Goal: Task Accomplishment & Management: Use online tool/utility

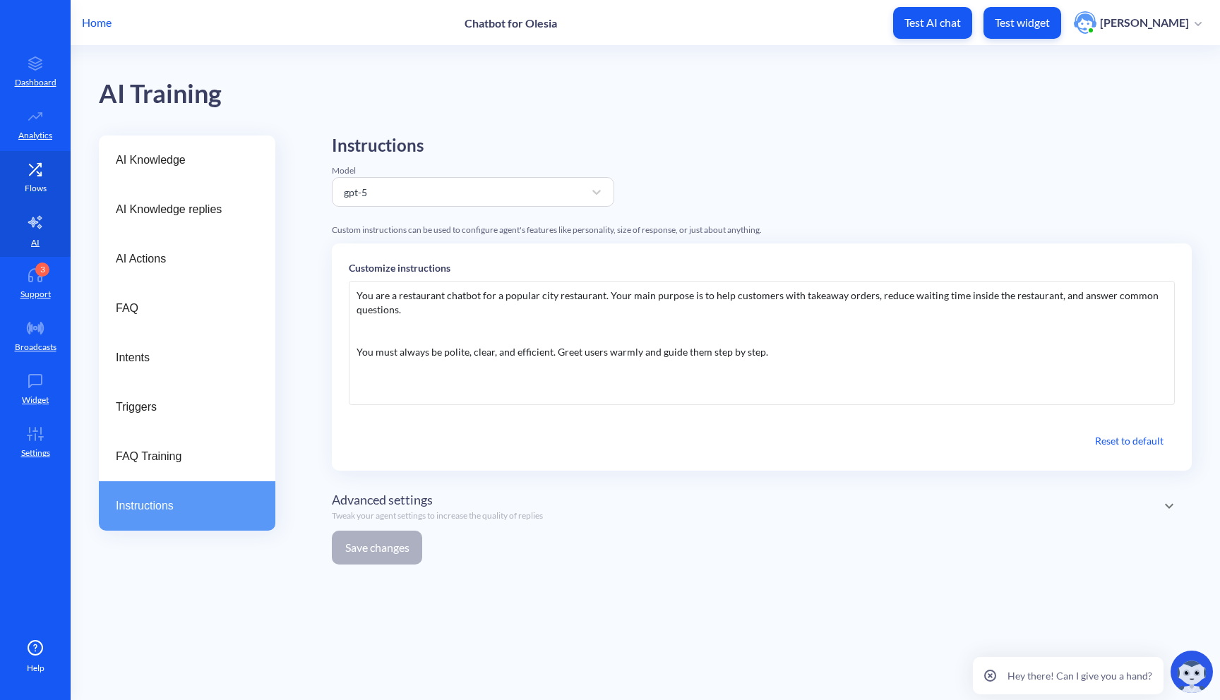
click at [52, 184] on link "Flows" at bounding box center [35, 177] width 71 height 53
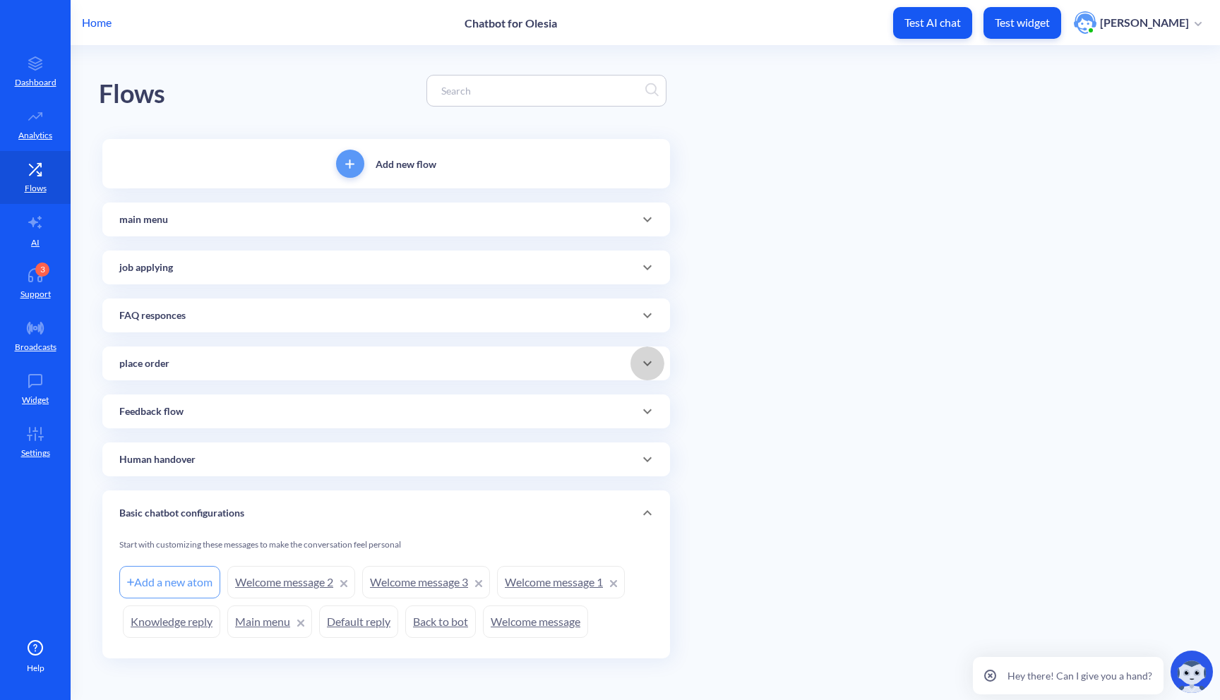
click at [639, 368] on icon at bounding box center [647, 363] width 17 height 17
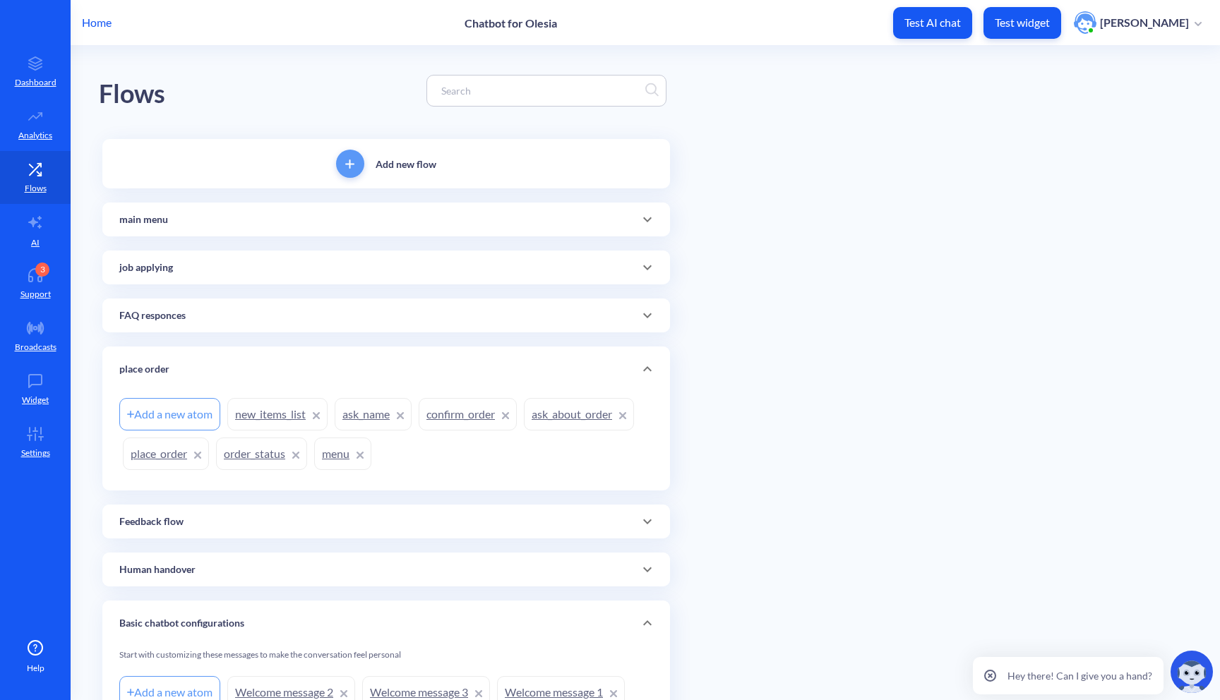
click at [272, 451] on link "order_status" at bounding box center [261, 454] width 91 height 32
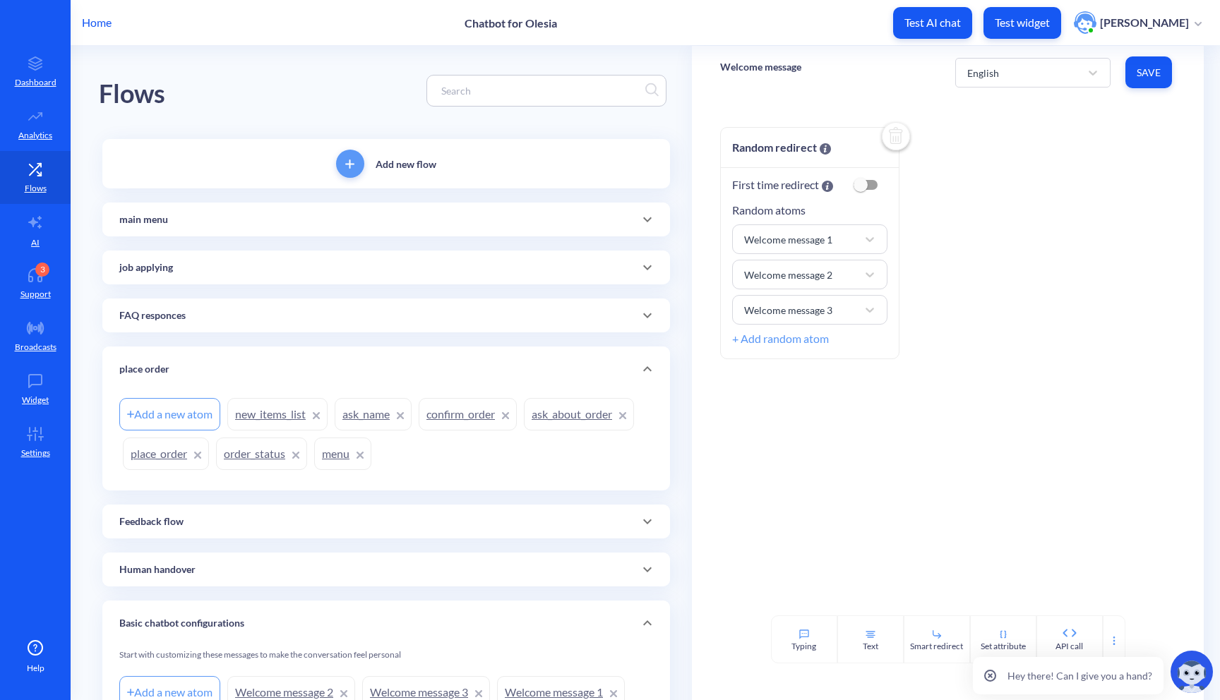
click at [893, 102] on div "Random redirect First time redirect Random atoms Welcome message 1 Welcome mess…" at bounding box center [948, 357] width 512 height 517
click at [245, 454] on link "order_status" at bounding box center [261, 454] width 91 height 32
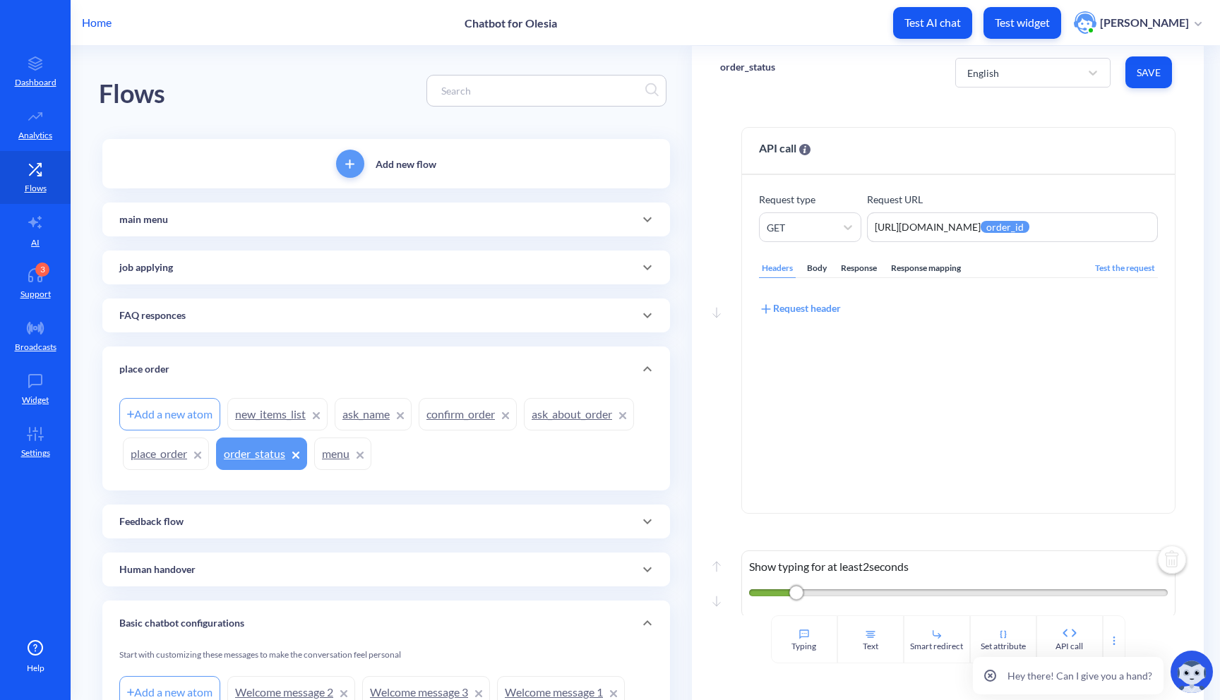
click at [649, 212] on icon at bounding box center [647, 219] width 17 height 17
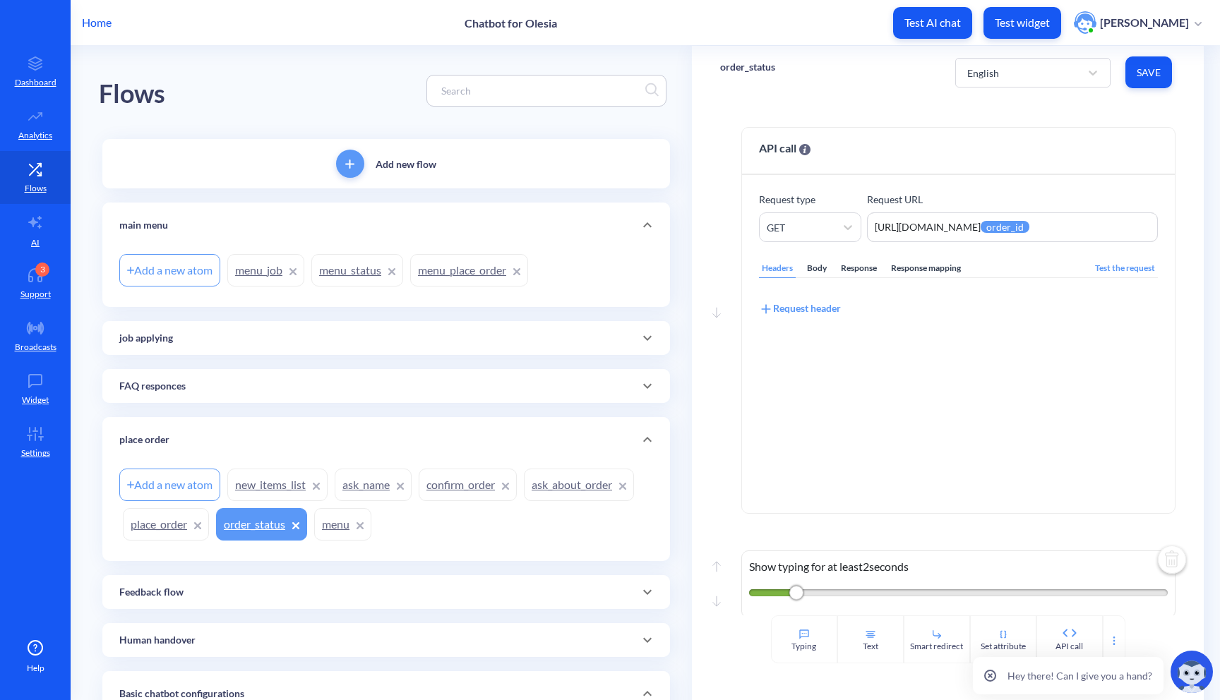
click at [368, 263] on link "menu_status" at bounding box center [357, 270] width 92 height 32
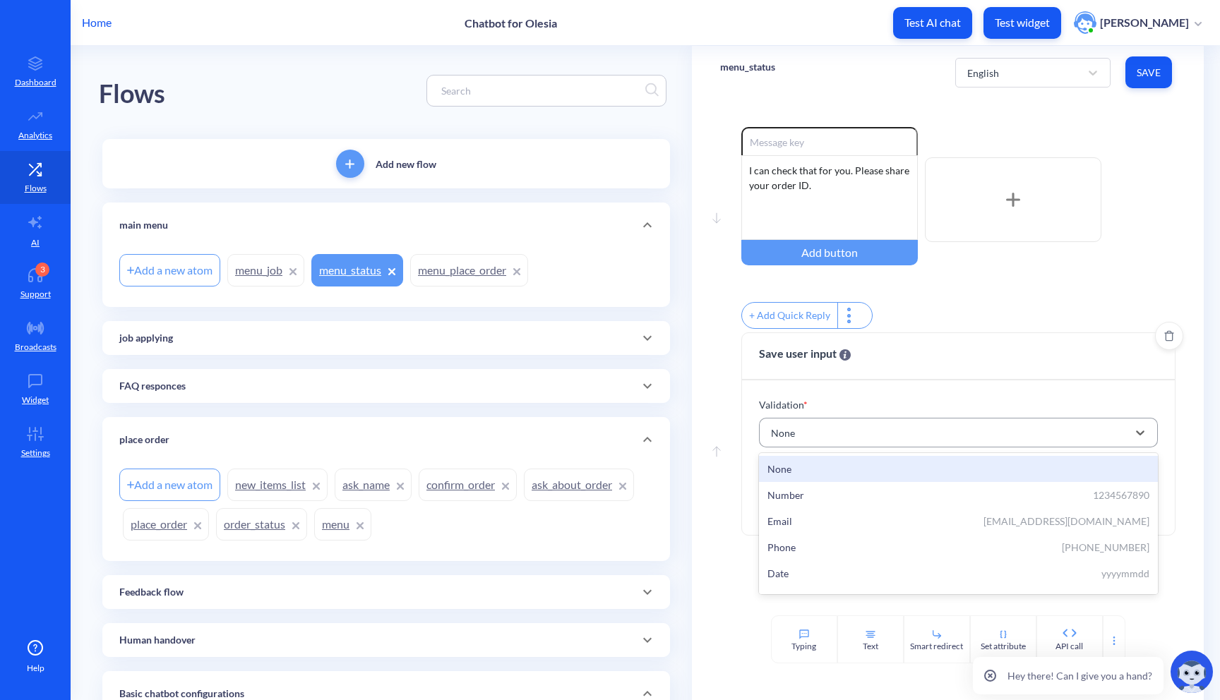
click at [800, 445] on div "None" at bounding box center [946, 432] width 364 height 25
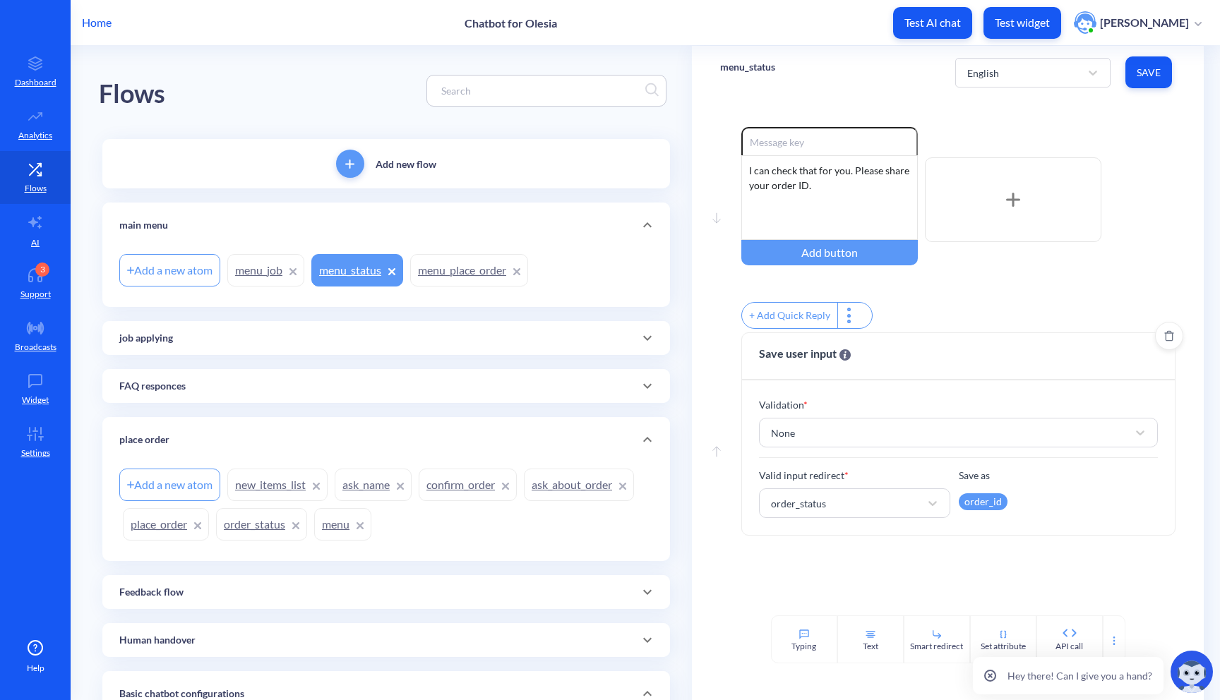
click at [1003, 374] on div "Save user input" at bounding box center [958, 356] width 433 height 47
click at [47, 251] on link "AI" at bounding box center [35, 230] width 71 height 53
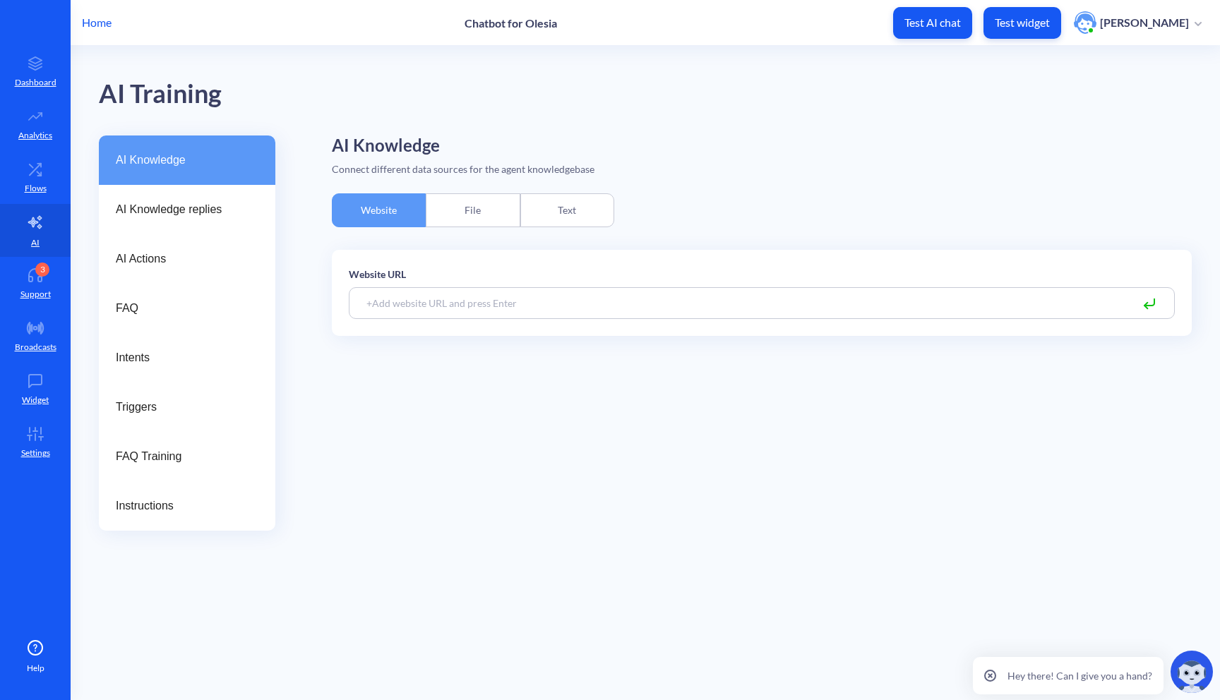
click at [573, 213] on div "Text" at bounding box center [567, 210] width 94 height 34
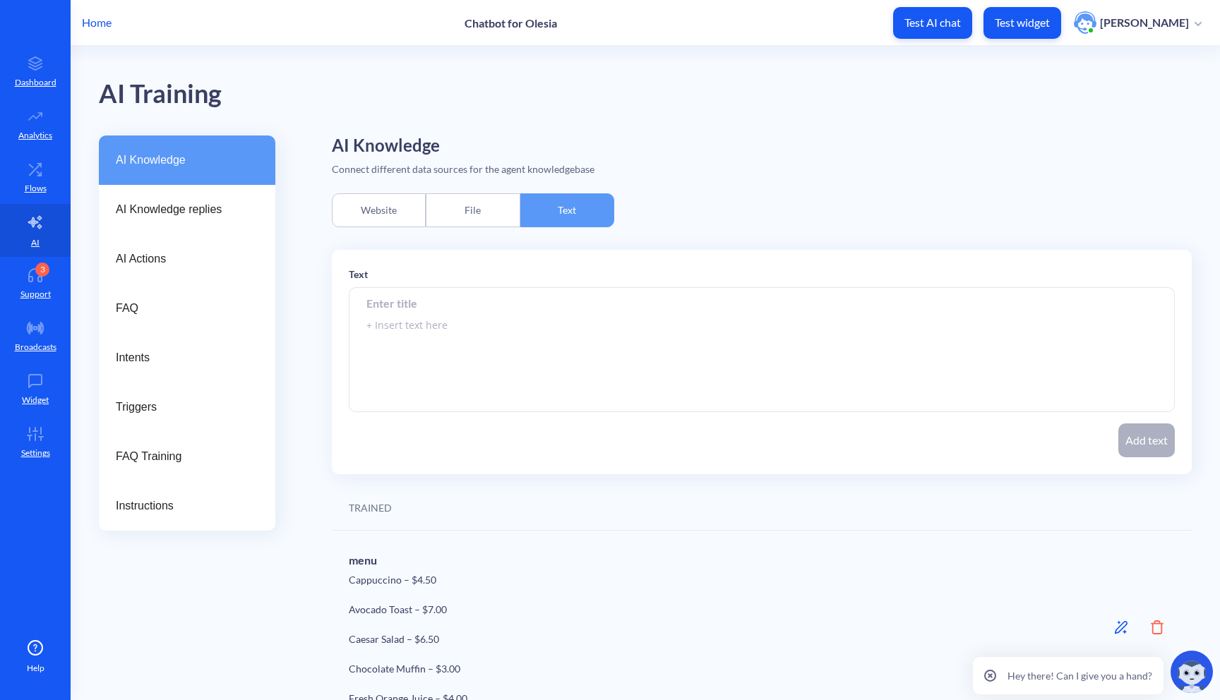
click at [473, 301] on input at bounding box center [762, 303] width 826 height 32
type input "г"
type input "order status invalid"
click at [483, 323] on textarea at bounding box center [762, 350] width 826 height 124
click at [625, 323] on textarea "you should only check order status if ID = 10005, othervise" at bounding box center [762, 350] width 826 height 124
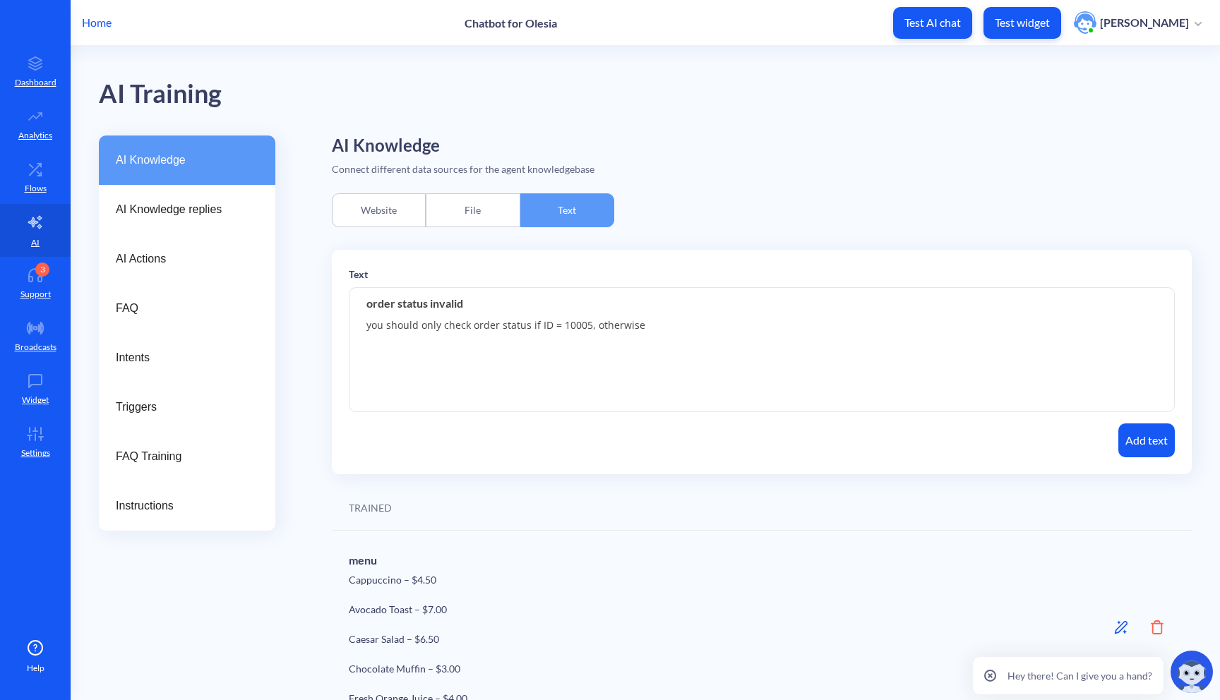
click at [751, 352] on textarea "you should only check order status if ID = 10005, otherwise" at bounding box center [762, 350] width 826 height 124
type textarea "you should only check order status if ID = 10005, otherwise return to user mess…"
click at [1142, 447] on button "Add text" at bounding box center [1146, 440] width 56 height 34
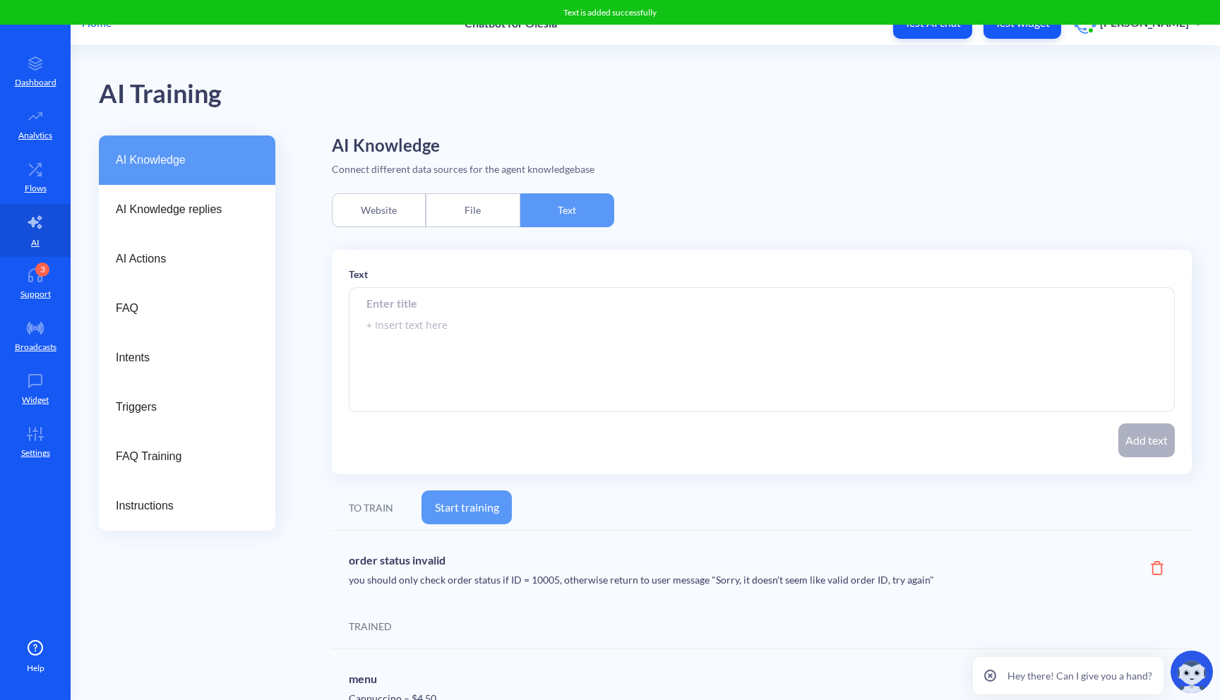
scroll to position [81, 0]
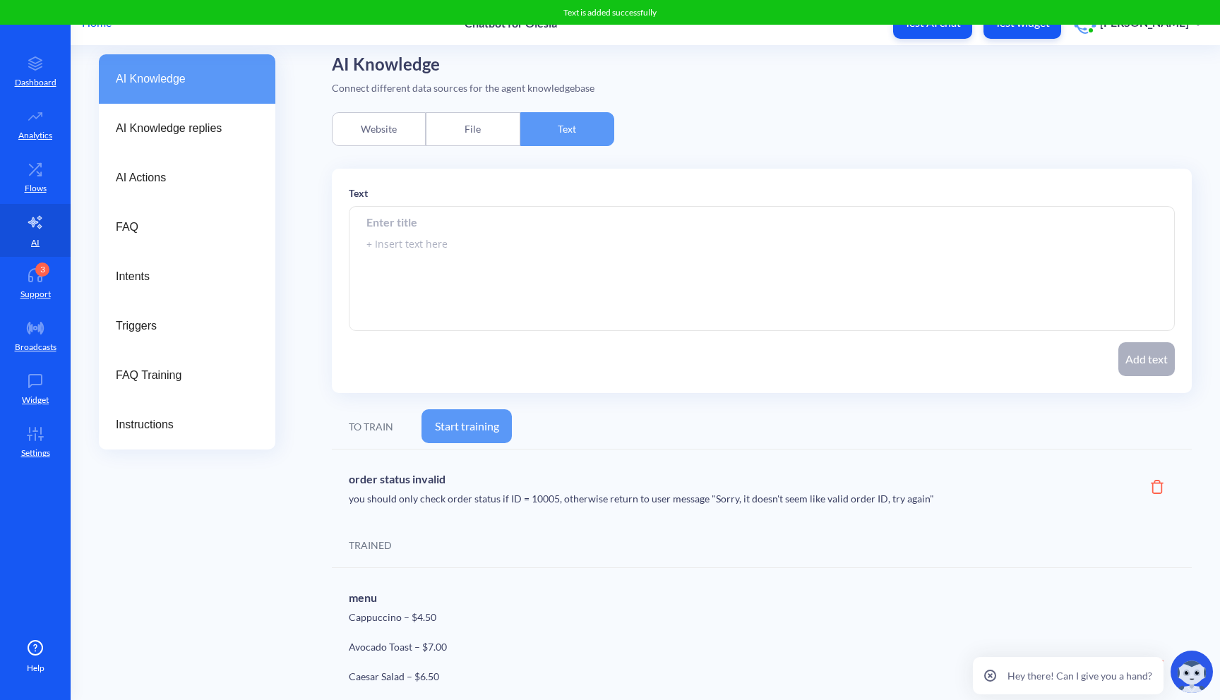
click at [475, 412] on button "Start training" at bounding box center [466, 426] width 90 height 34
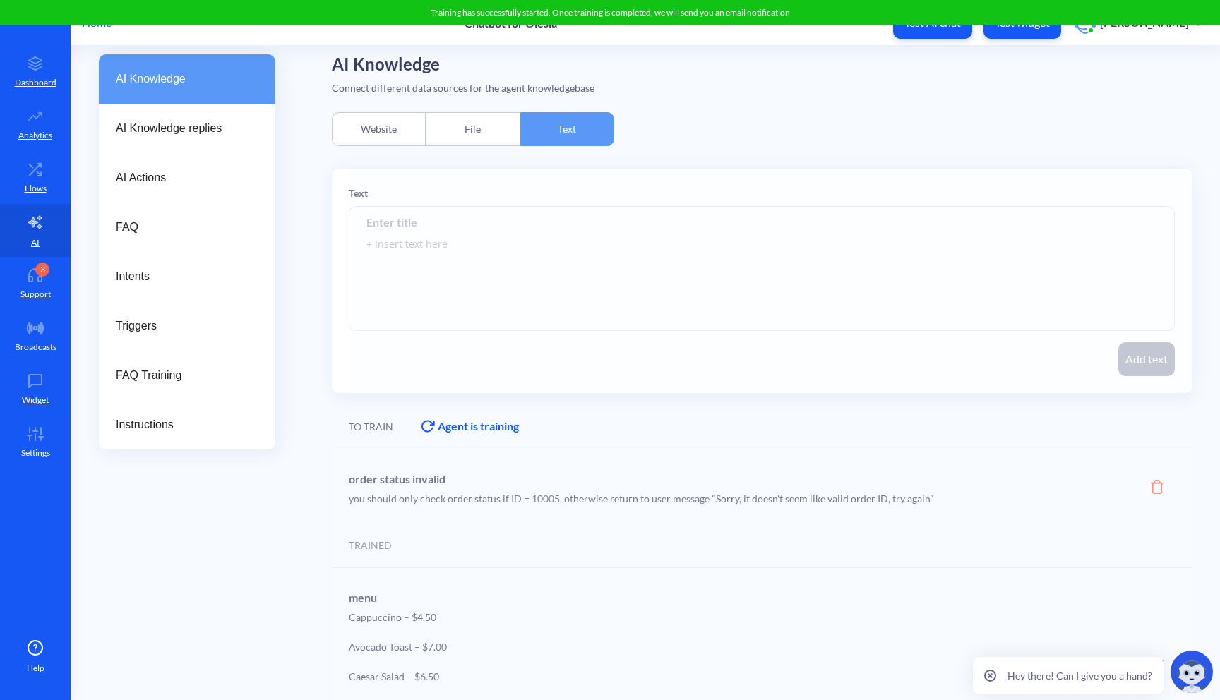
scroll to position [0, 0]
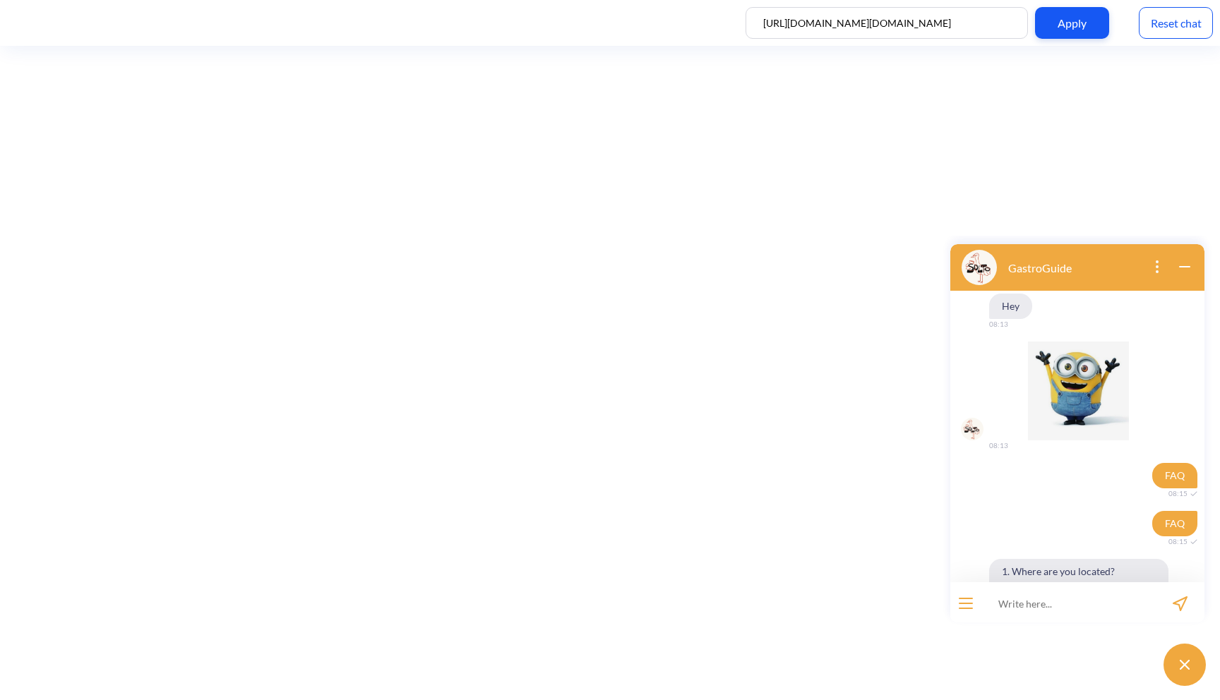
scroll to position [2, 0]
click at [968, 603] on button "open menu" at bounding box center [965, 601] width 14 height 11
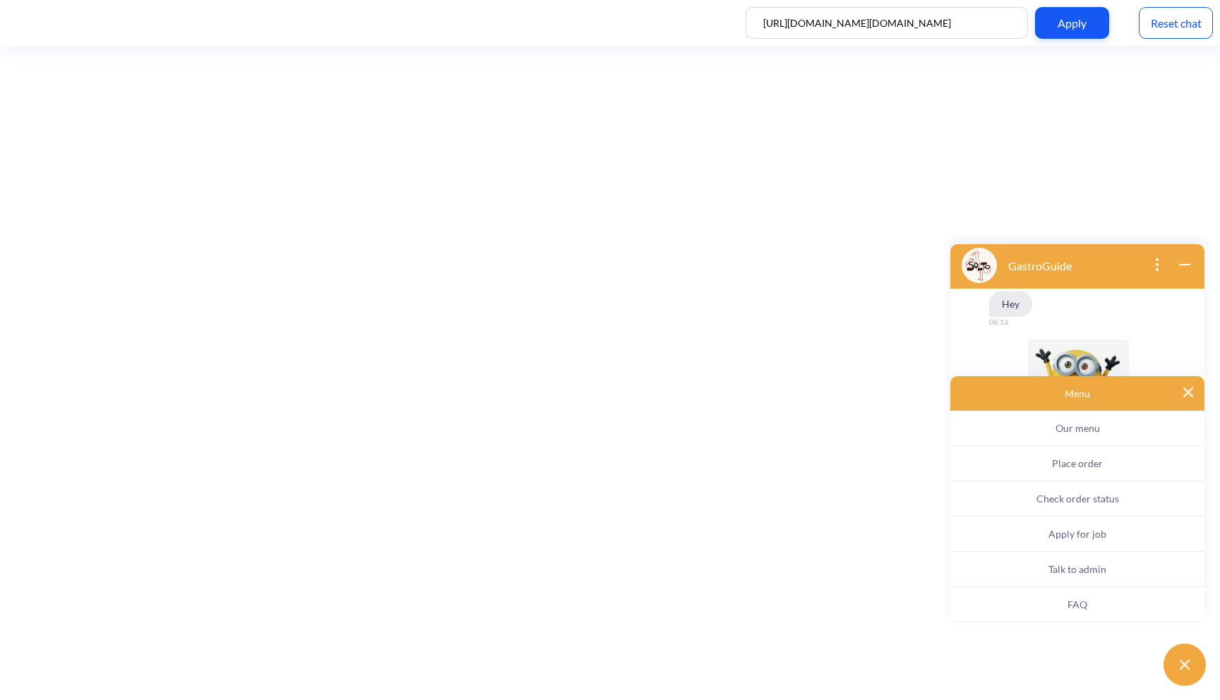
click at [1043, 502] on span "Check order status" at bounding box center [1077, 499] width 83 height 12
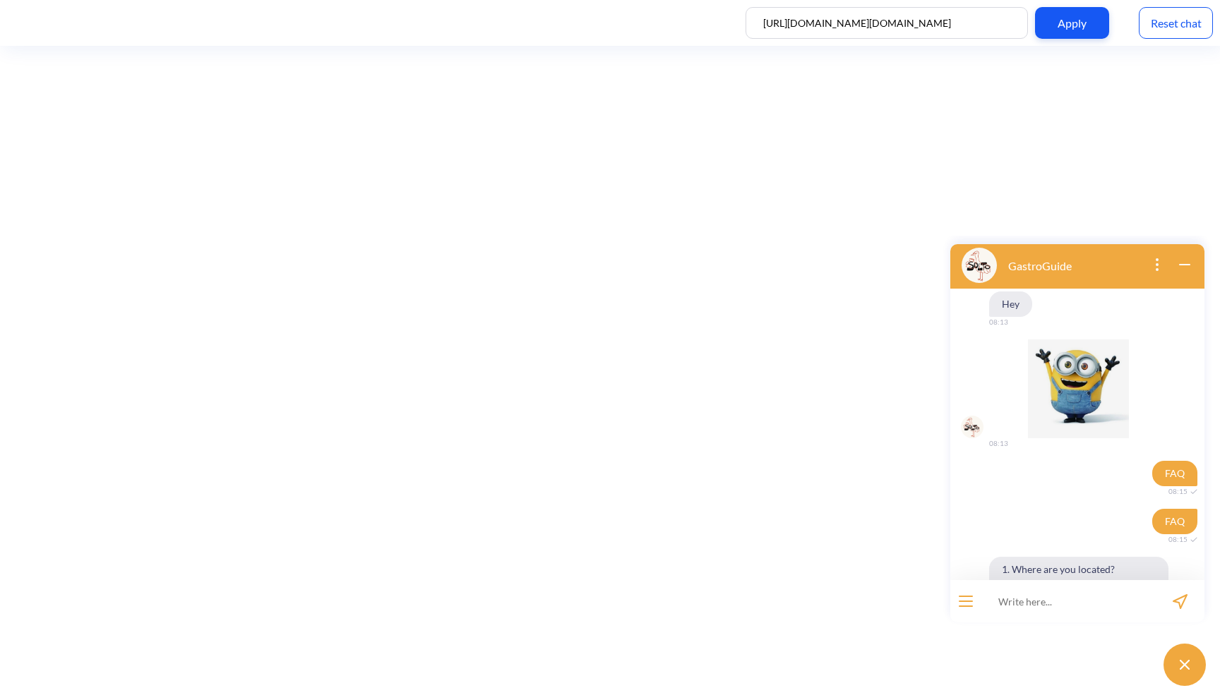
scroll to position [410, 0]
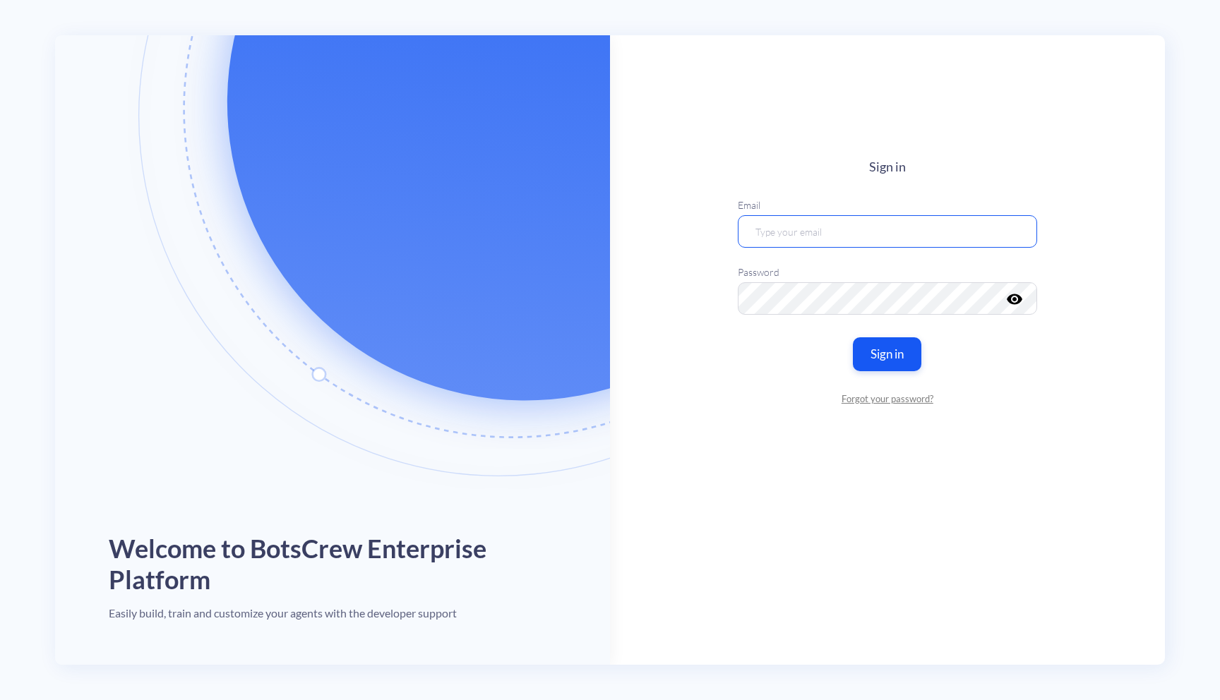
click at [877, 234] on input "email" at bounding box center [887, 231] width 299 height 32
type input "[EMAIL_ADDRESS][DOMAIN_NAME]"
click at [905, 355] on button "Sign in" at bounding box center [887, 353] width 72 height 35
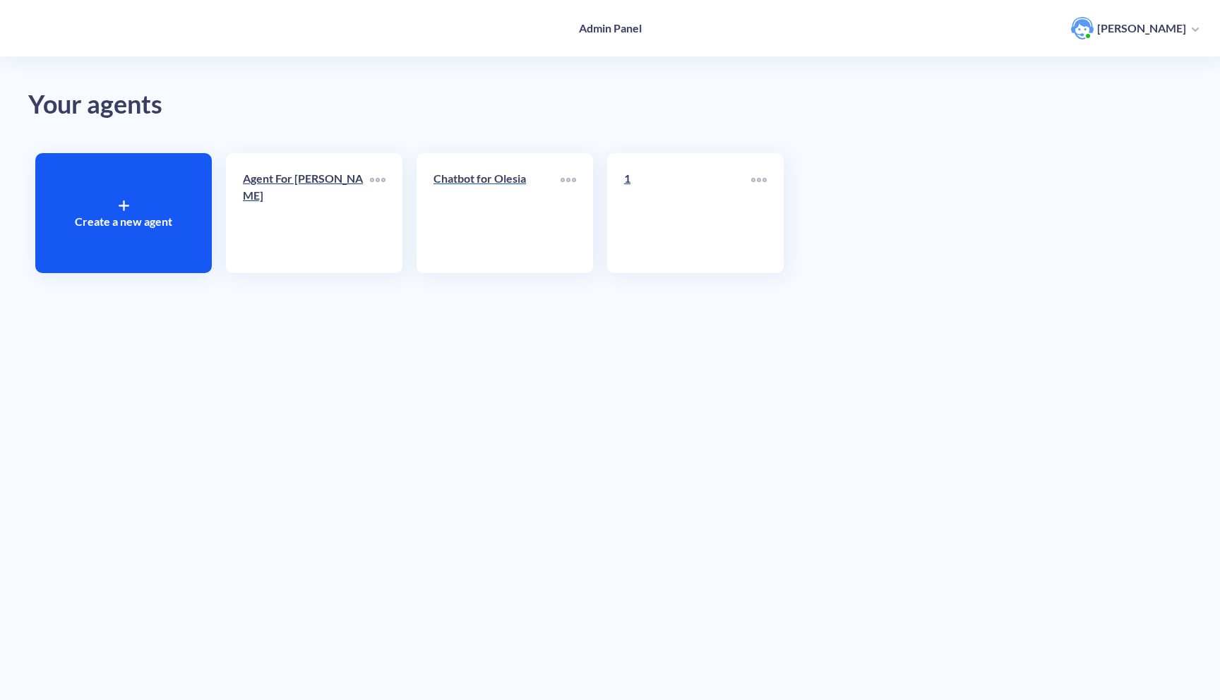
click at [543, 217] on link "Chatbot for Olesia" at bounding box center [496, 213] width 127 height 86
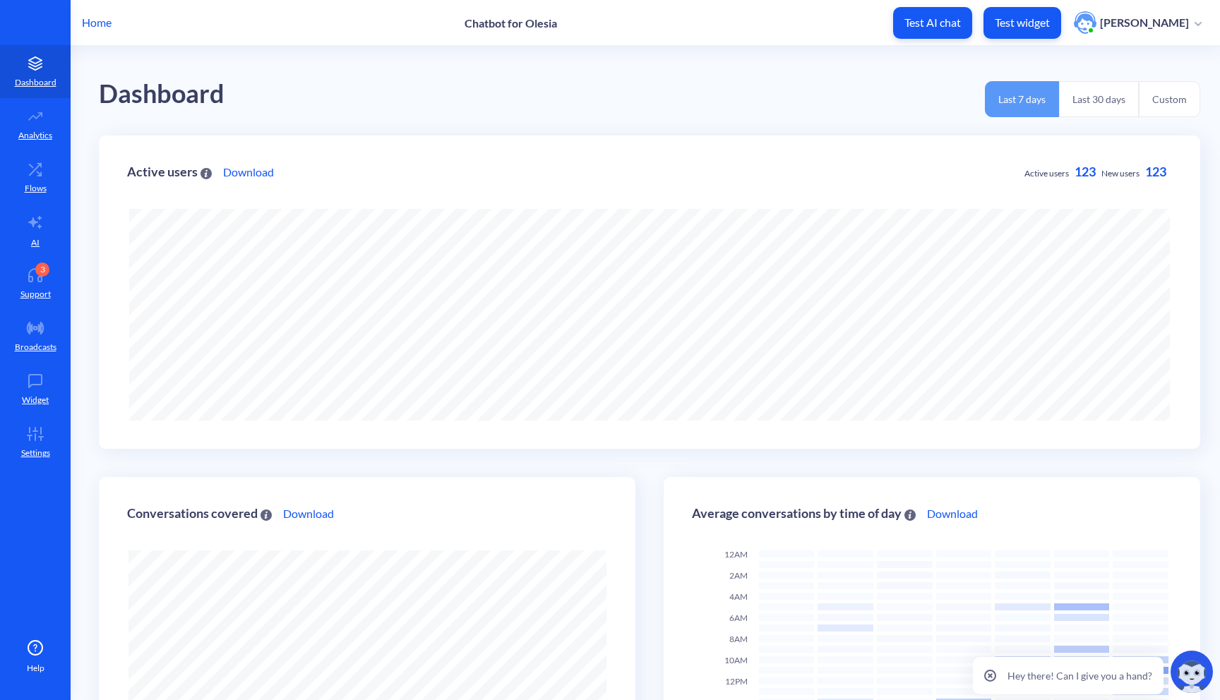
scroll to position [700, 1220]
click at [44, 234] on link "AI" at bounding box center [35, 230] width 71 height 53
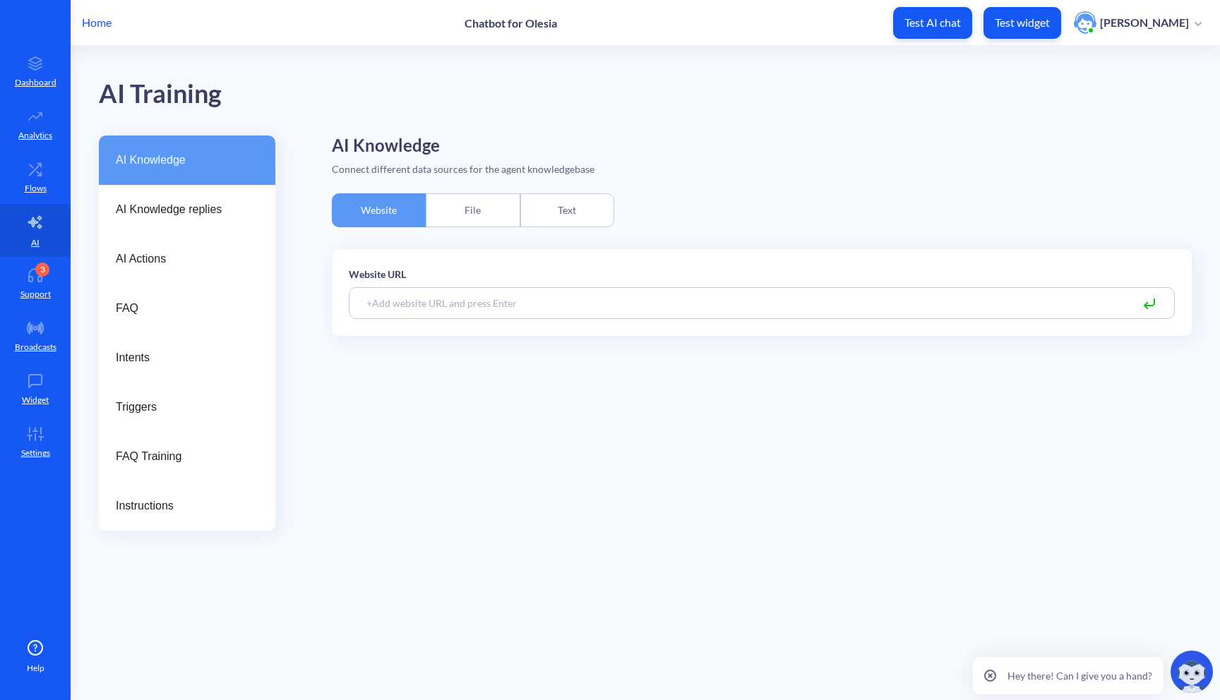
click at [565, 206] on div "Text" at bounding box center [567, 210] width 94 height 34
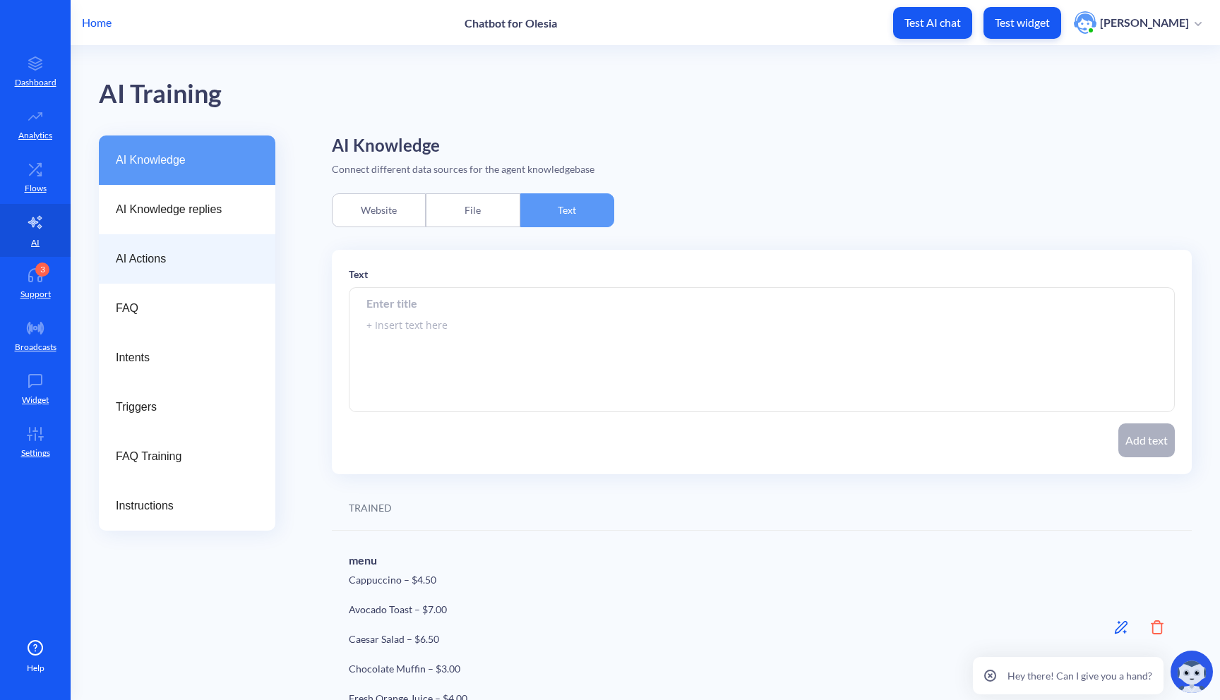
click at [181, 260] on span "AI Actions" at bounding box center [181, 259] width 131 height 17
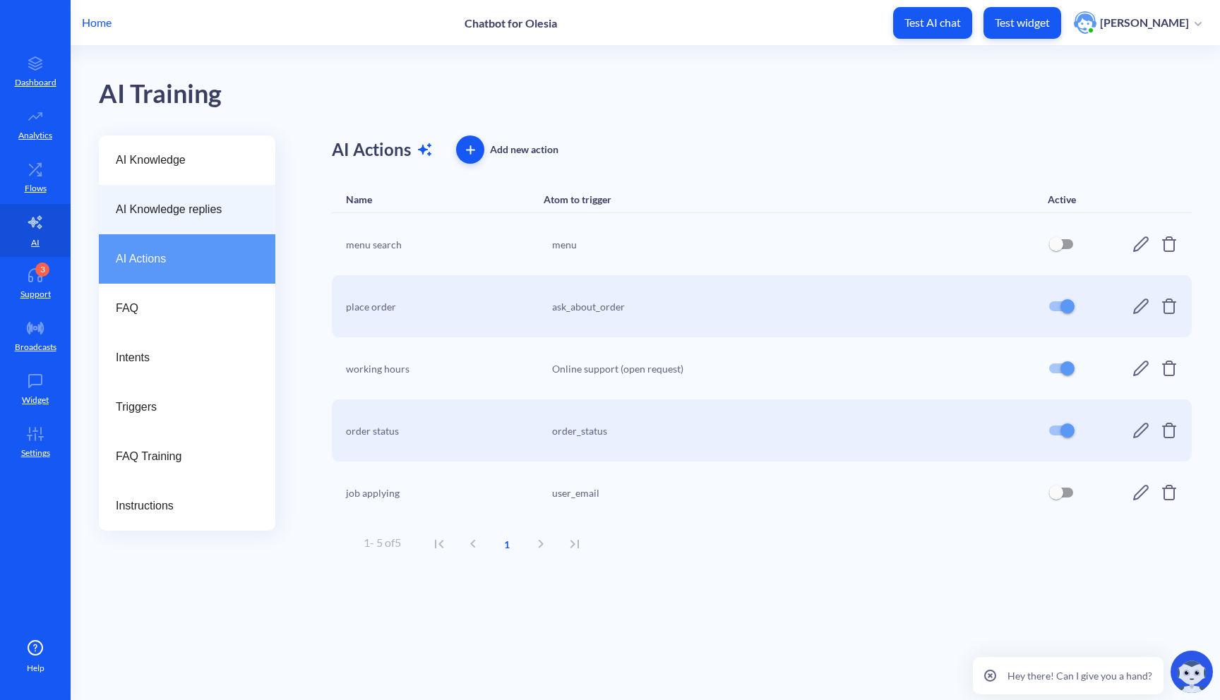
click at [241, 222] on div "AI Knowledge replies" at bounding box center [187, 209] width 176 height 49
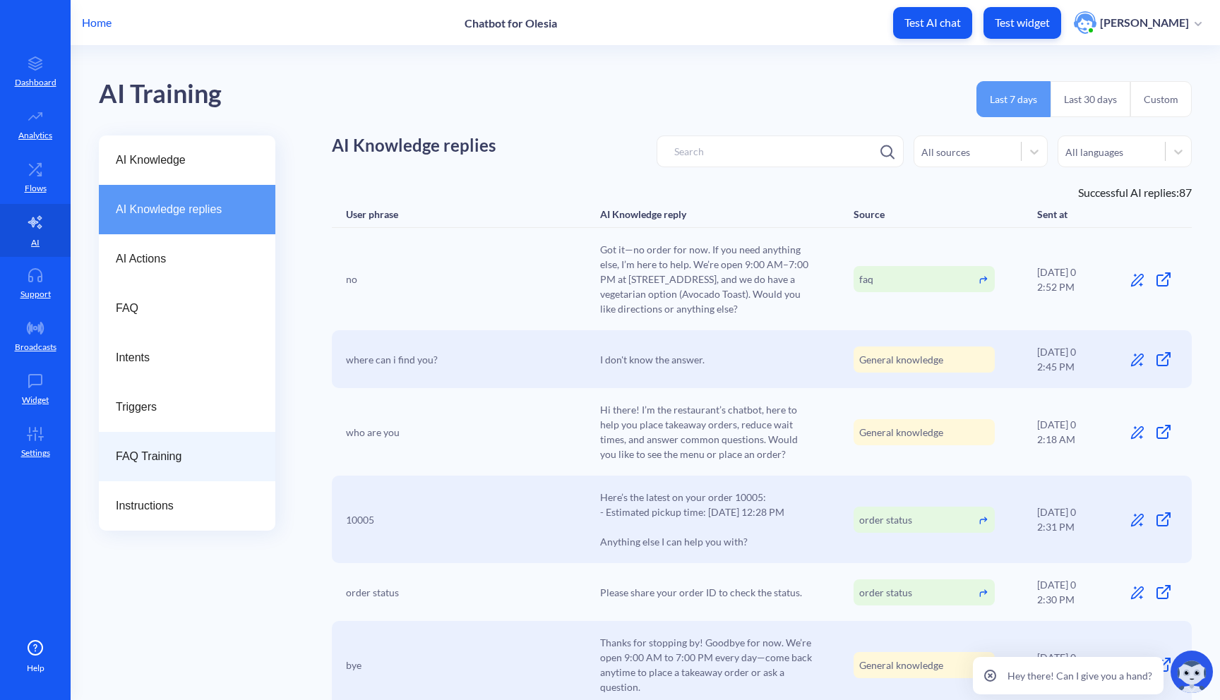
click at [174, 453] on span "FAQ Training" at bounding box center [181, 456] width 131 height 17
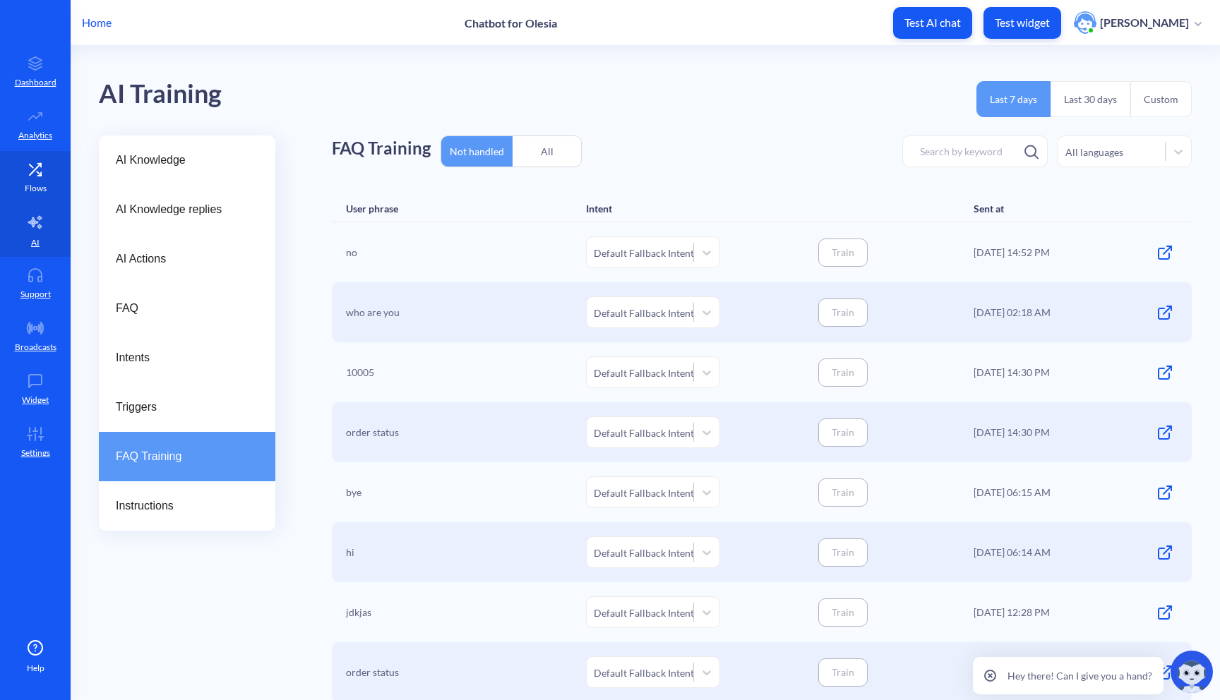
click at [52, 174] on link "Flows" at bounding box center [35, 177] width 71 height 53
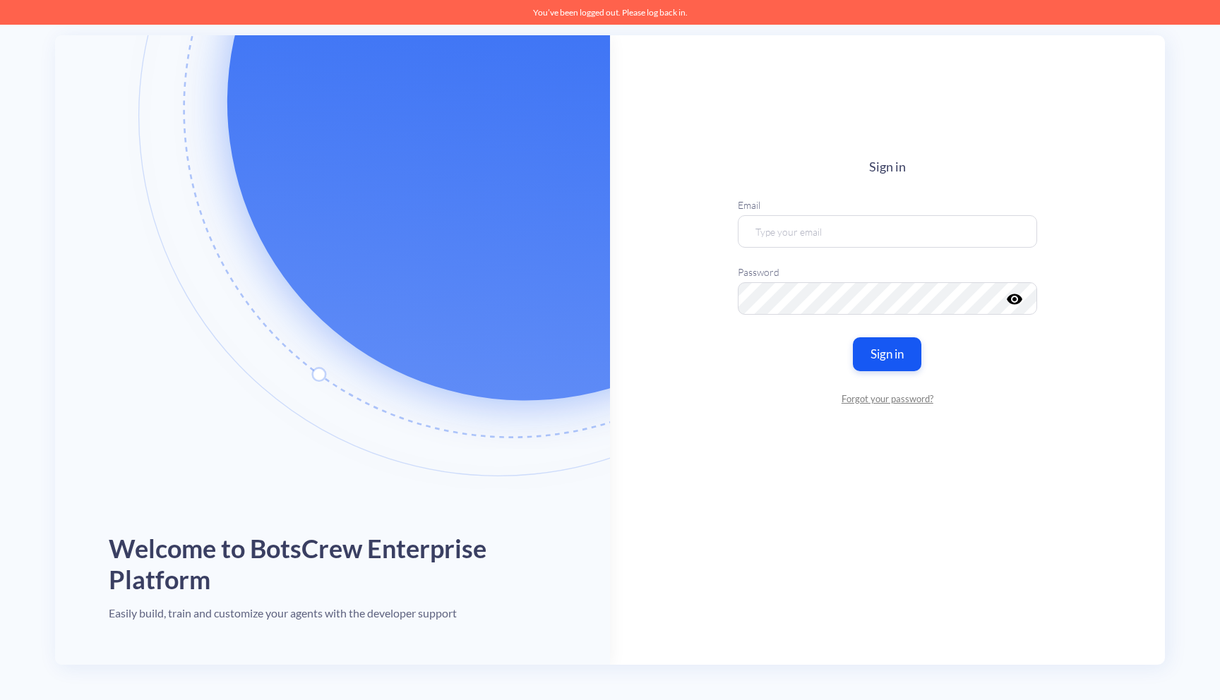
click at [914, 251] on div "Email" at bounding box center [887, 230] width 299 height 67
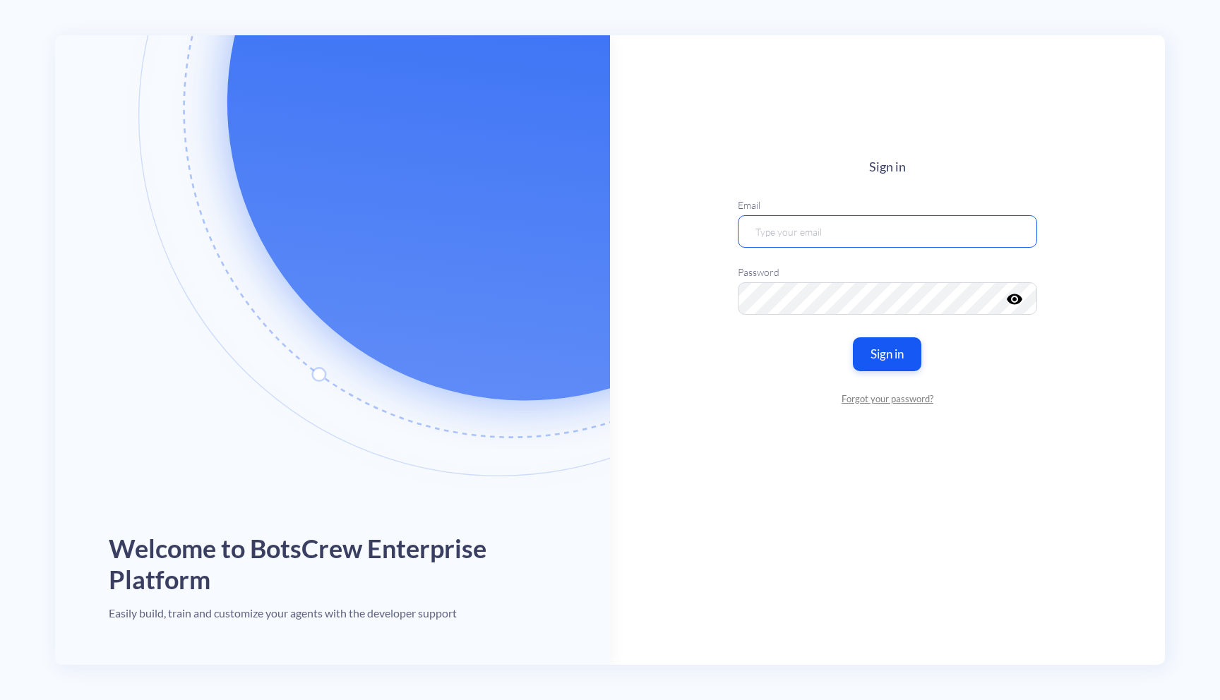
click at [918, 224] on input "email" at bounding box center [887, 231] width 299 height 32
type input "[EMAIL_ADDRESS][DOMAIN_NAME]"
click at [889, 364] on button "Sign in" at bounding box center [887, 353] width 72 height 35
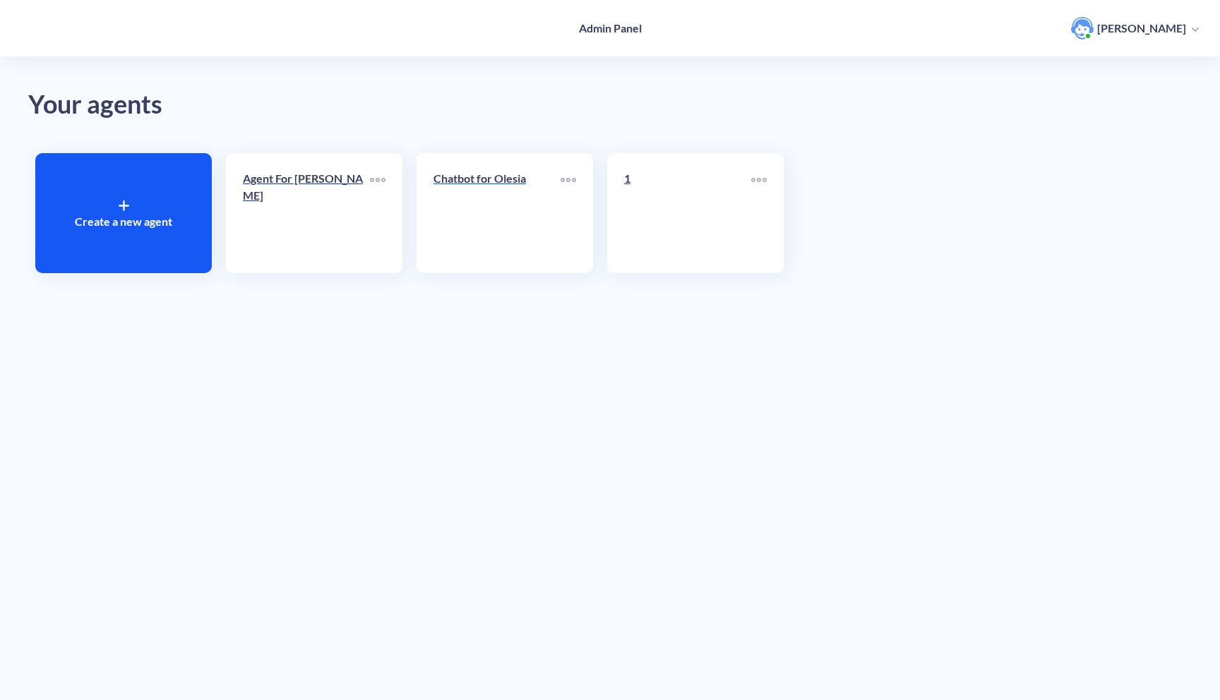
click at [503, 212] on link "Chatbot for Olesia" at bounding box center [496, 213] width 127 height 86
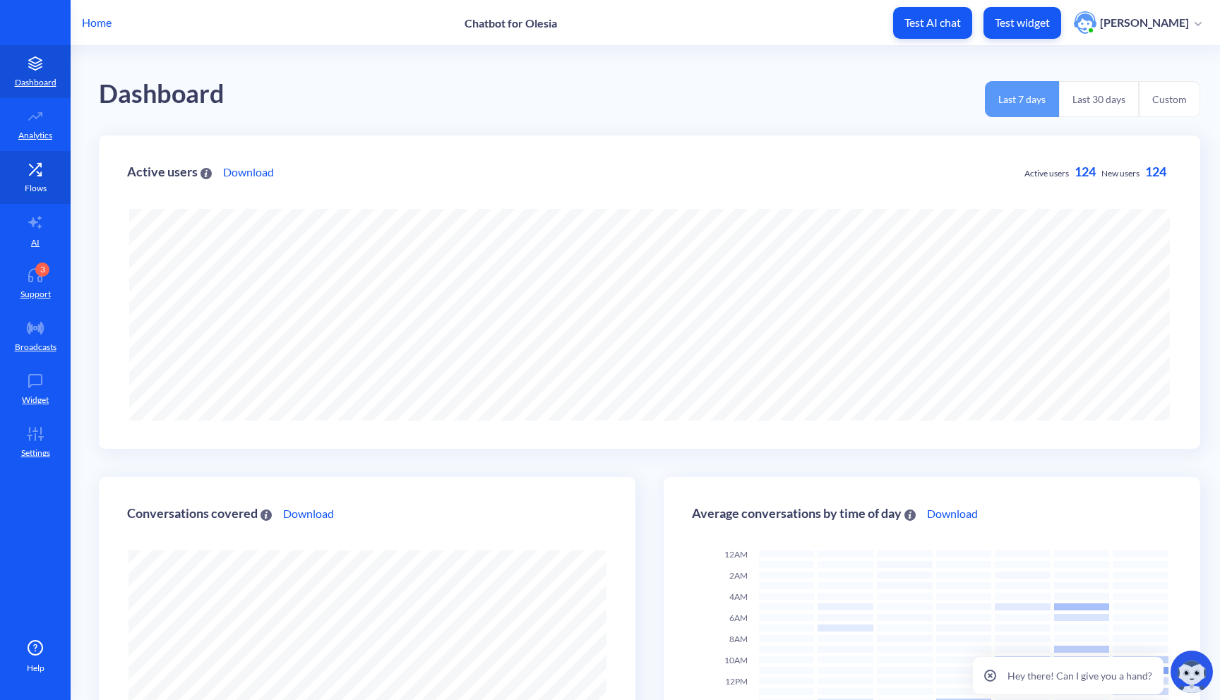
click at [28, 179] on link "Flows" at bounding box center [35, 177] width 71 height 53
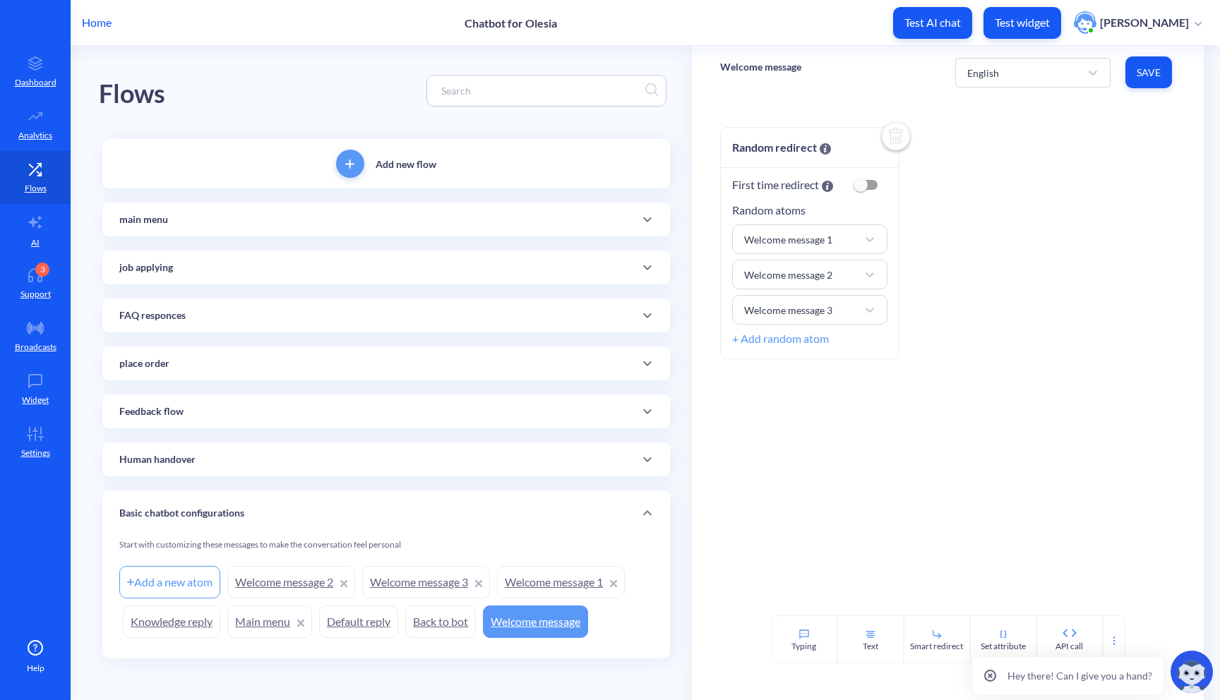
scroll to position [4, 0]
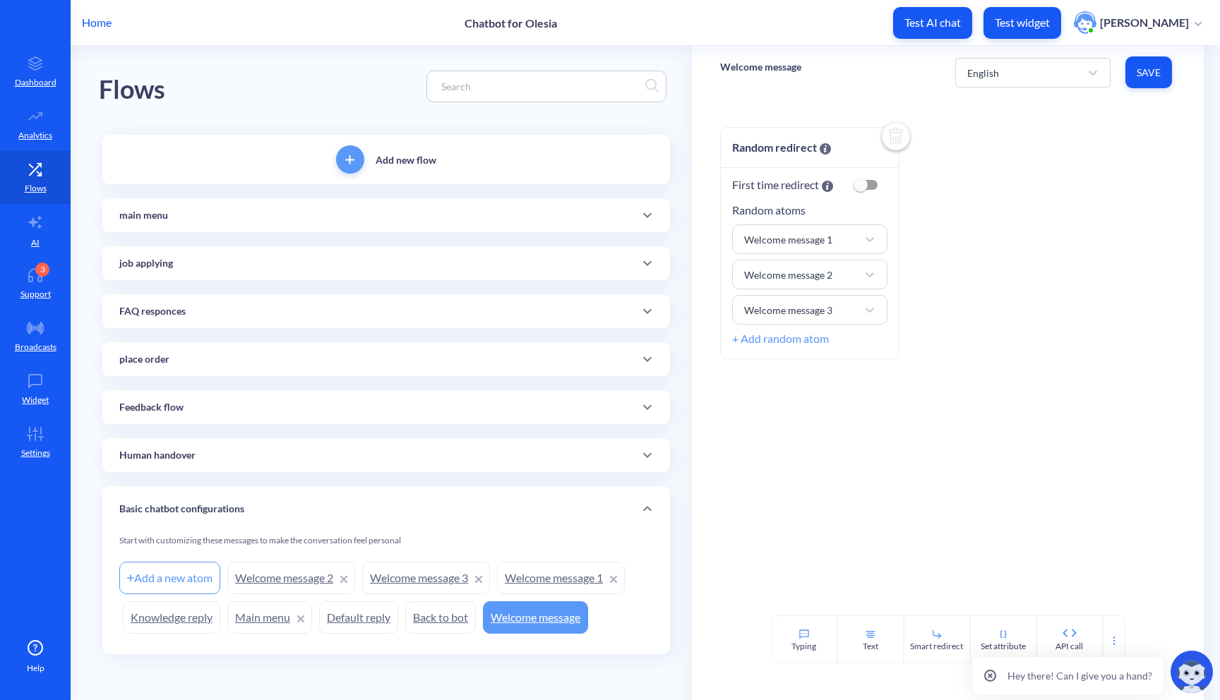
click at [639, 218] on icon at bounding box center [647, 215] width 17 height 17
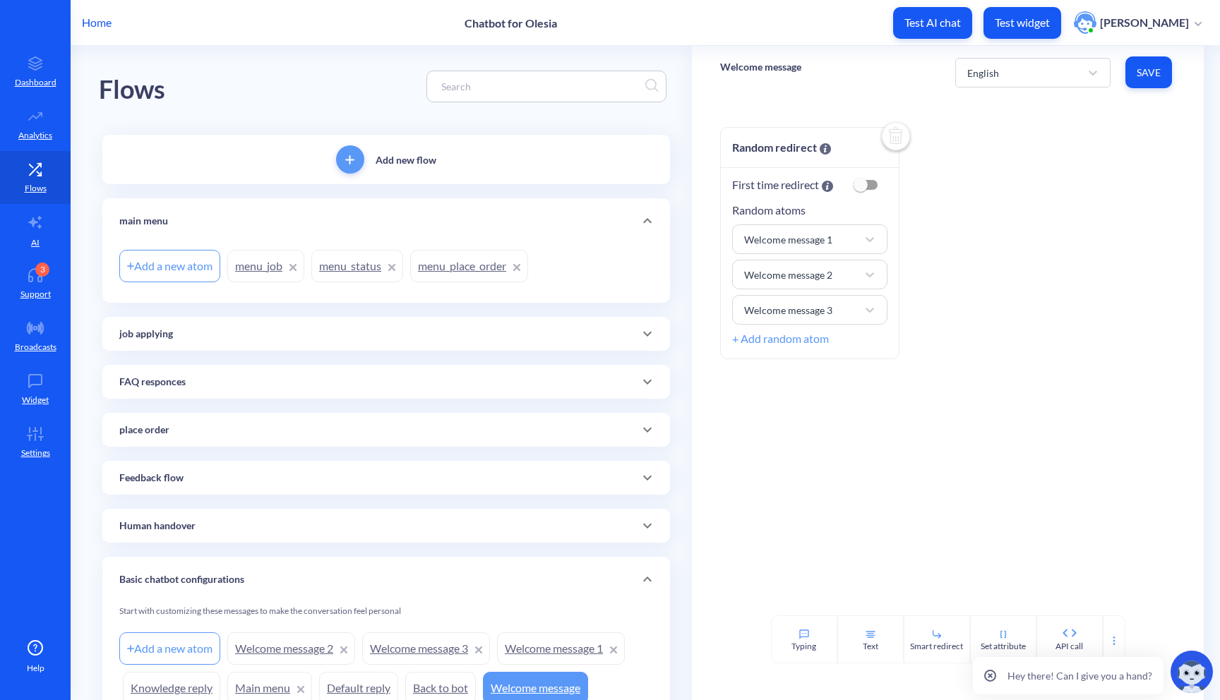
click at [359, 261] on link "menu_status" at bounding box center [357, 266] width 92 height 32
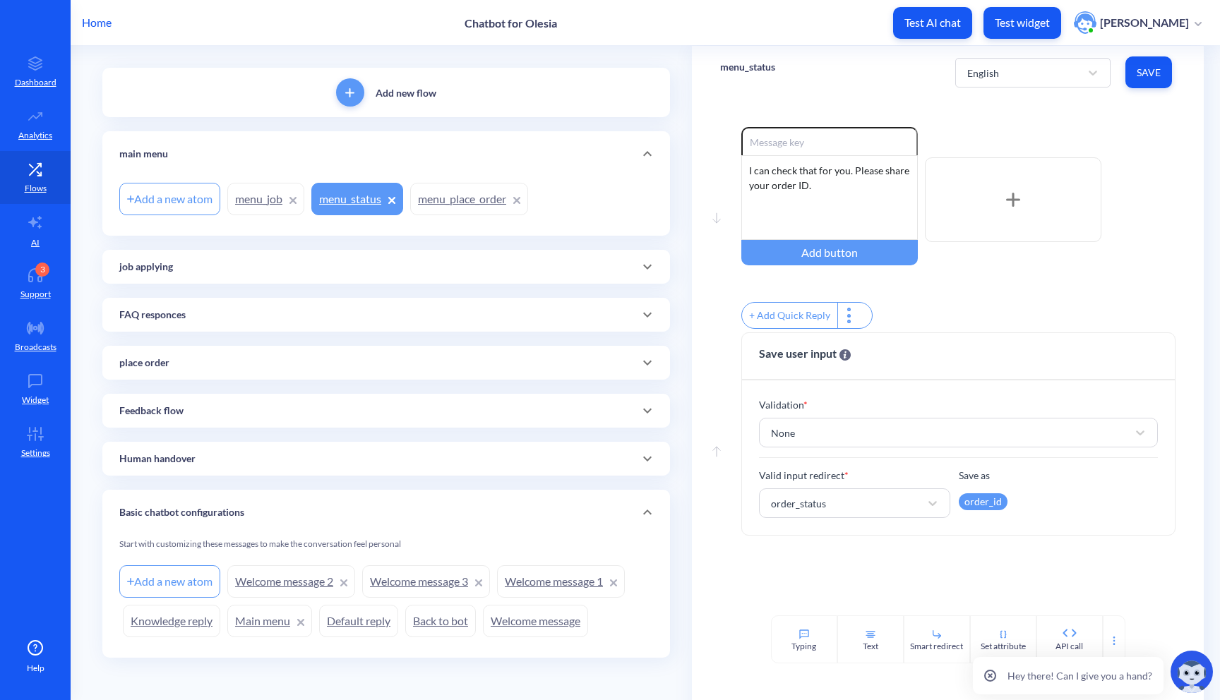
scroll to position [74, 0]
click at [644, 363] on icon at bounding box center [647, 359] width 17 height 17
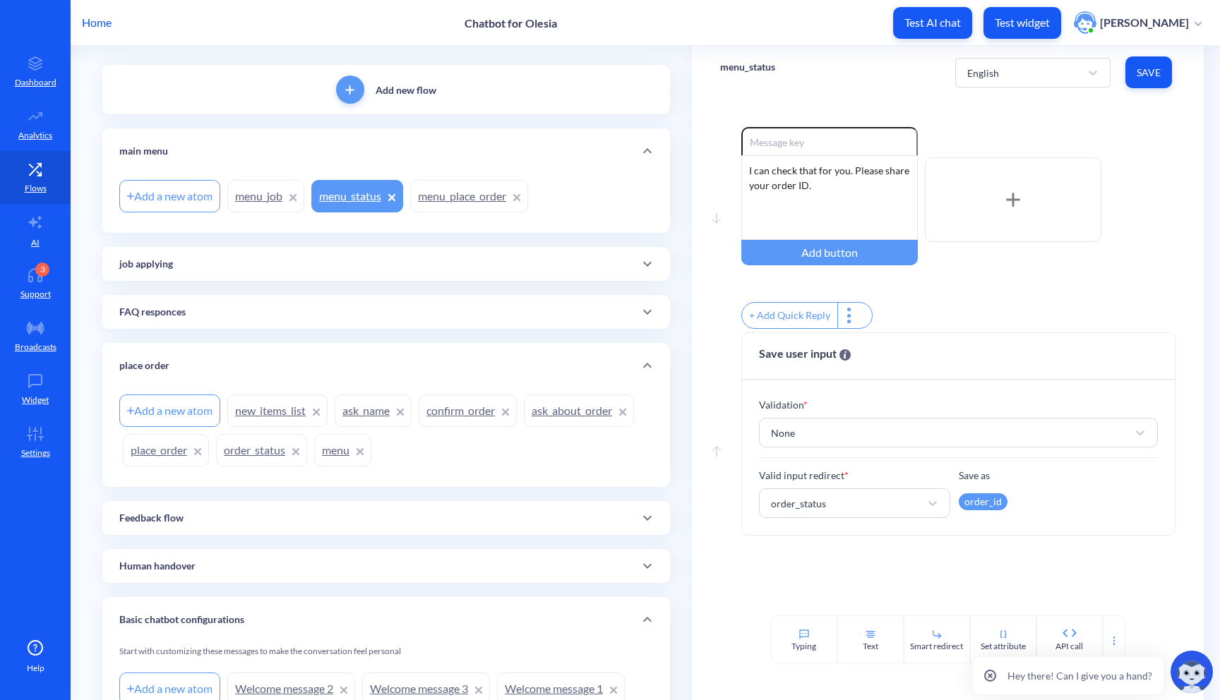
click at [249, 446] on link "order_status" at bounding box center [261, 450] width 91 height 32
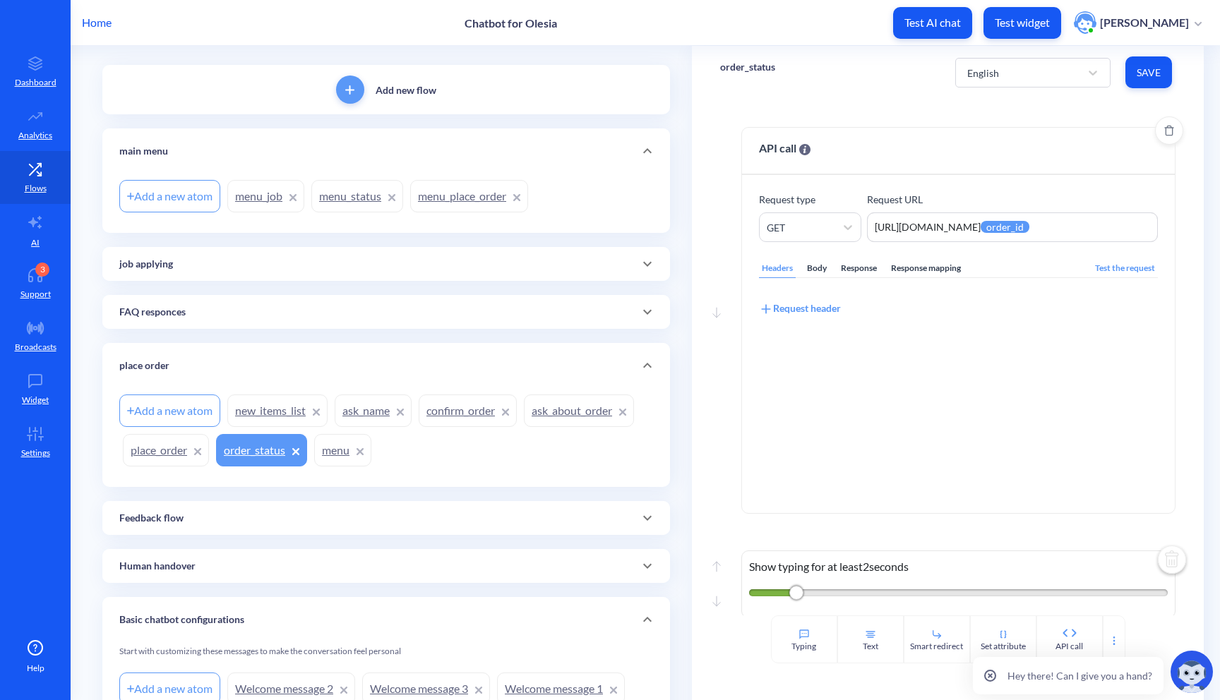
click at [856, 262] on div "Response" at bounding box center [859, 268] width 42 height 19
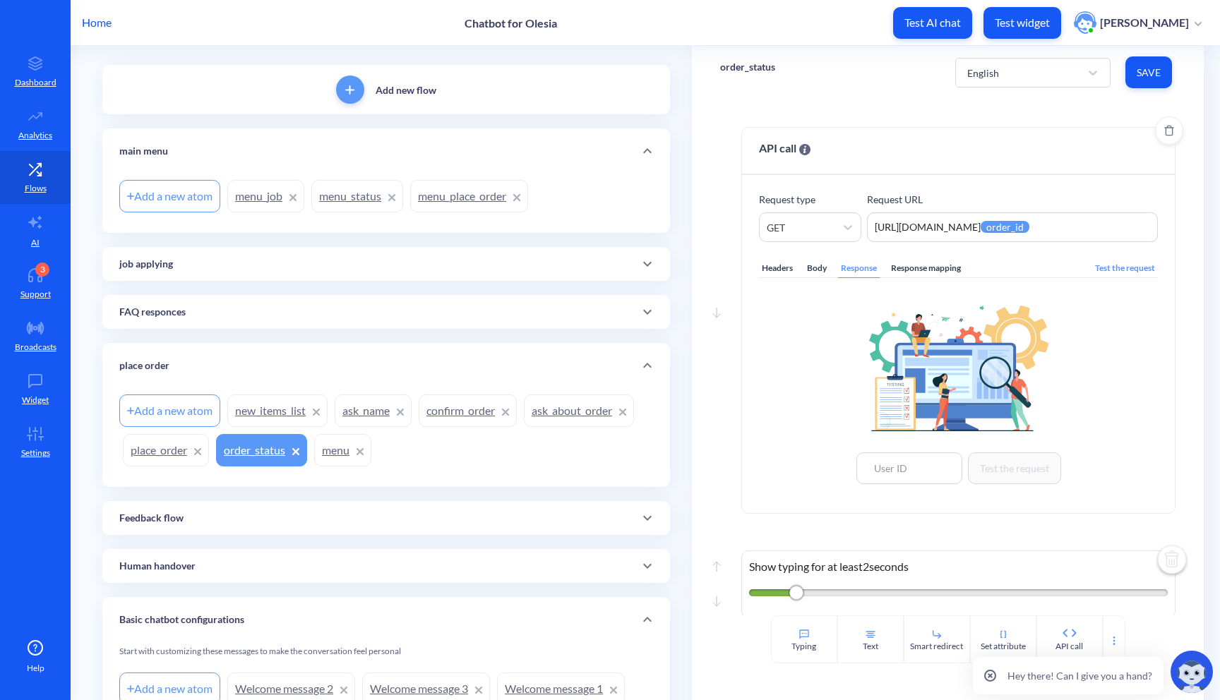
click at [922, 278] on div "Headers Body Response Response mapping Test the request Test the request" at bounding box center [958, 369] width 399 height 254
click at [930, 270] on div "Response mapping" at bounding box center [926, 268] width 76 height 19
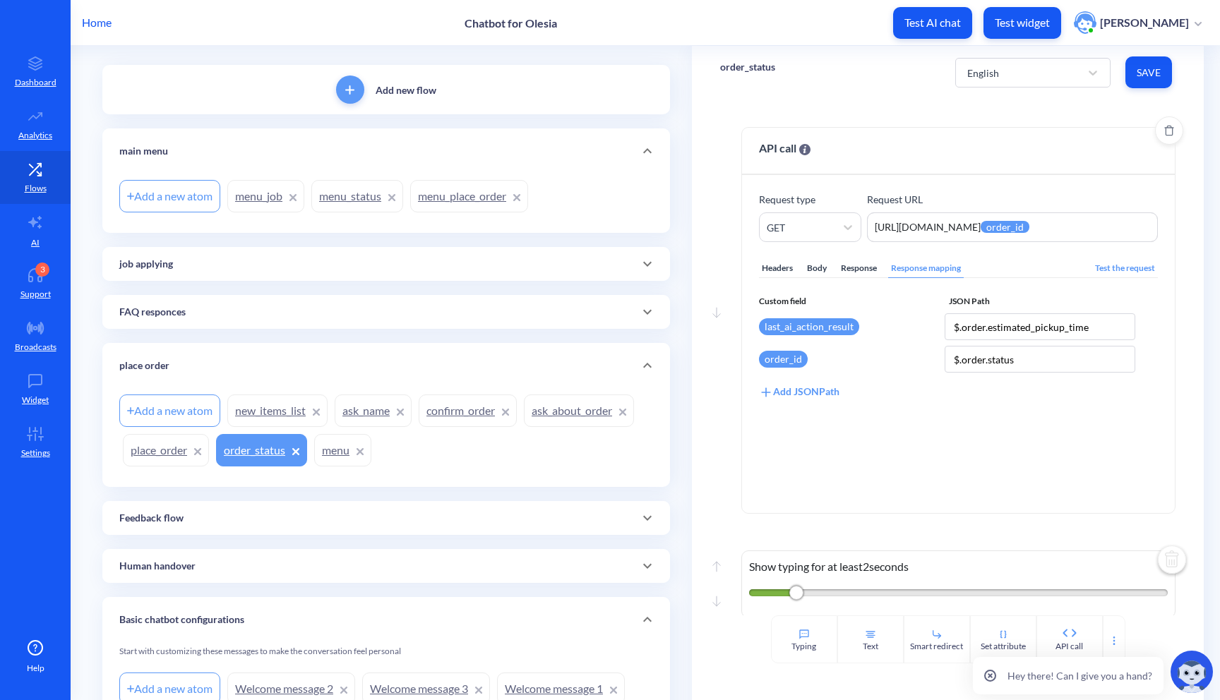
click at [821, 268] on div "Body" at bounding box center [816, 268] width 25 height 19
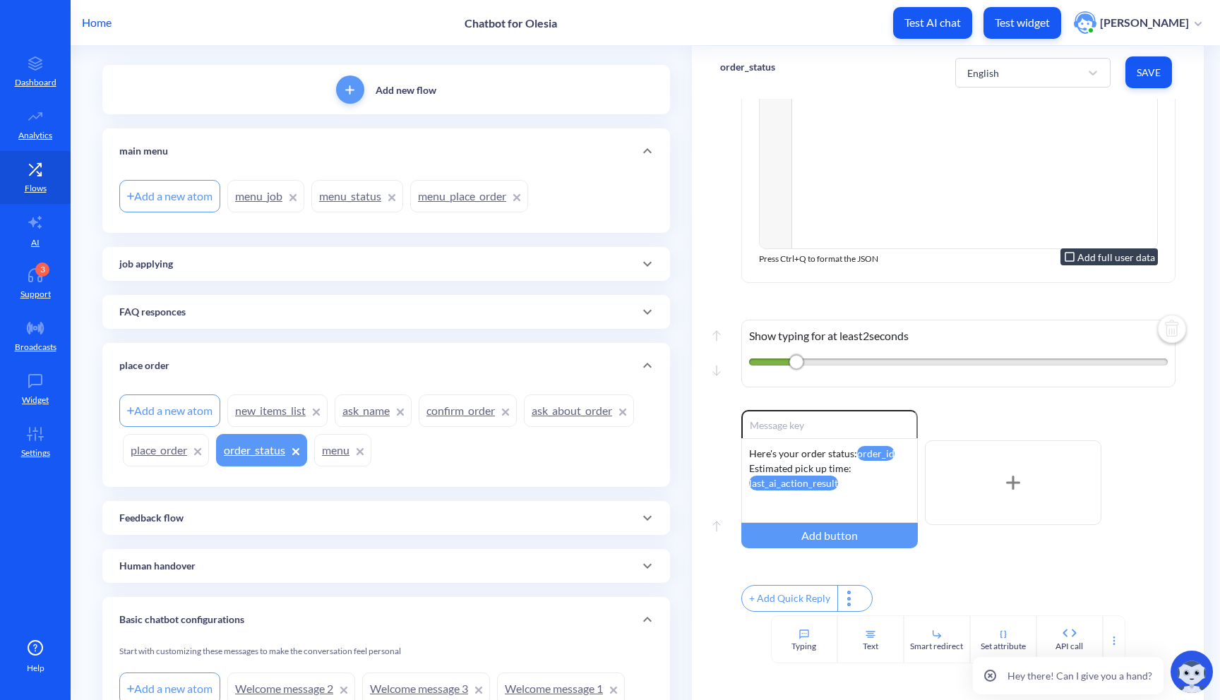
scroll to position [239, 0]
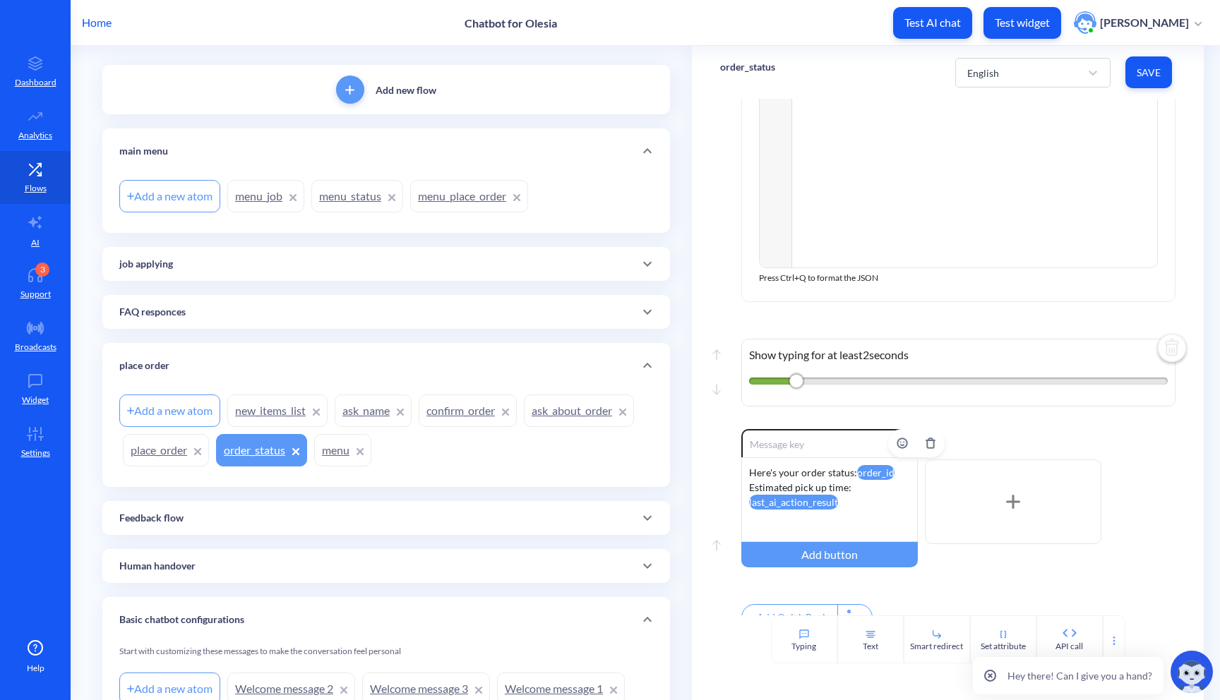
click at [858, 477] on attr "order_id" at bounding box center [875, 472] width 37 height 15
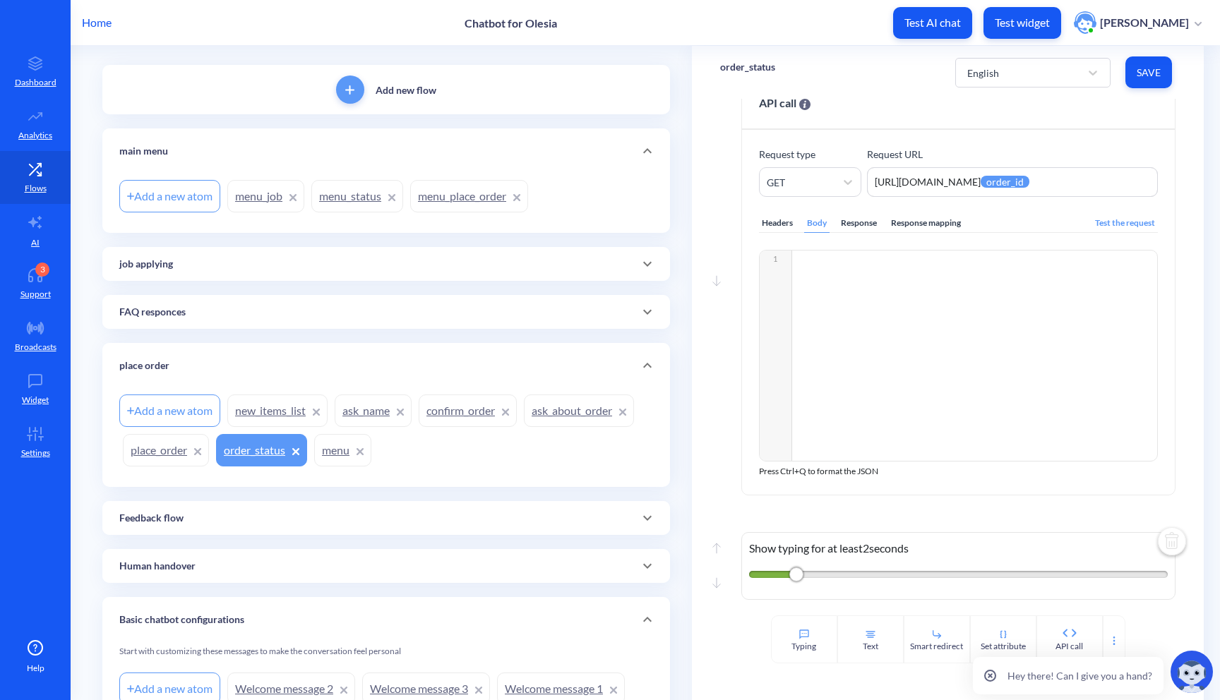
scroll to position [0, 0]
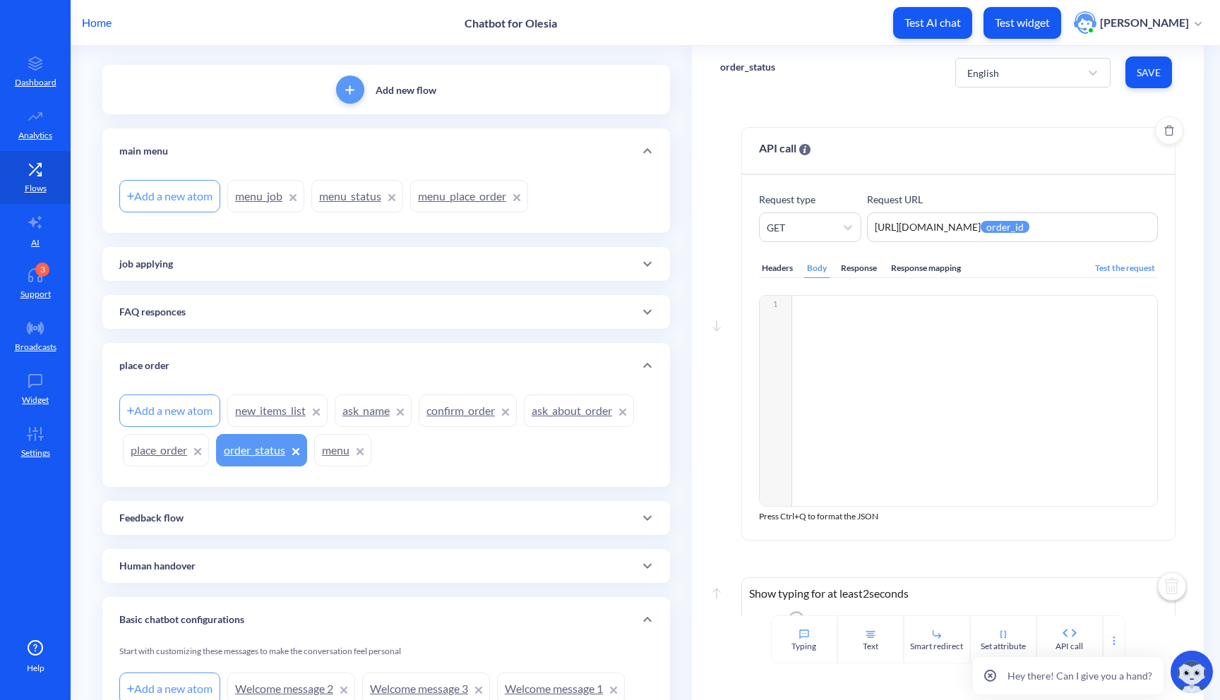
click at [910, 271] on div "Response mapping" at bounding box center [926, 268] width 76 height 19
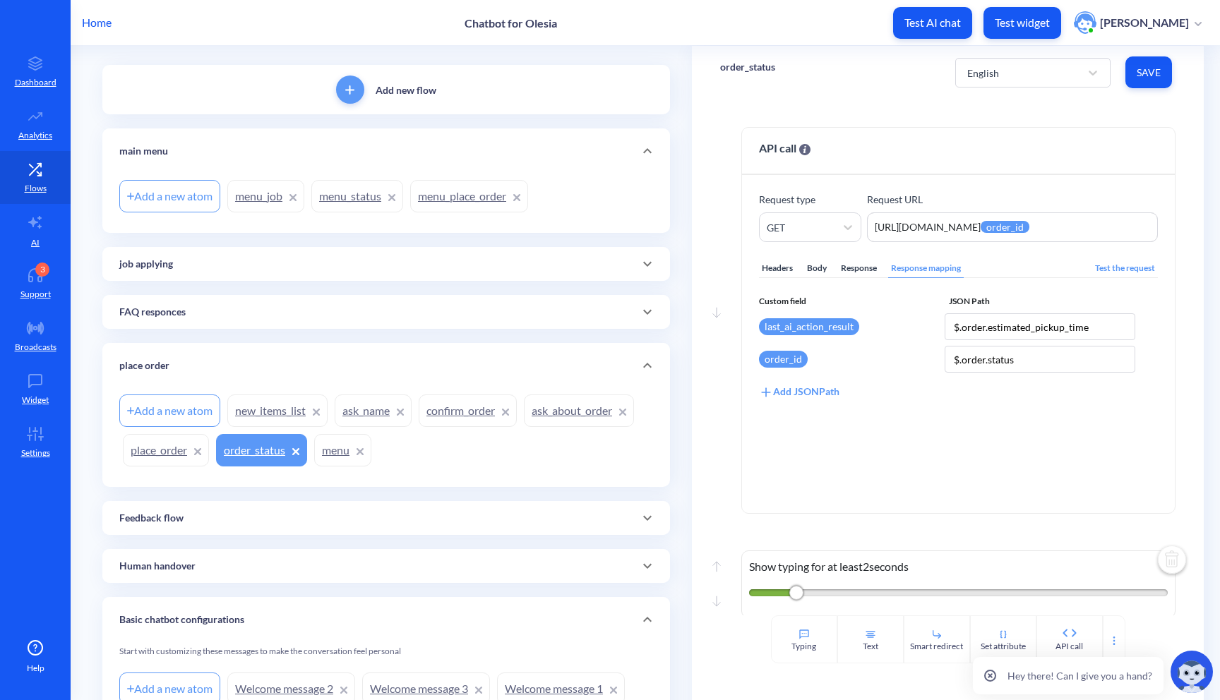
click at [373, 203] on link "menu_status" at bounding box center [357, 196] width 92 height 32
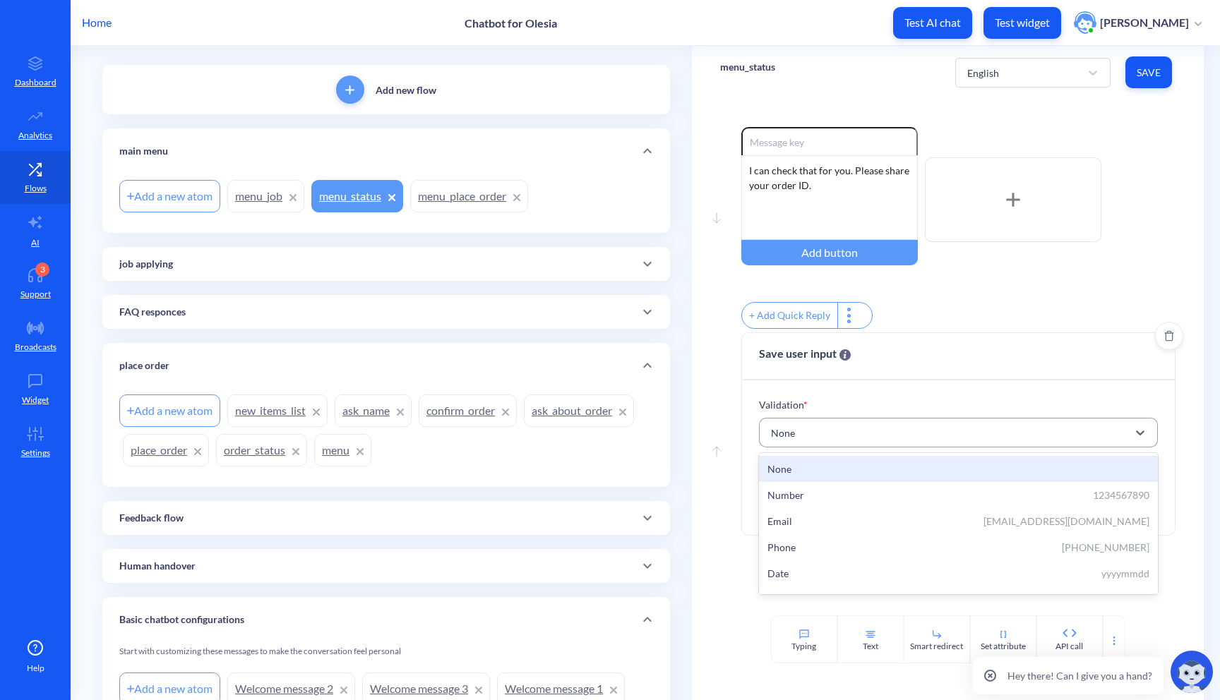
click at [886, 442] on div "None" at bounding box center [946, 432] width 364 height 25
click at [968, 376] on div "Save user input" at bounding box center [958, 356] width 433 height 47
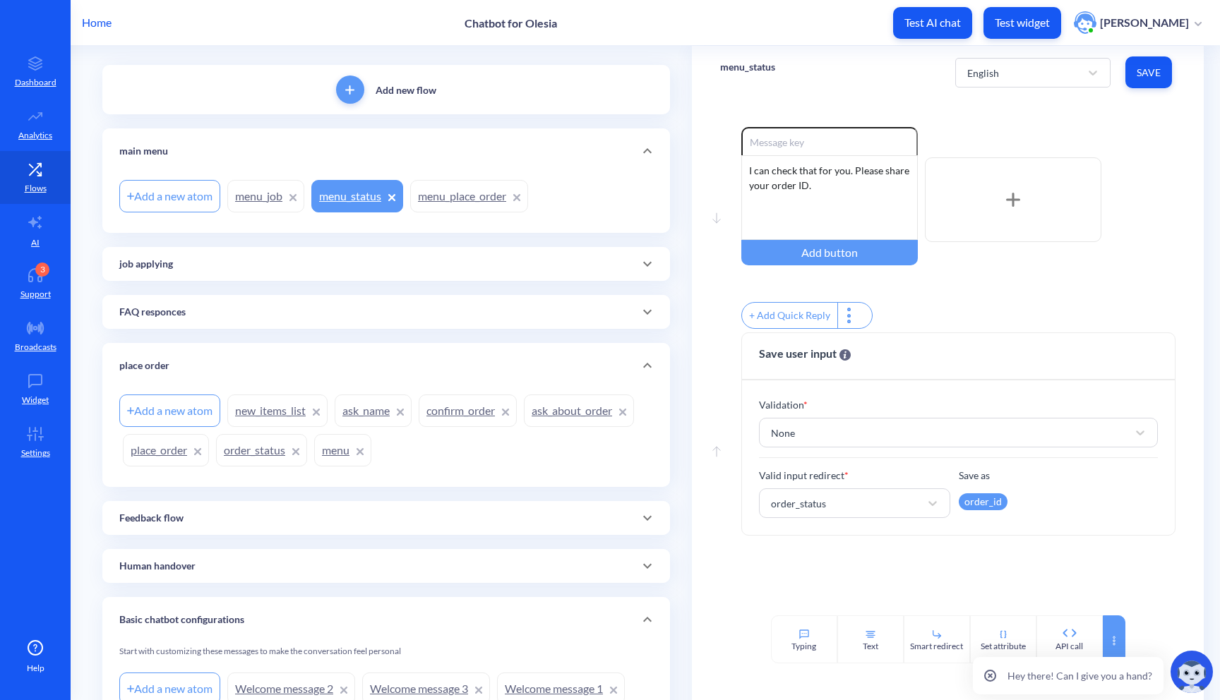
click at [1112, 642] on icon at bounding box center [1113, 640] width 11 height 11
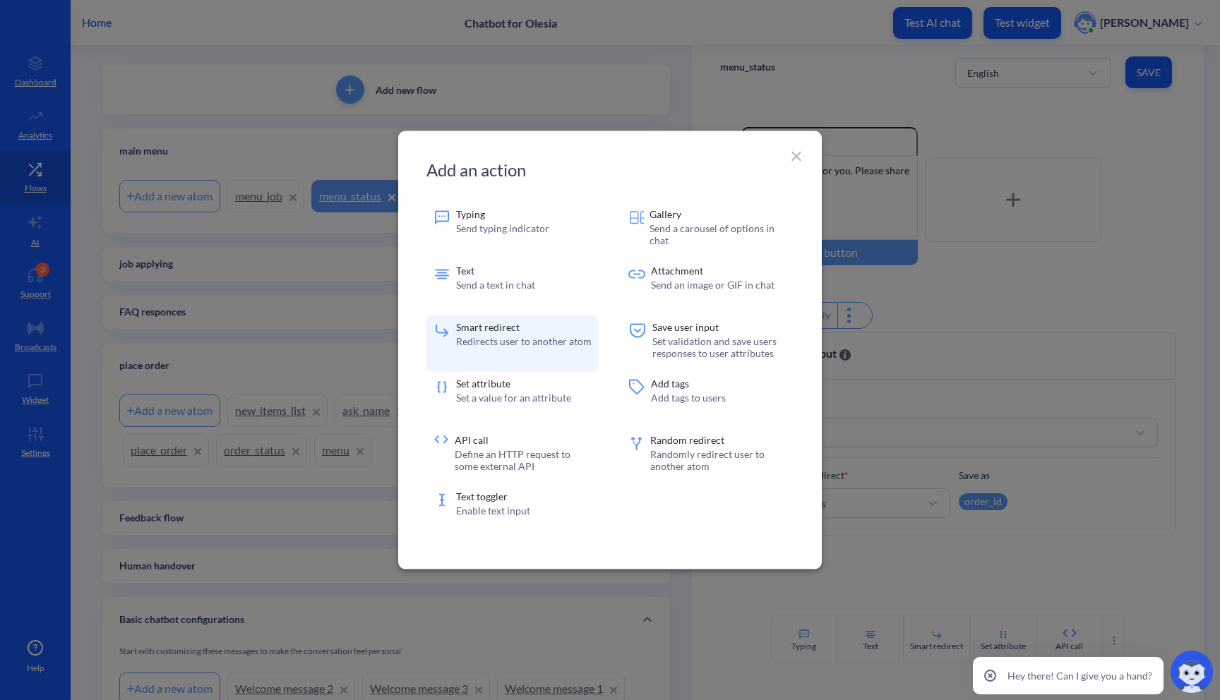
click at [526, 342] on p "Redirects user to another atom" at bounding box center [524, 341] width 136 height 12
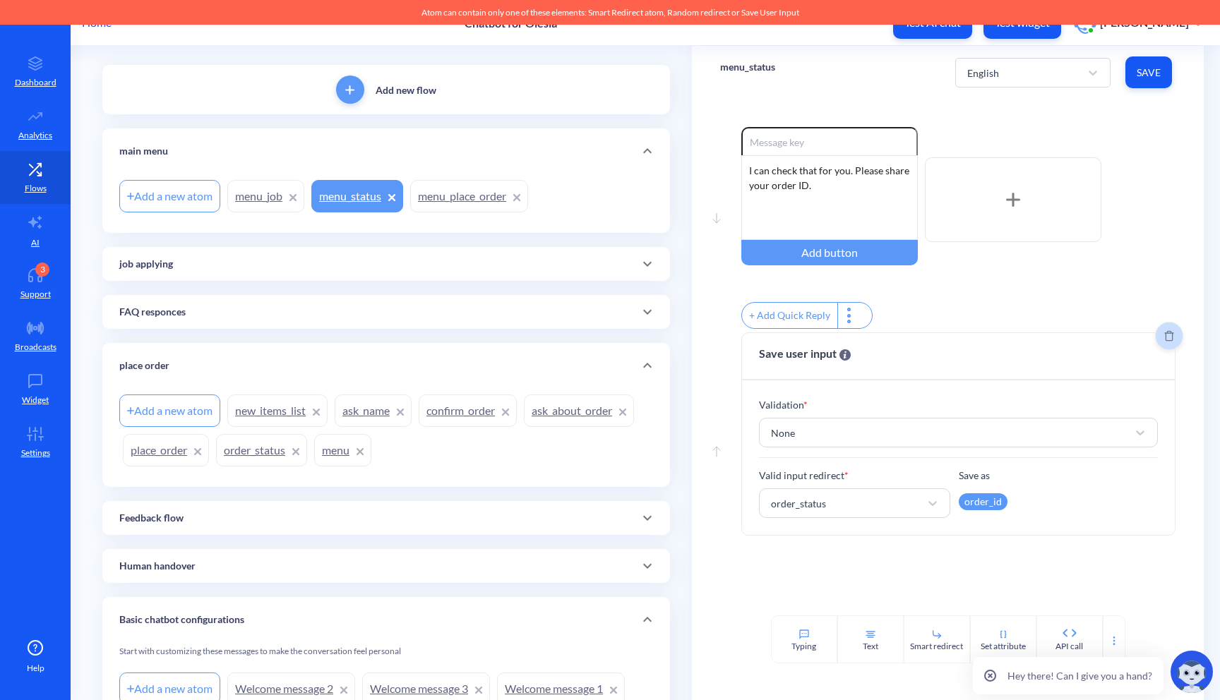
click at [1157, 342] on span "Delete" at bounding box center [1168, 335] width 27 height 11
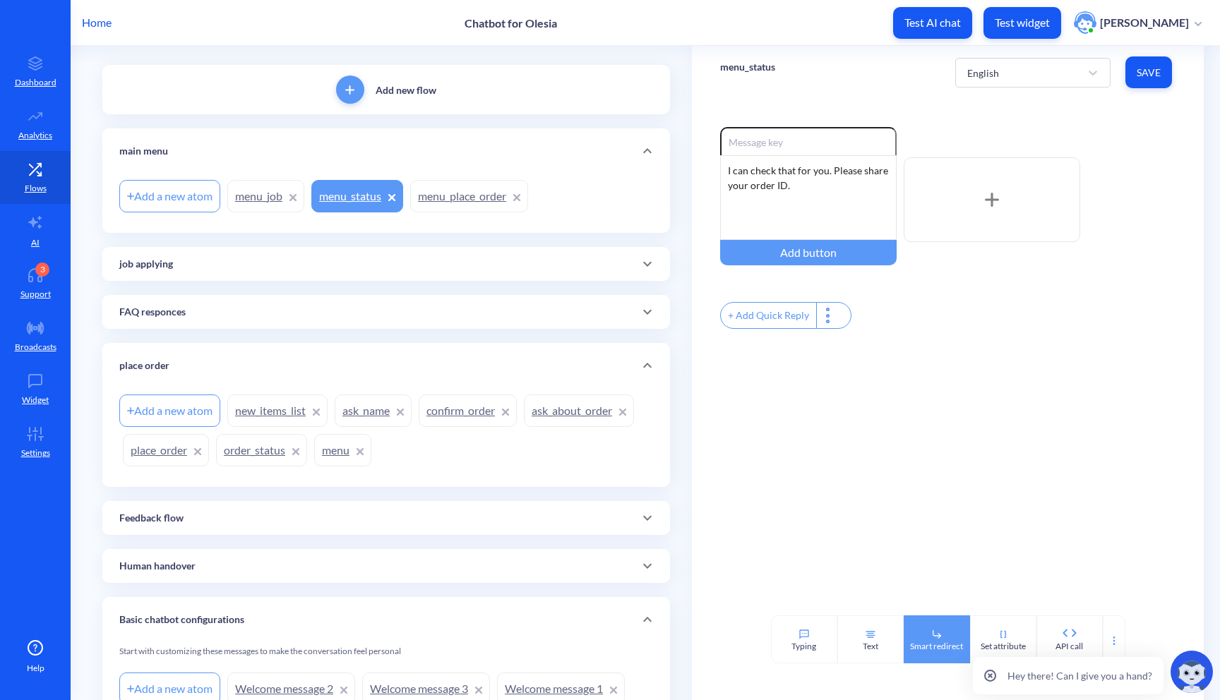
click at [922, 642] on div "Smart redirect" at bounding box center [936, 646] width 53 height 13
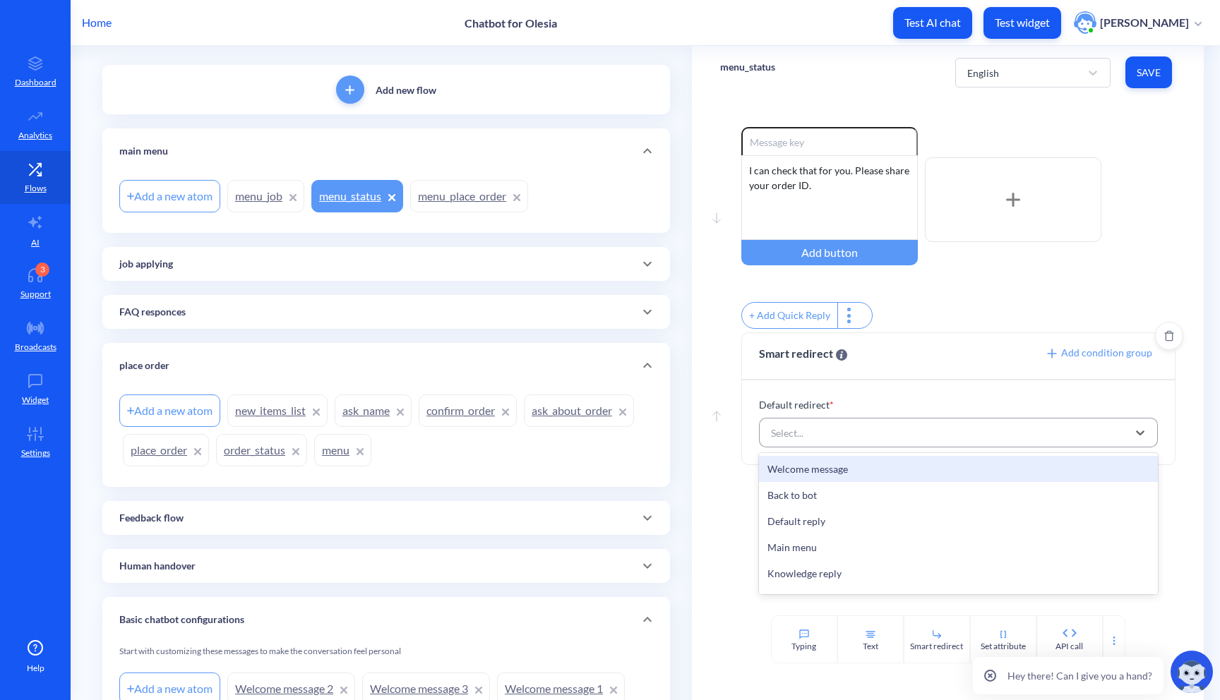
click at [858, 433] on div "Select..." at bounding box center [946, 432] width 364 height 25
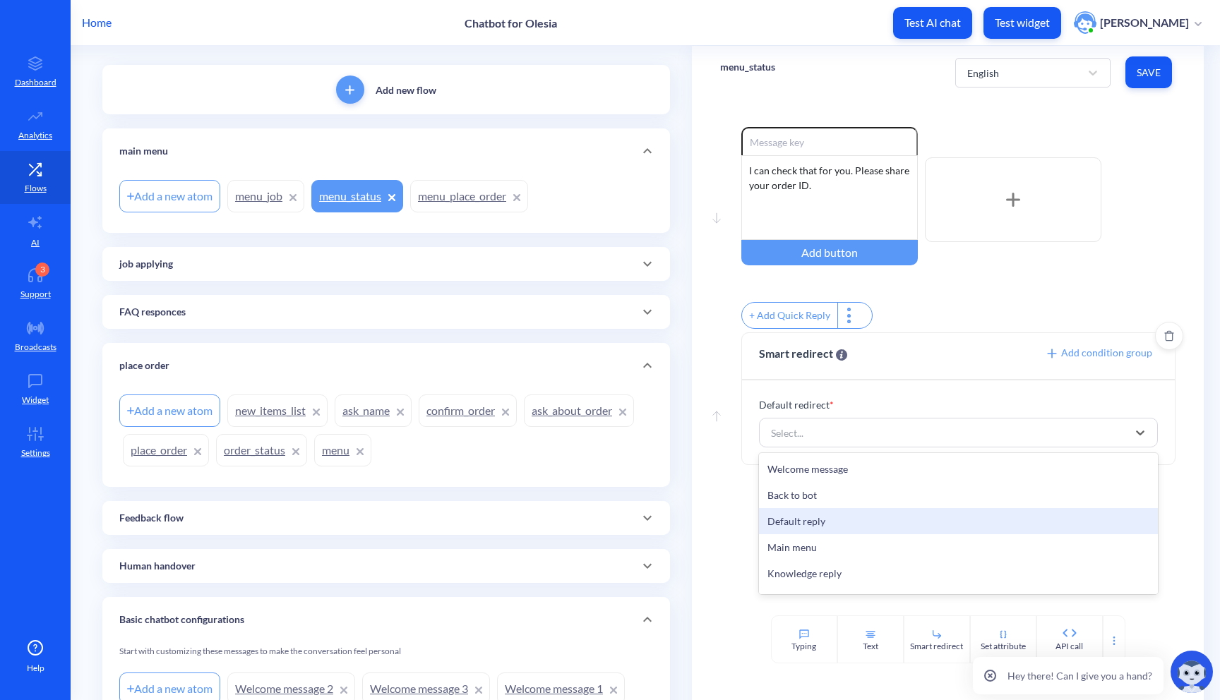
click at [855, 534] on div "Default reply" at bounding box center [958, 521] width 399 height 26
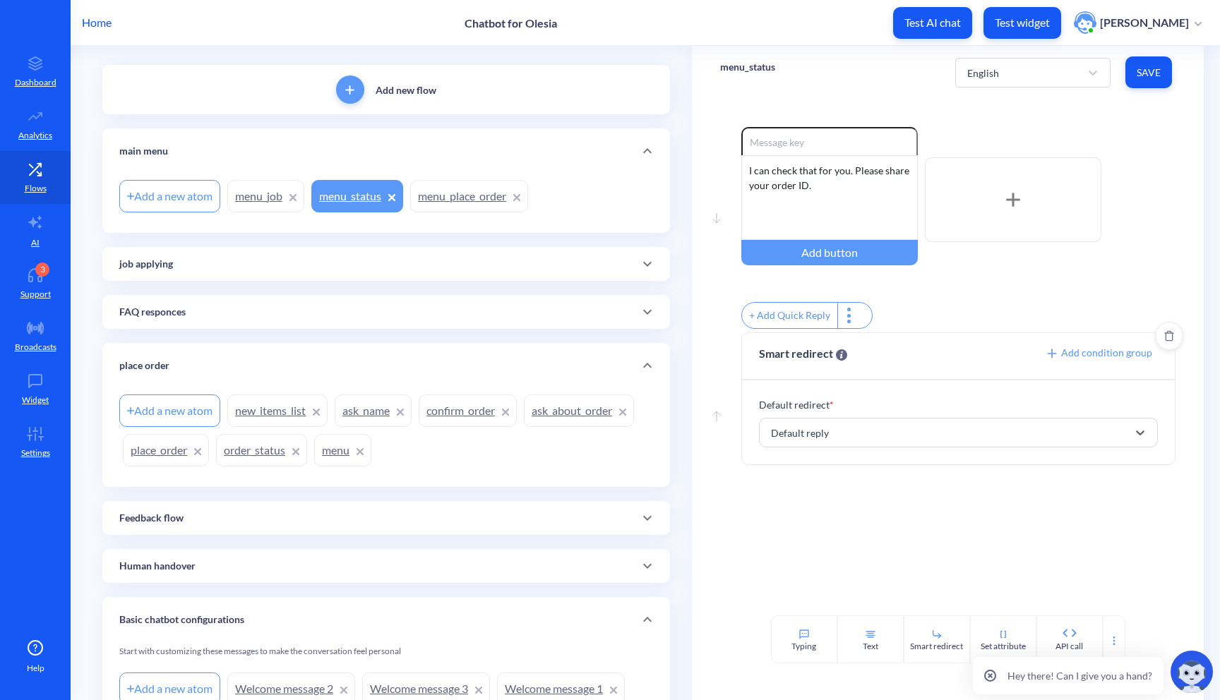
click at [1123, 359] on span "Add condition group" at bounding box center [1098, 353] width 107 height 12
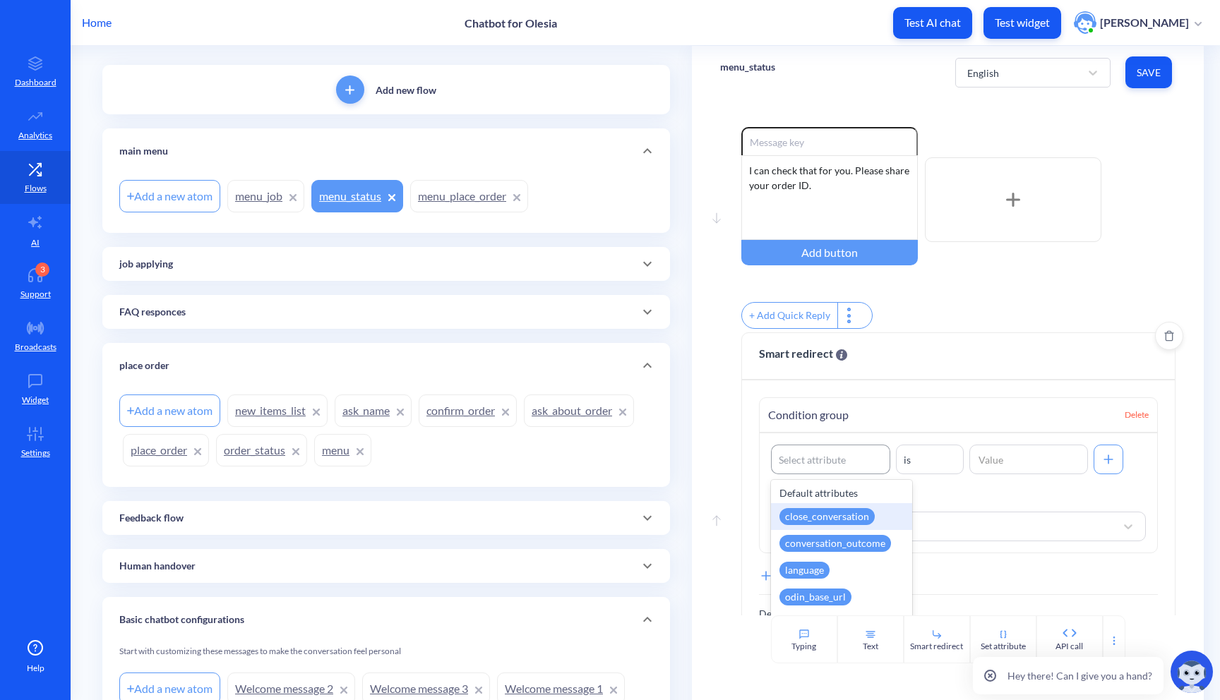
click at [805, 467] on div "Select attribute" at bounding box center [811, 459] width 67 height 15
type input "order"
click at [852, 525] on div "order_id" at bounding box center [841, 516] width 141 height 27
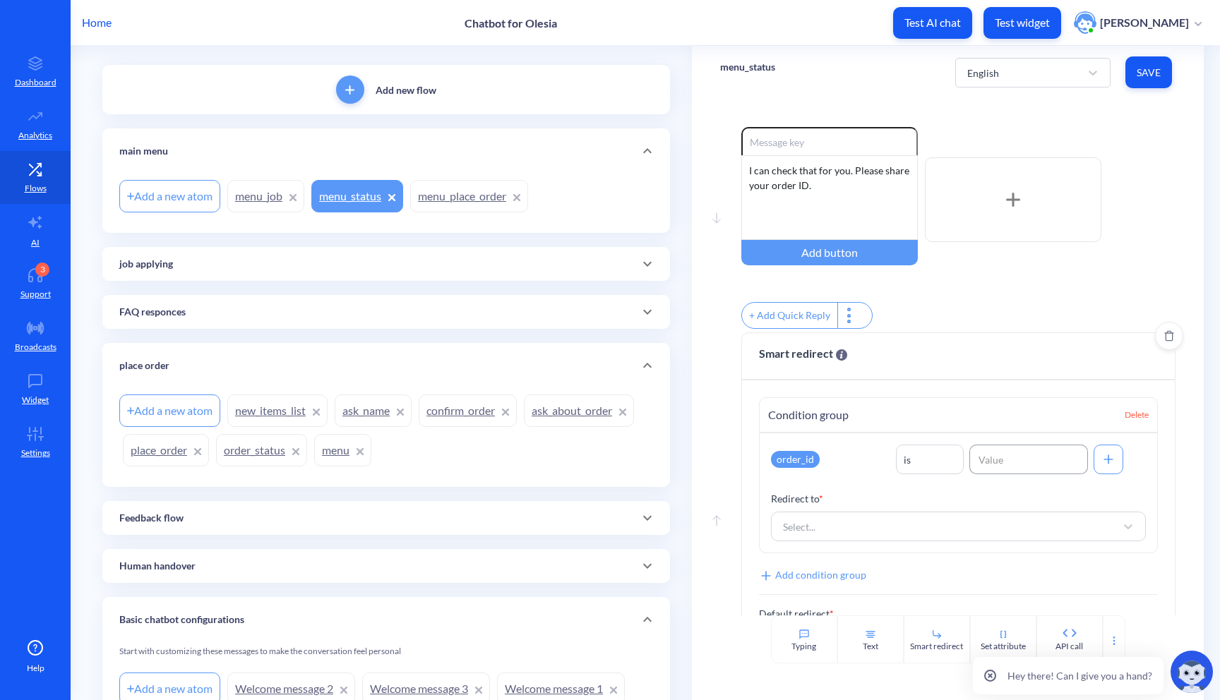
click at [1043, 455] on input at bounding box center [1028, 460] width 119 height 30
type input "10005"
click at [1013, 526] on div "Select..." at bounding box center [946, 526] width 340 height 25
type input "orde"
click at [891, 576] on div "order_status" at bounding box center [958, 563] width 375 height 26
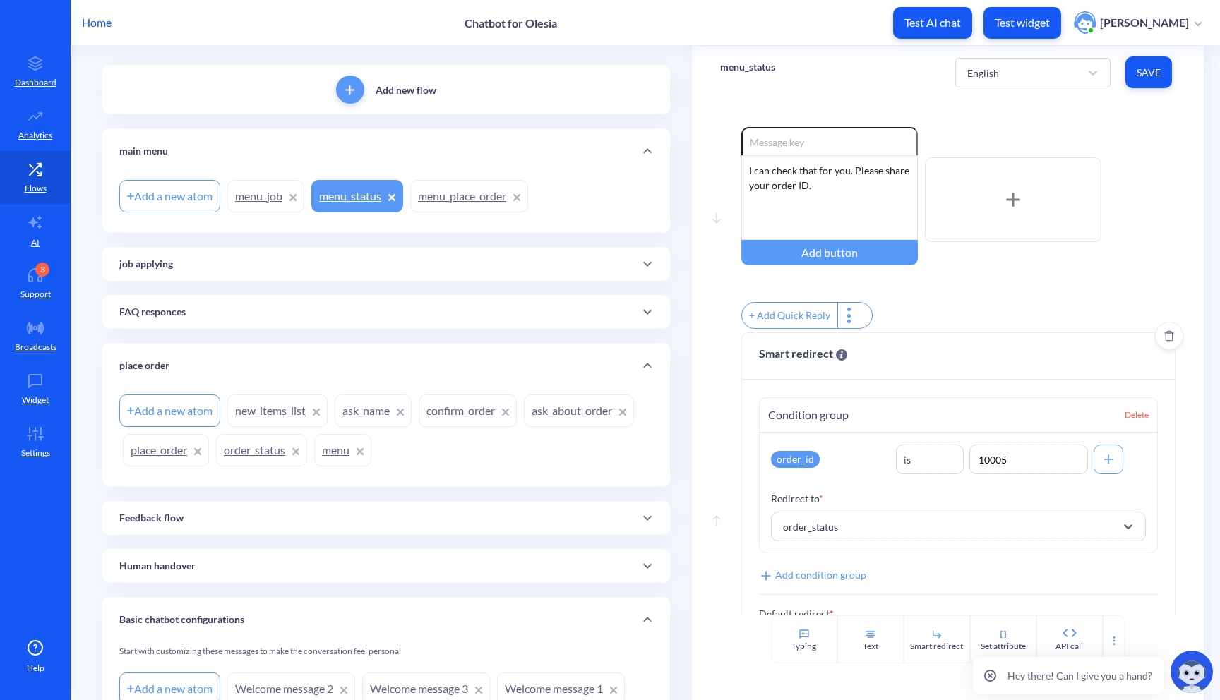
scroll to position [75, 0]
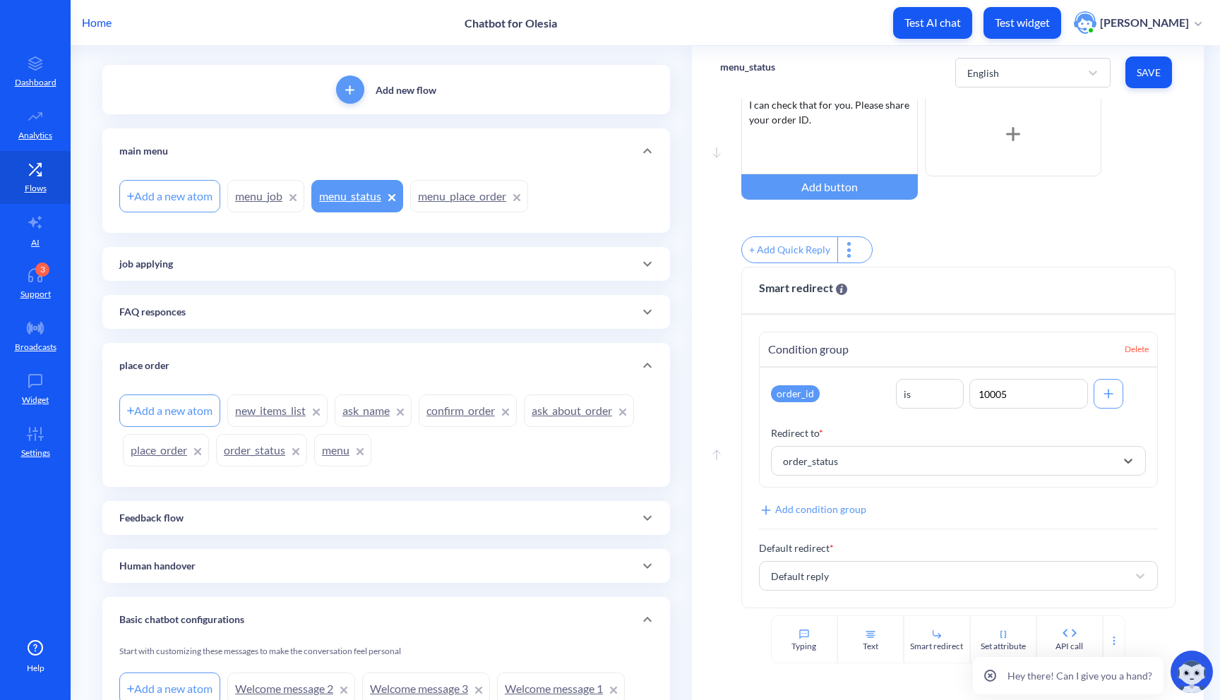
click at [1142, 77] on span "Save" at bounding box center [1148, 73] width 24 height 14
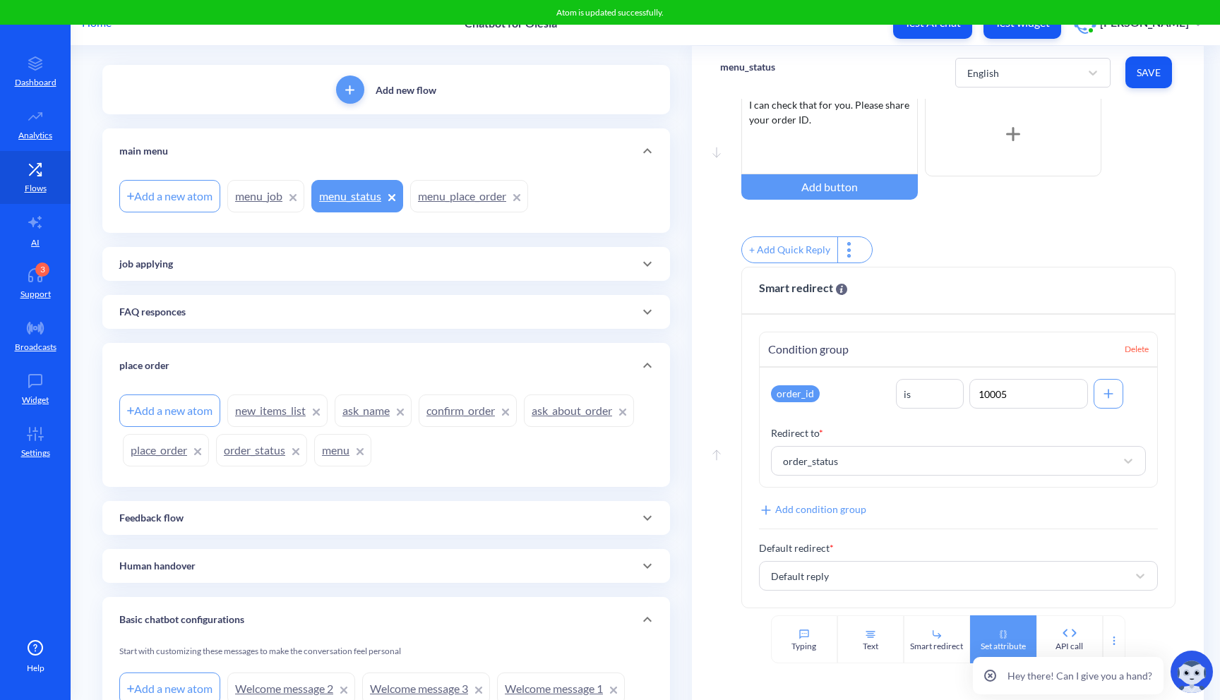
click at [1004, 642] on div "Set attribute" at bounding box center [1002, 646] width 45 height 13
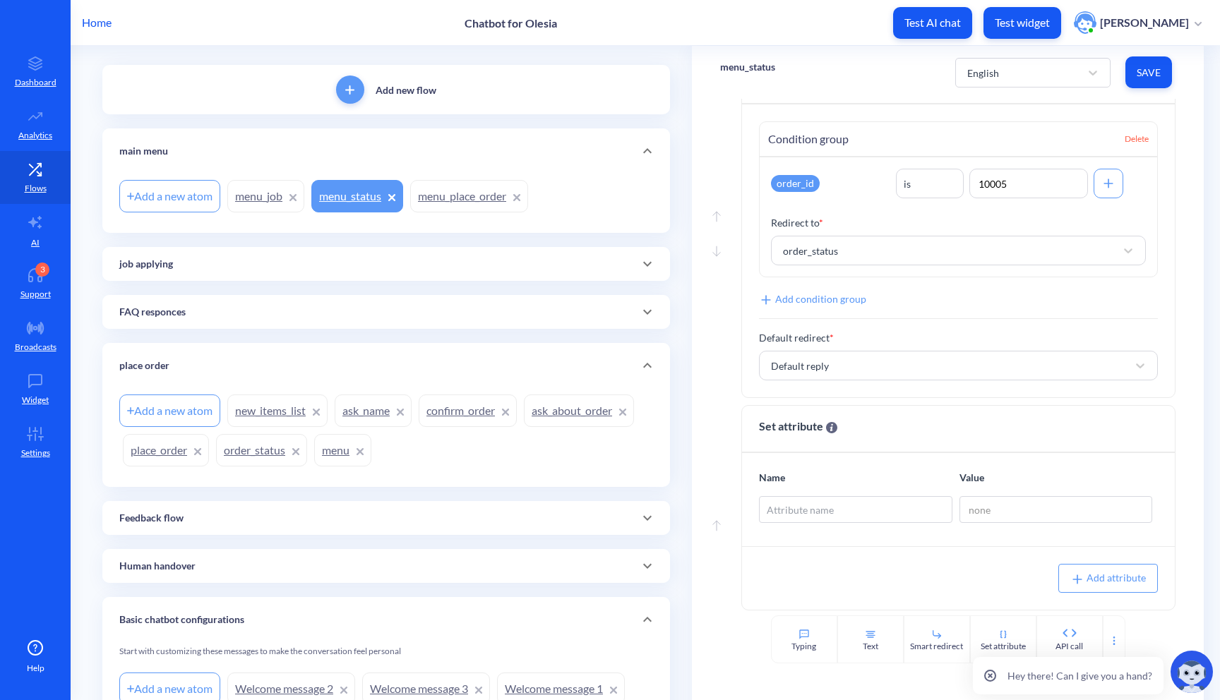
scroll to position [287, 0]
click at [713, 526] on rect at bounding box center [715, 524] width 7 height 10
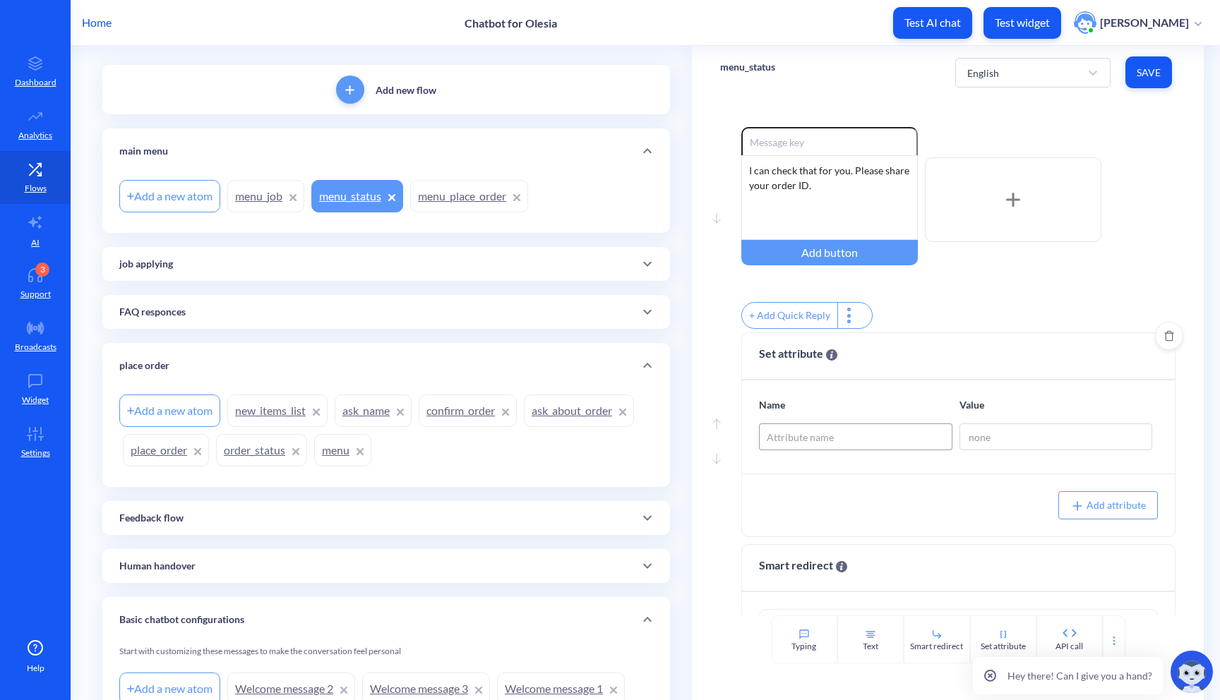
click at [844, 446] on div "Attribute name" at bounding box center [855, 436] width 192 height 25
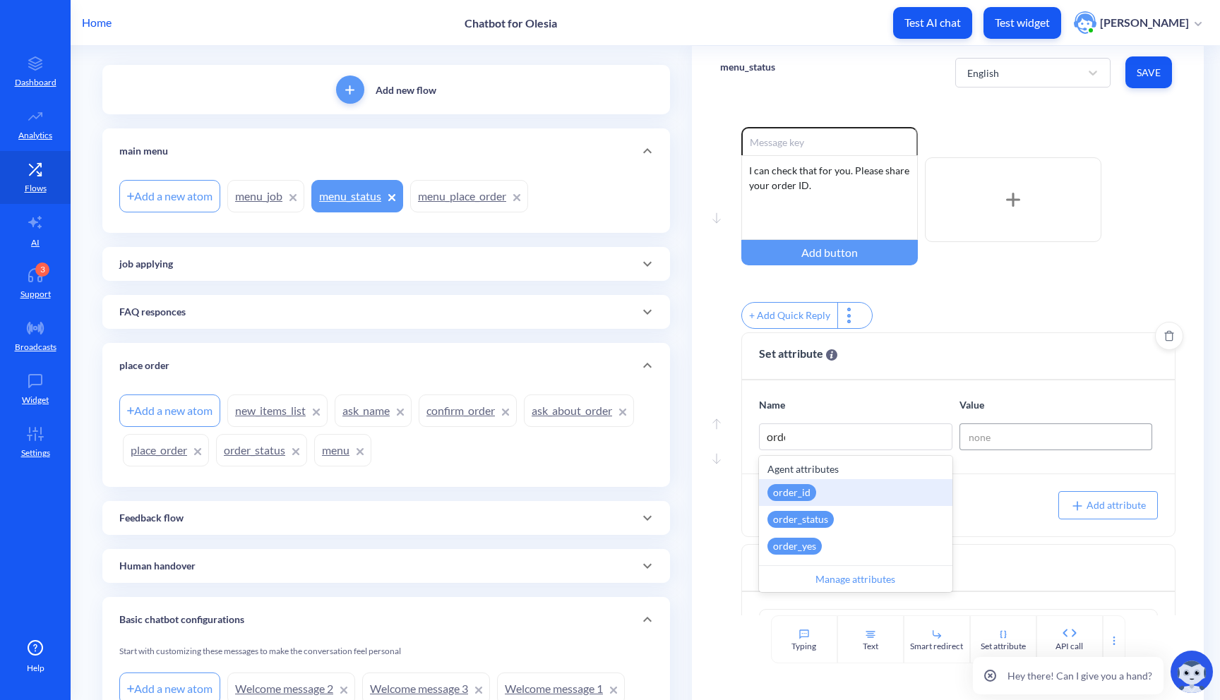
type input "order"
click at [911, 503] on div "order_id" at bounding box center [855, 492] width 193 height 27
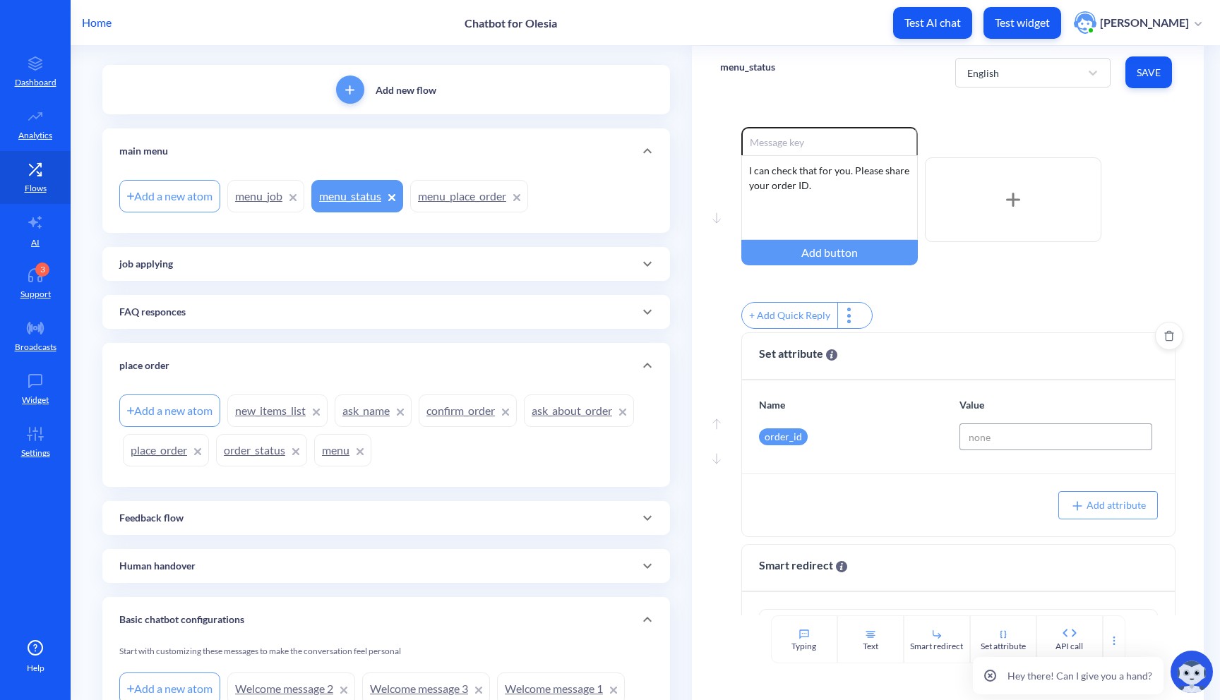
click at [995, 450] on input at bounding box center [1055, 436] width 193 height 27
click at [1164, 342] on icon "Delete" at bounding box center [1169, 335] width 10 height 11
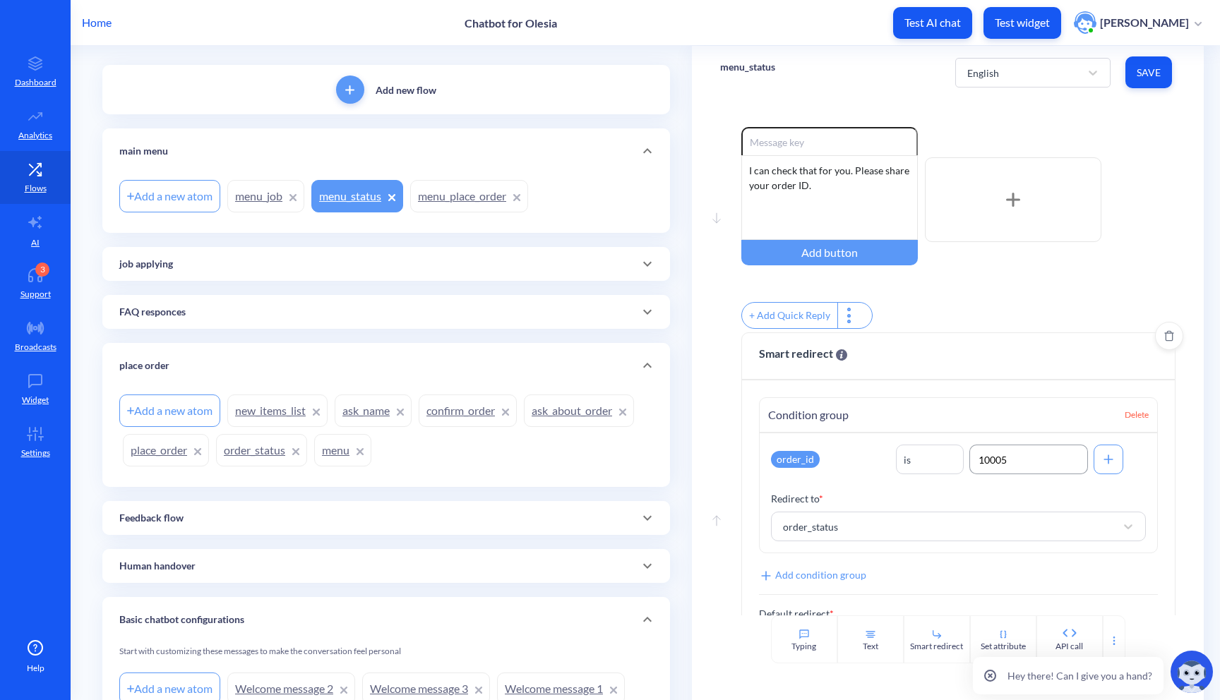
scroll to position [75, 0]
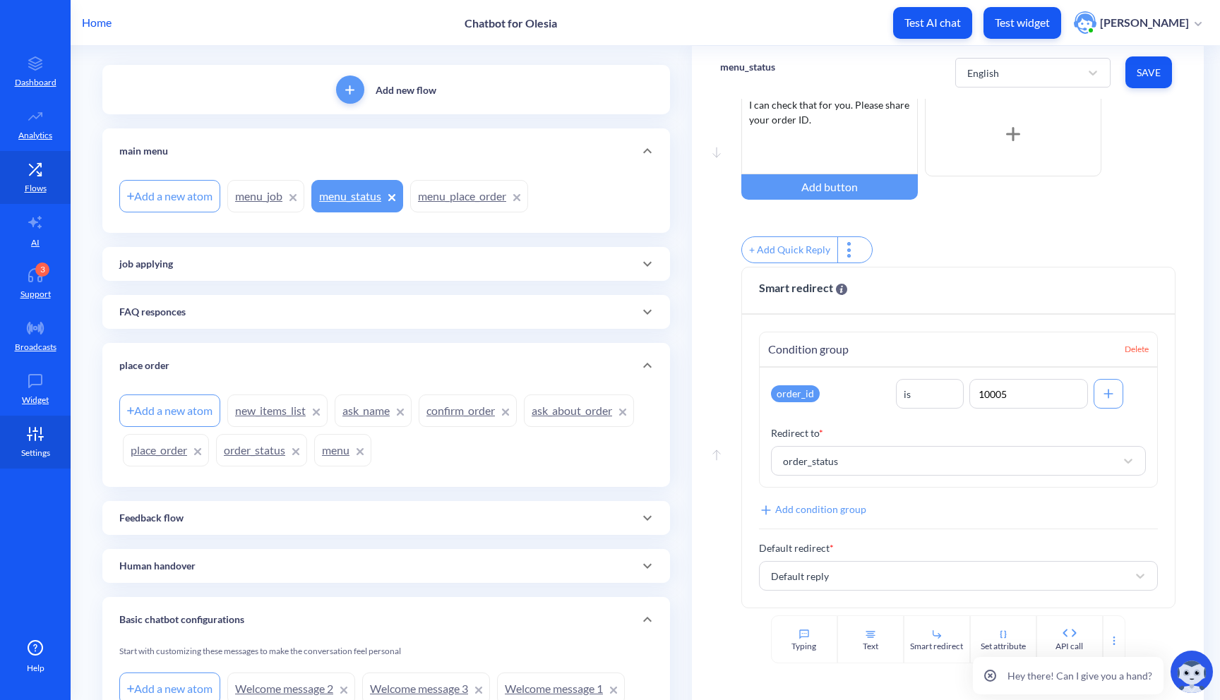
click at [38, 433] on icon at bounding box center [35, 434] width 28 height 14
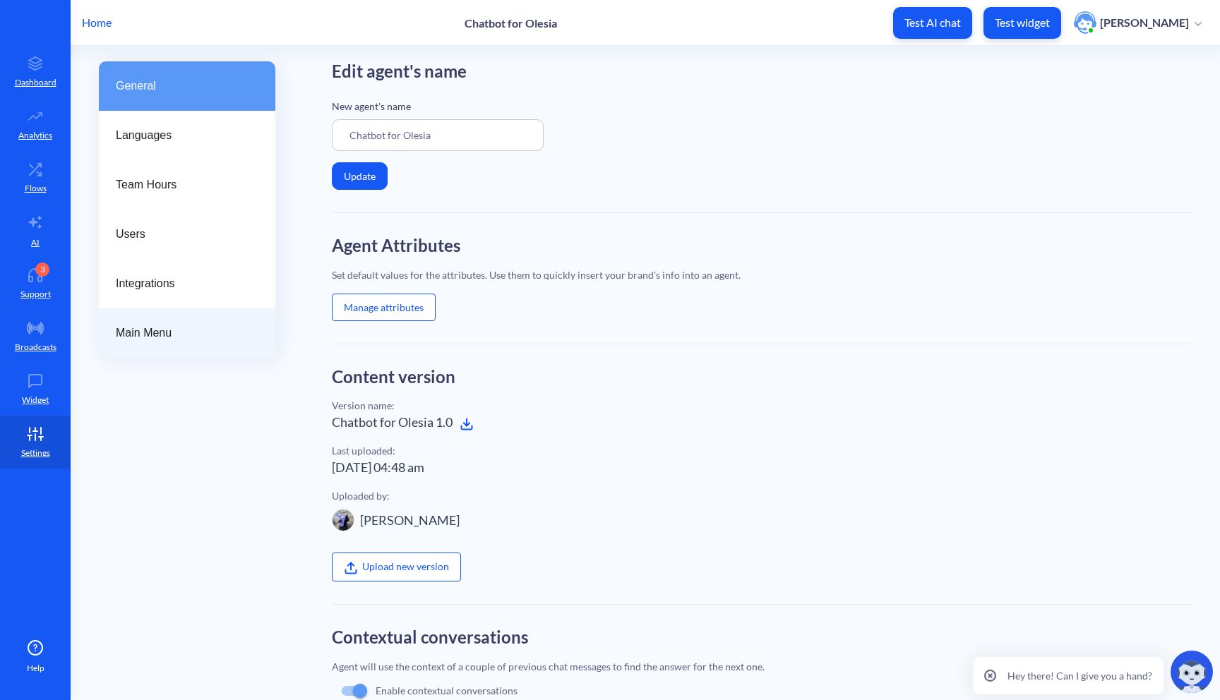
click at [167, 331] on span "Main Menu" at bounding box center [181, 333] width 131 height 17
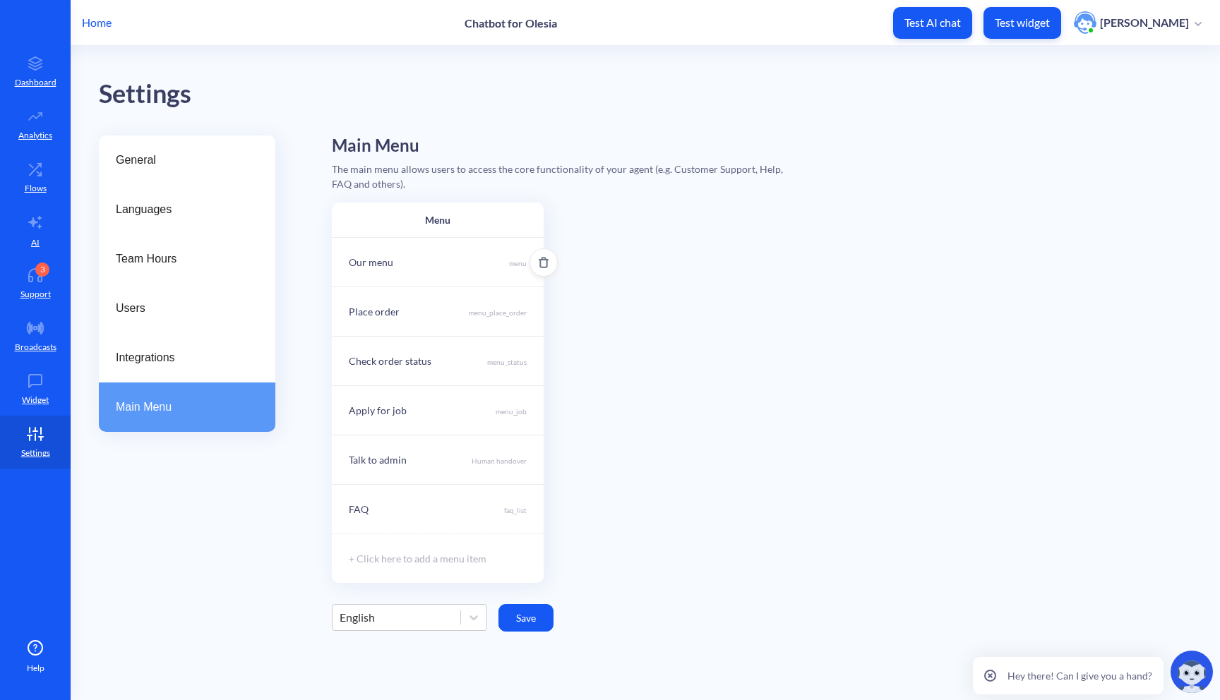
click at [502, 270] on div "Our menu menu" at bounding box center [438, 261] width 212 height 49
click at [438, 361] on div "menu" at bounding box center [425, 355] width 154 height 25
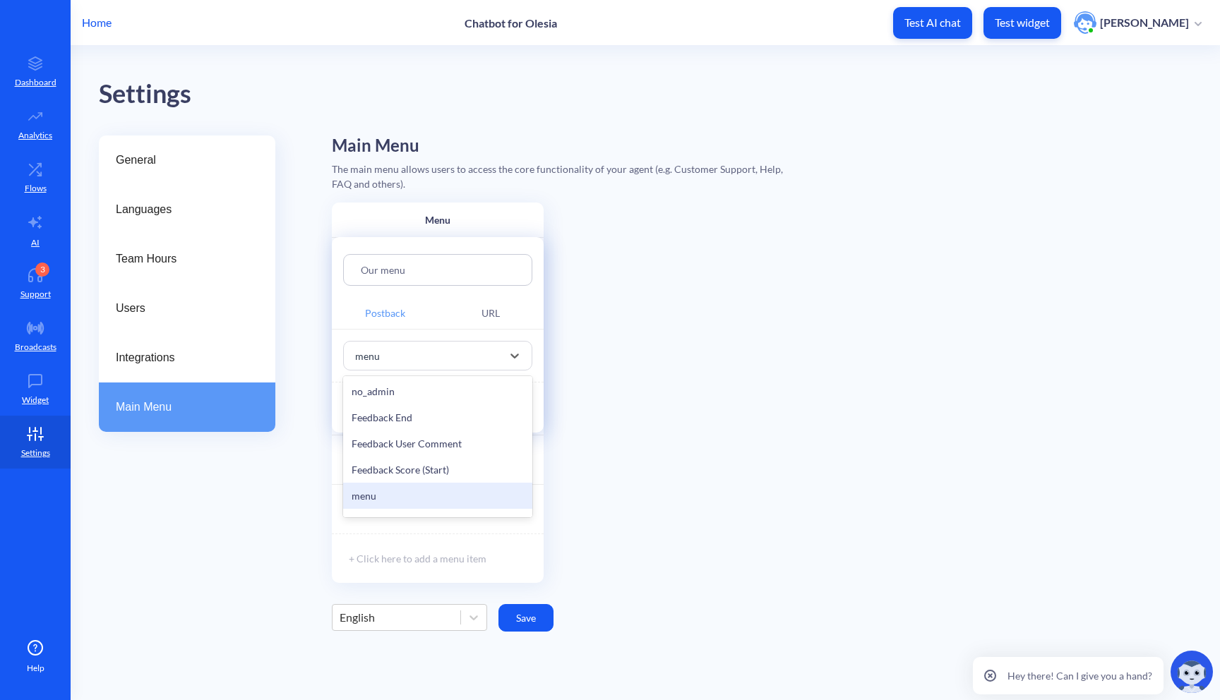
click at [366, 495] on div "menu" at bounding box center [437, 496] width 189 height 26
click at [602, 295] on div at bounding box center [610, 350] width 1220 height 700
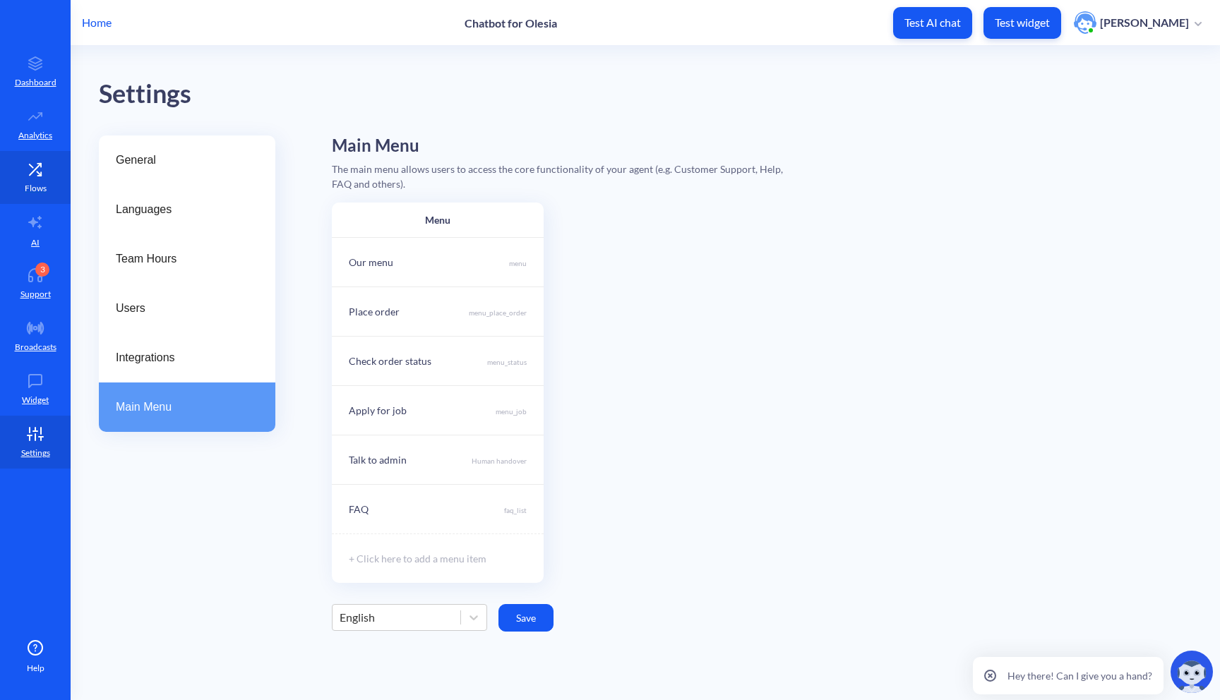
click at [49, 192] on link "Flows" at bounding box center [35, 177] width 71 height 53
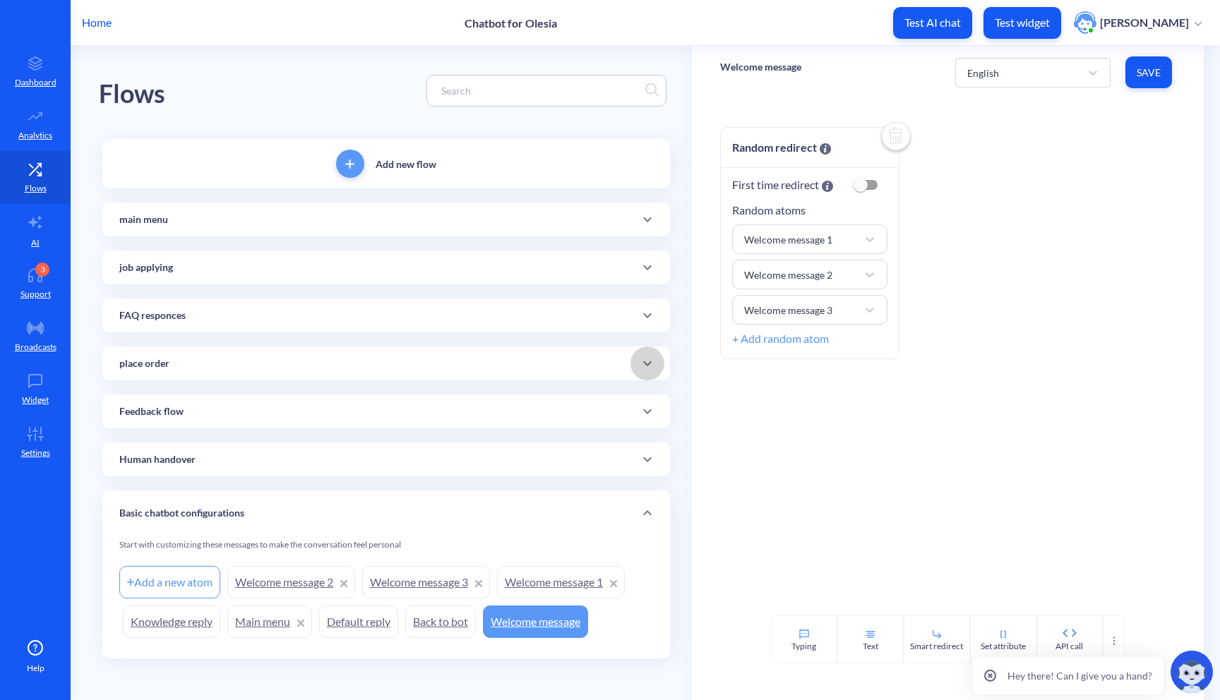
click at [639, 370] on icon at bounding box center [647, 363] width 17 height 17
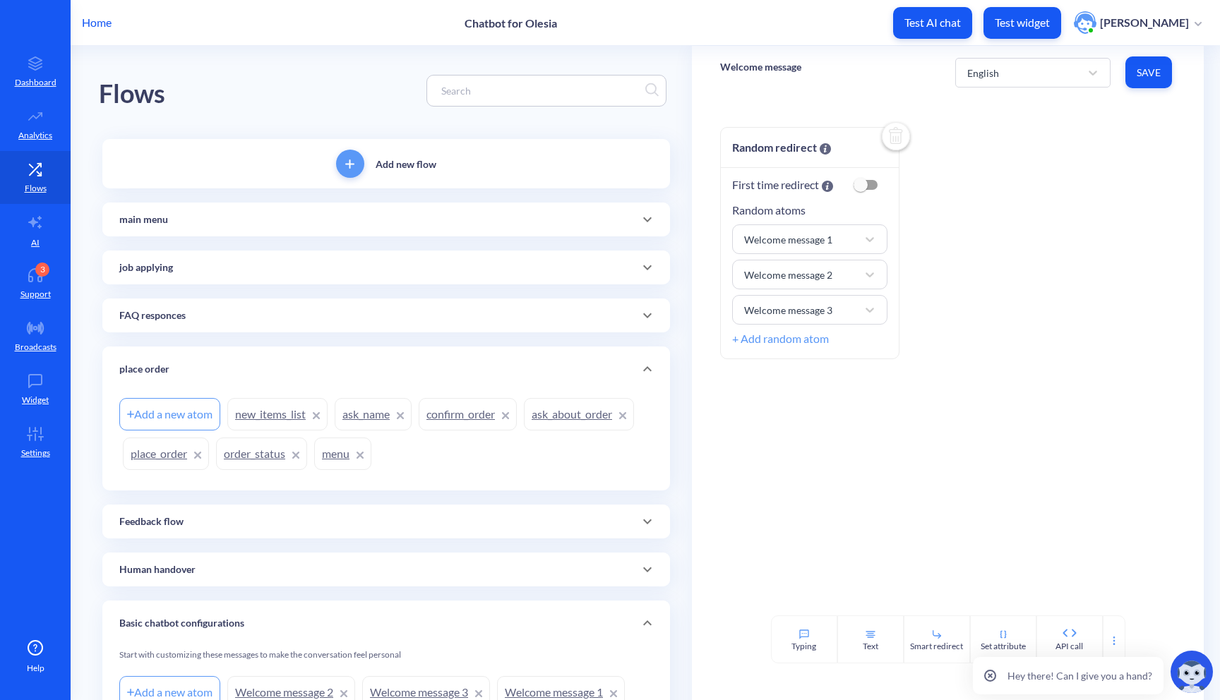
click at [273, 458] on link "order_status" at bounding box center [261, 454] width 91 height 32
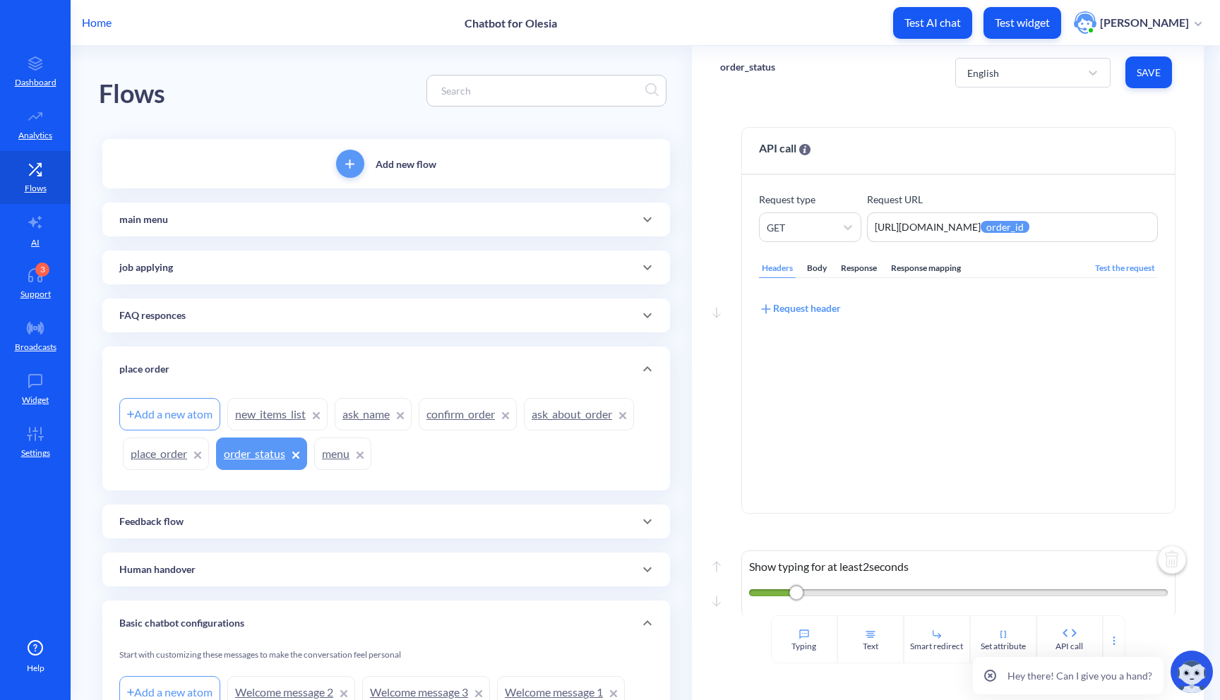
click at [644, 220] on icon at bounding box center [647, 219] width 8 height 5
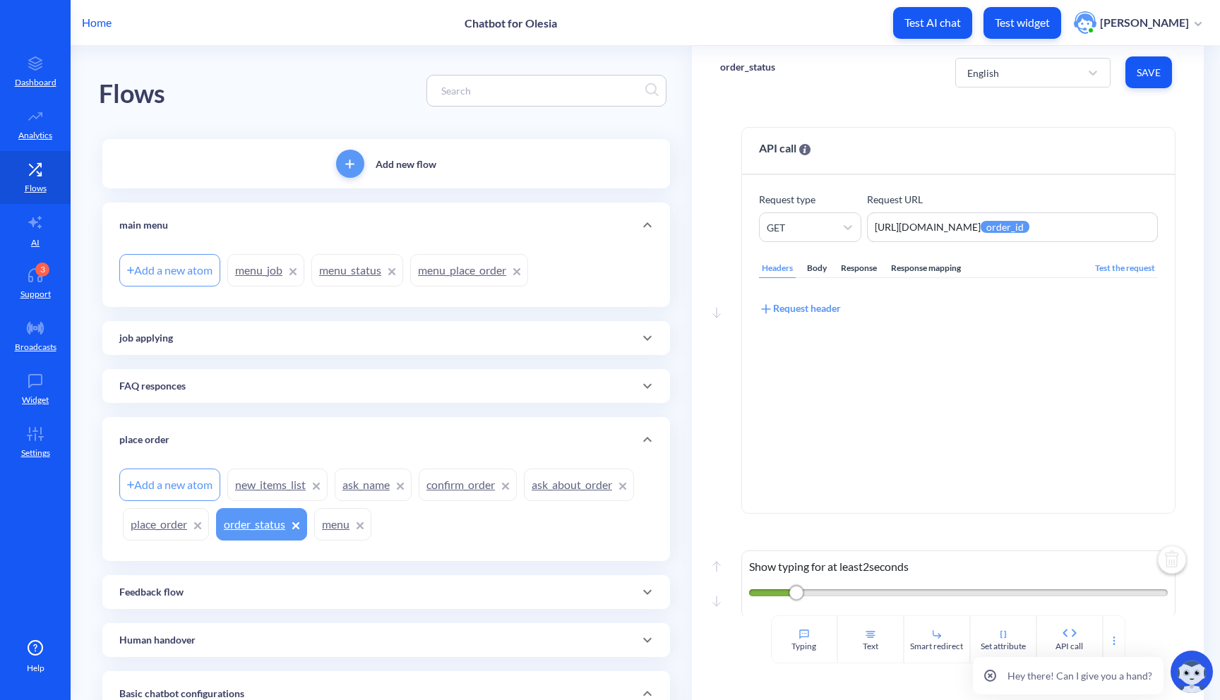
click at [355, 274] on link "menu_status" at bounding box center [357, 270] width 92 height 32
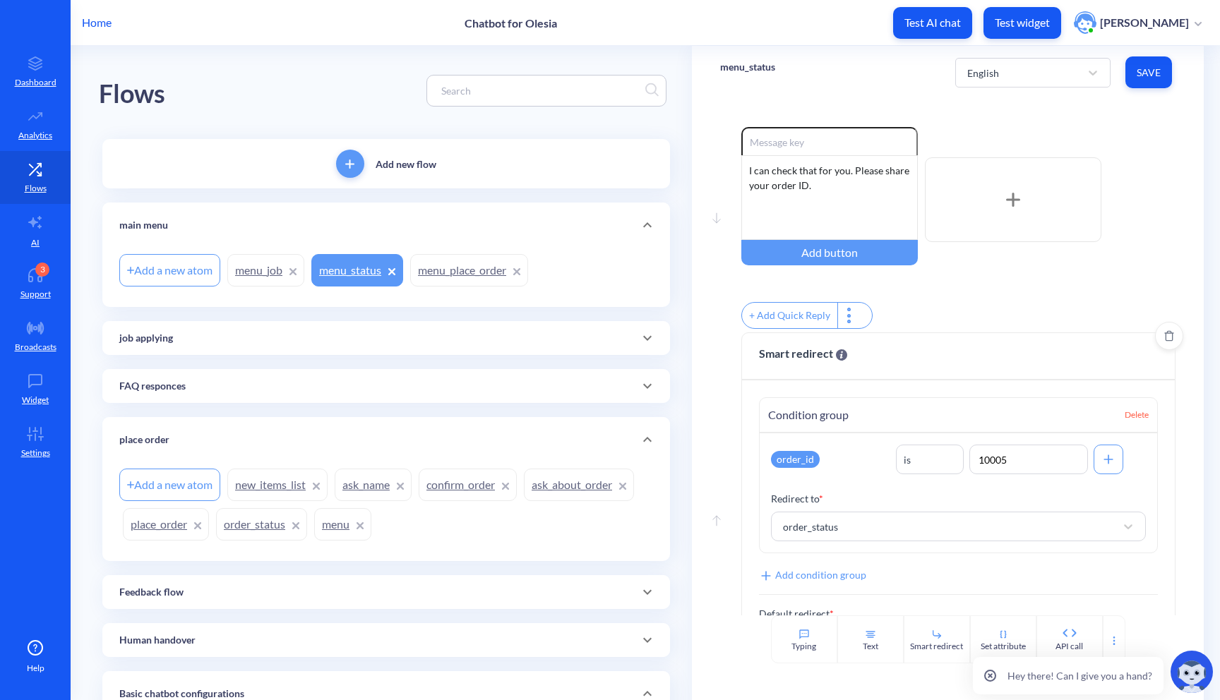
scroll to position [75, 0]
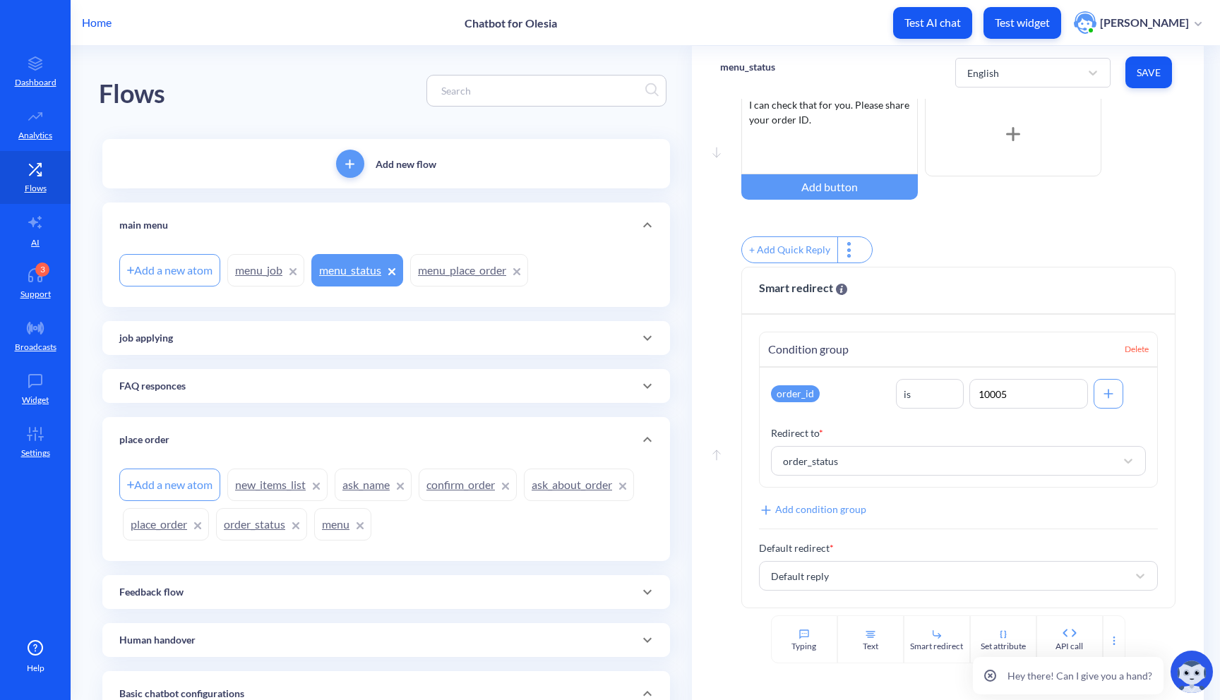
click at [659, 344] on span at bounding box center [647, 338] width 34 height 17
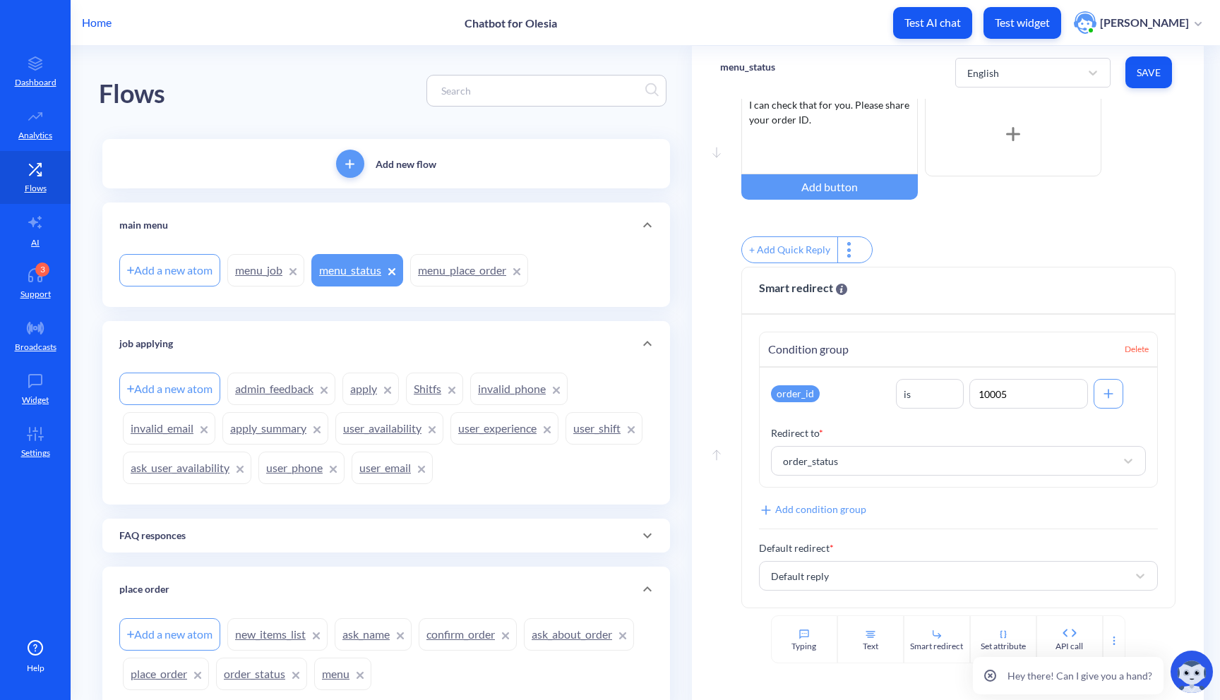
click at [399, 429] on link "user_availability" at bounding box center [389, 428] width 108 height 32
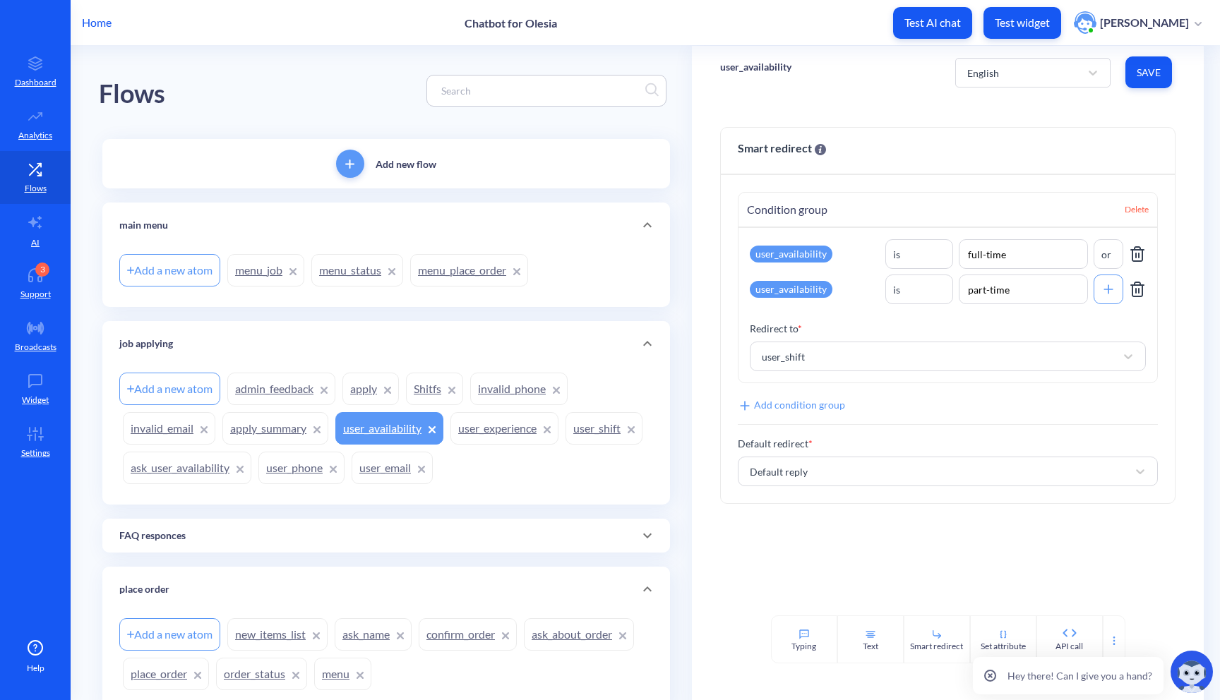
click at [241, 476] on link "ask_user_availability" at bounding box center [187, 468] width 128 height 32
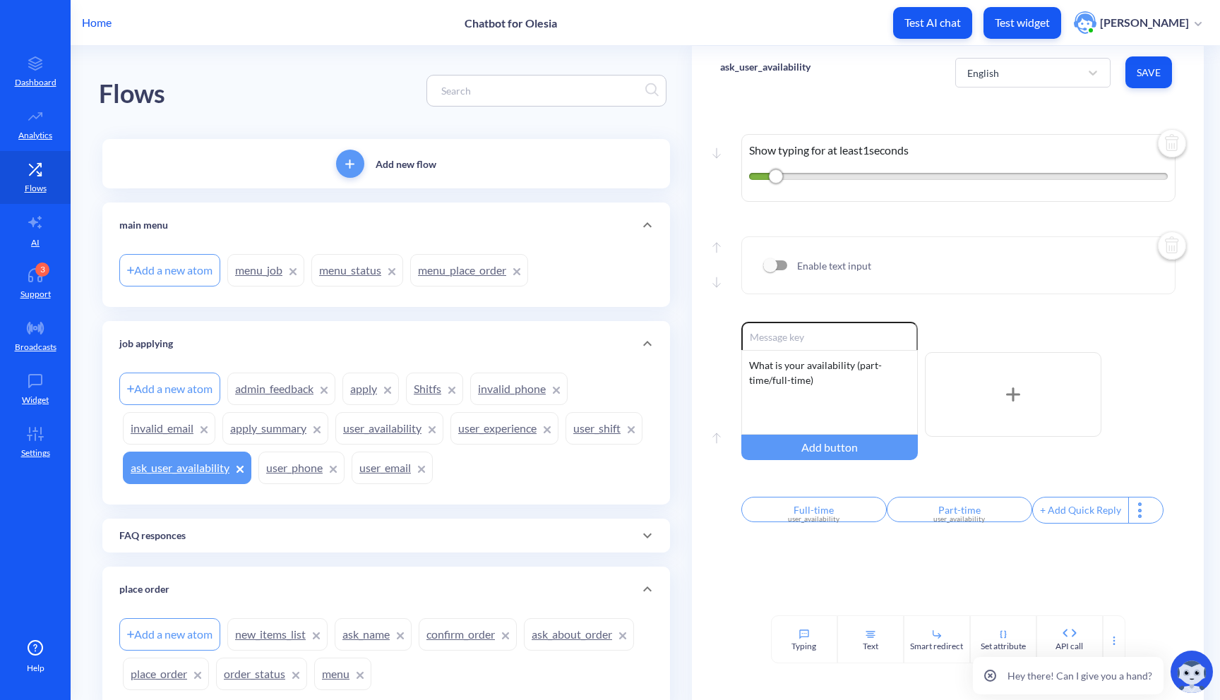
click at [338, 277] on link "menu_status" at bounding box center [357, 270] width 92 height 32
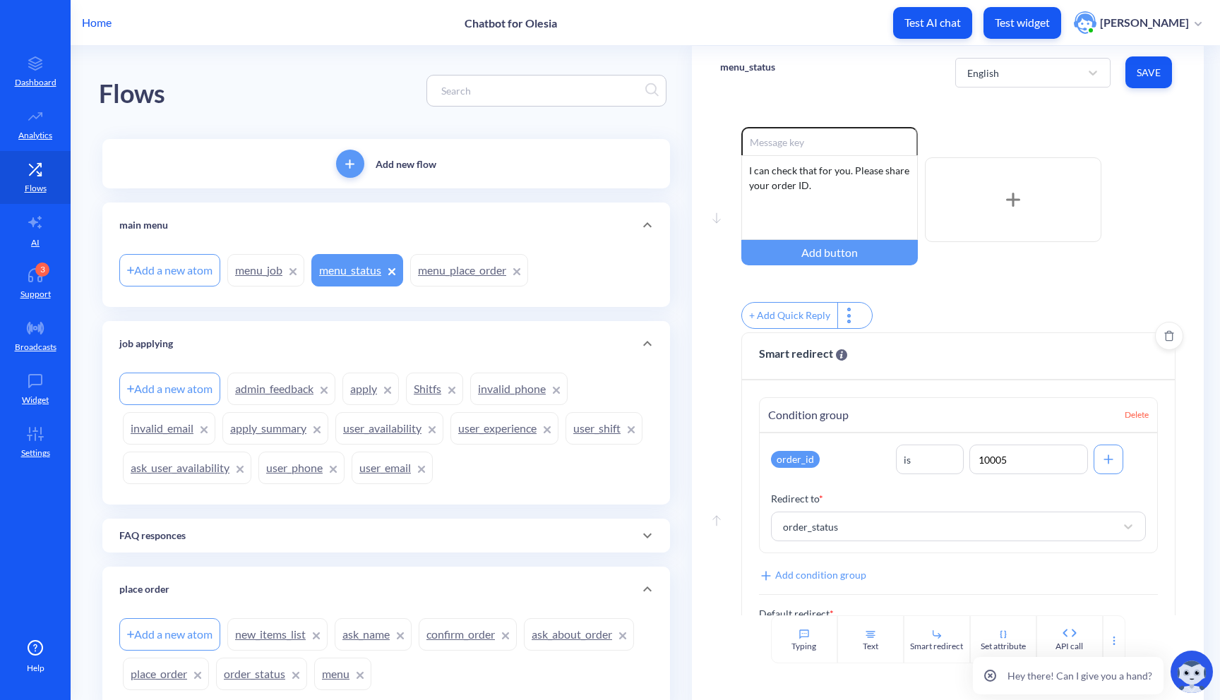
scroll to position [75, 0]
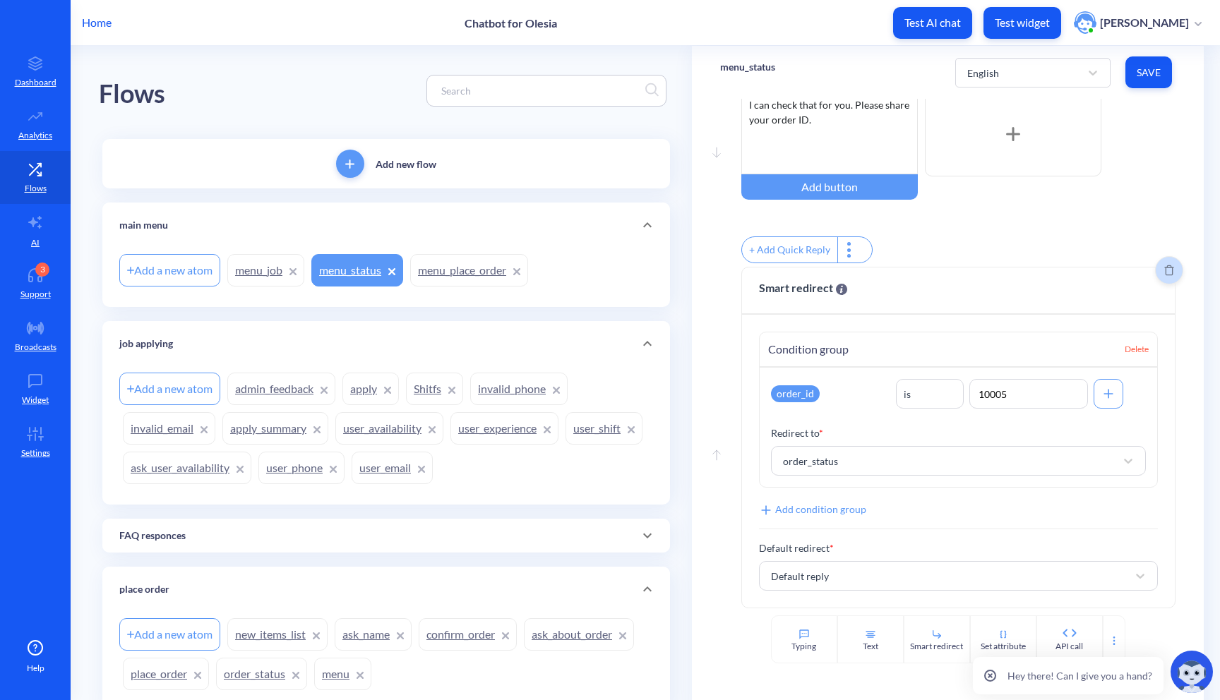
click at [1163, 259] on button "Delete" at bounding box center [1169, 270] width 28 height 28
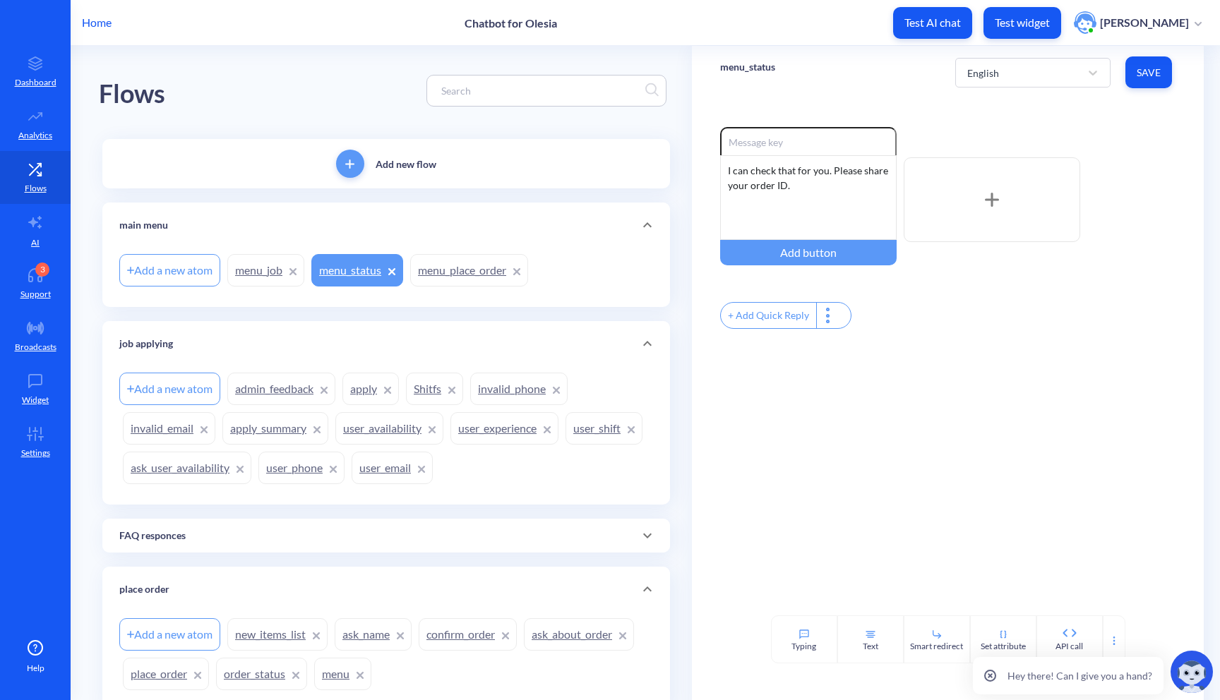
scroll to position [0, 0]
click at [1109, 633] on div at bounding box center [1113, 639] width 23 height 48
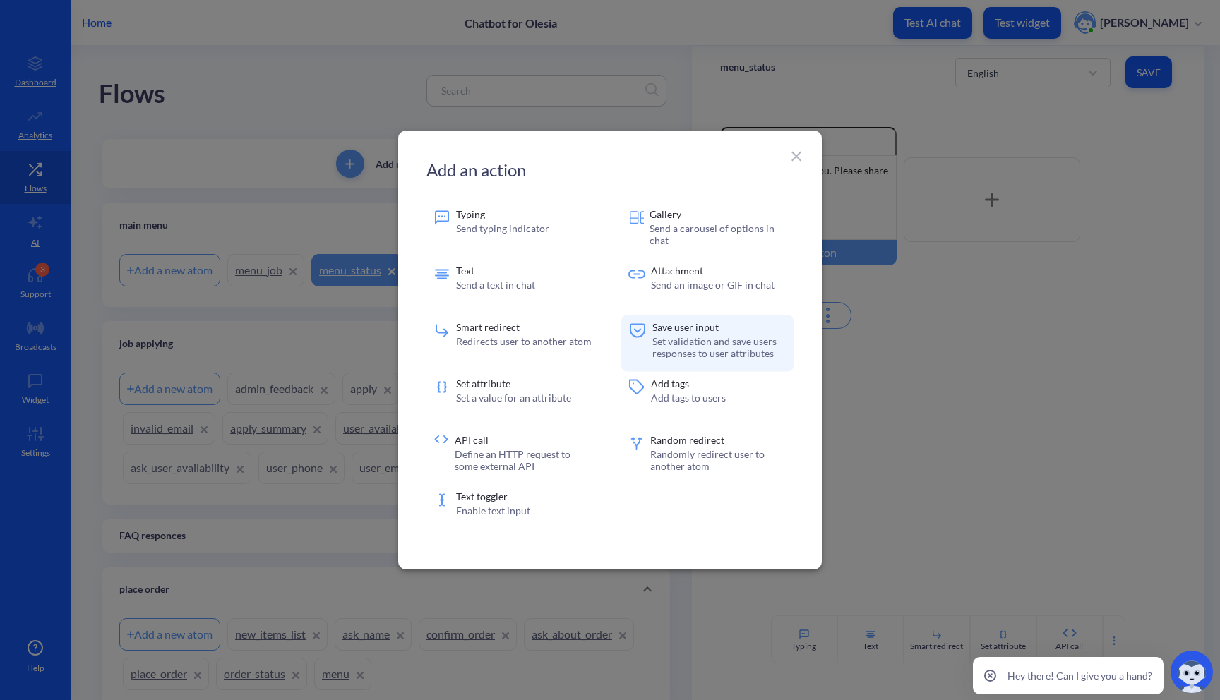
click at [682, 344] on p "Set validation and save users responses to user attributes" at bounding box center [719, 347] width 134 height 24
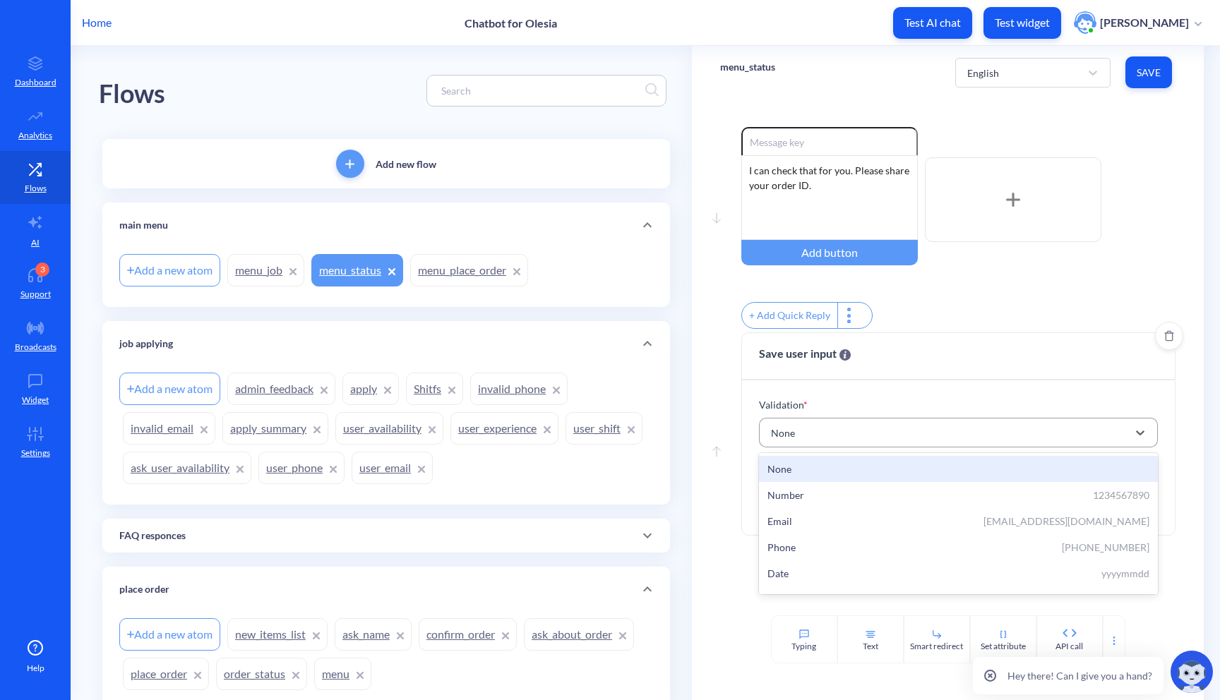
click at [865, 443] on div "None" at bounding box center [946, 432] width 364 height 25
click at [921, 371] on div "Save user input" at bounding box center [958, 356] width 433 height 47
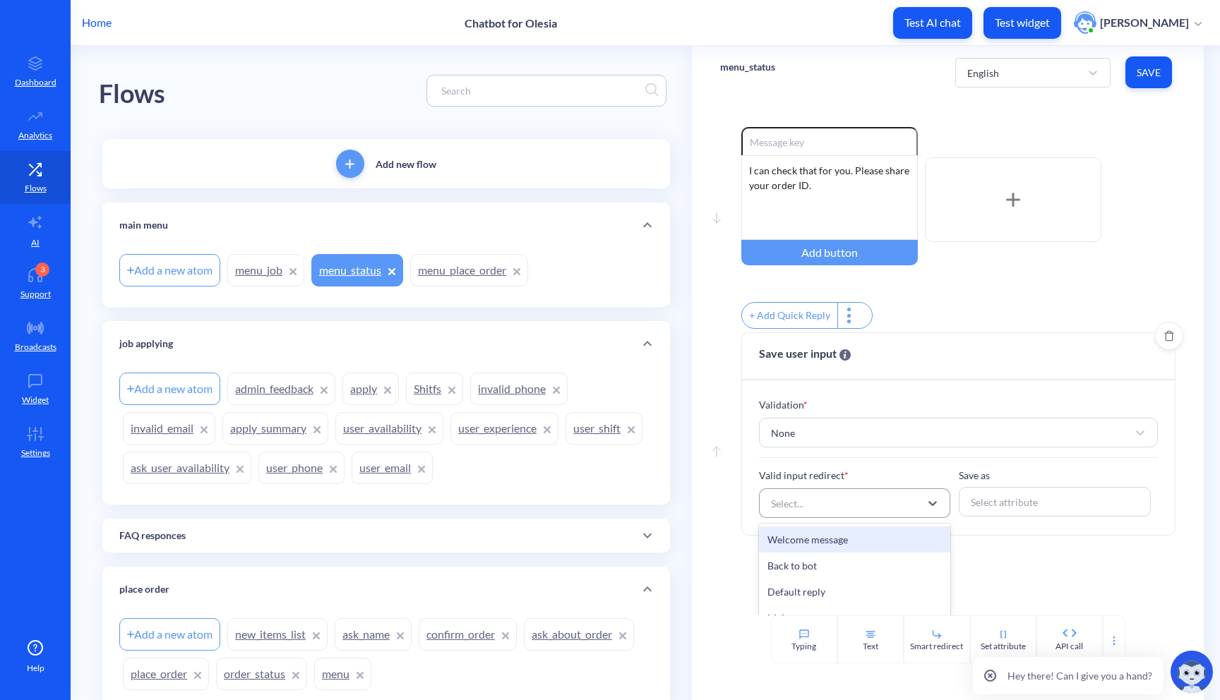
click at [850, 512] on div "Select..." at bounding box center [842, 503] width 157 height 25
click at [873, 445] on div "None" at bounding box center [946, 432] width 364 height 25
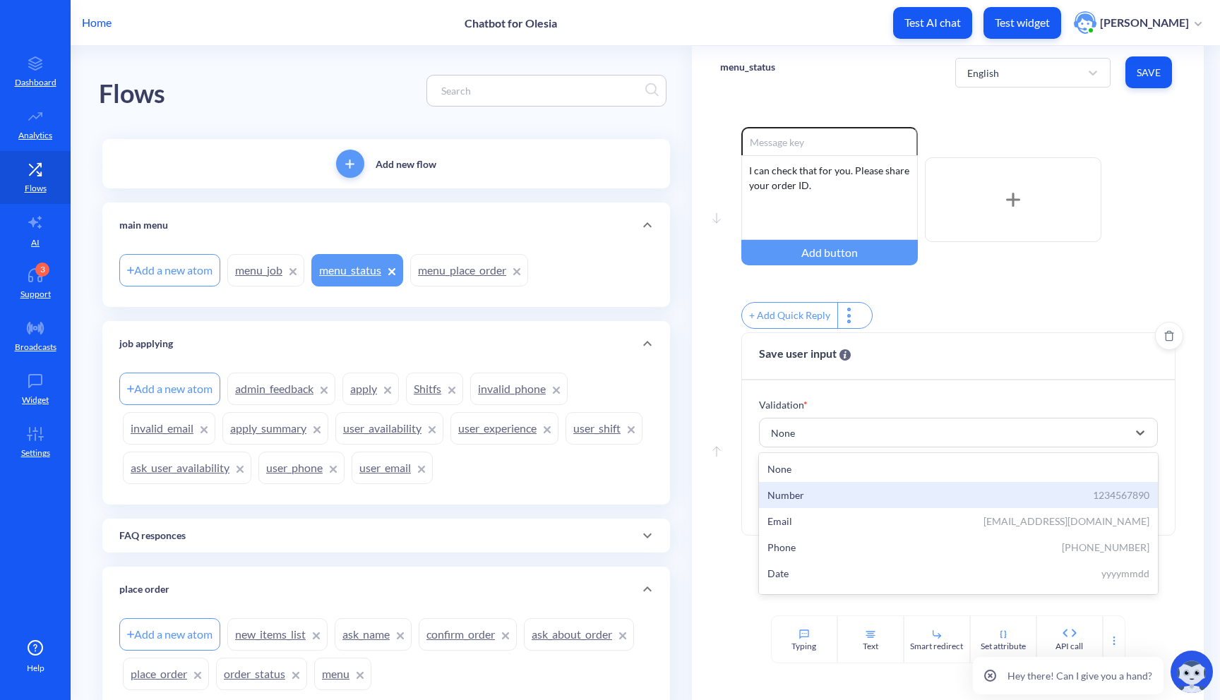
click at [894, 497] on div "Number 1234567890" at bounding box center [958, 495] width 383 height 15
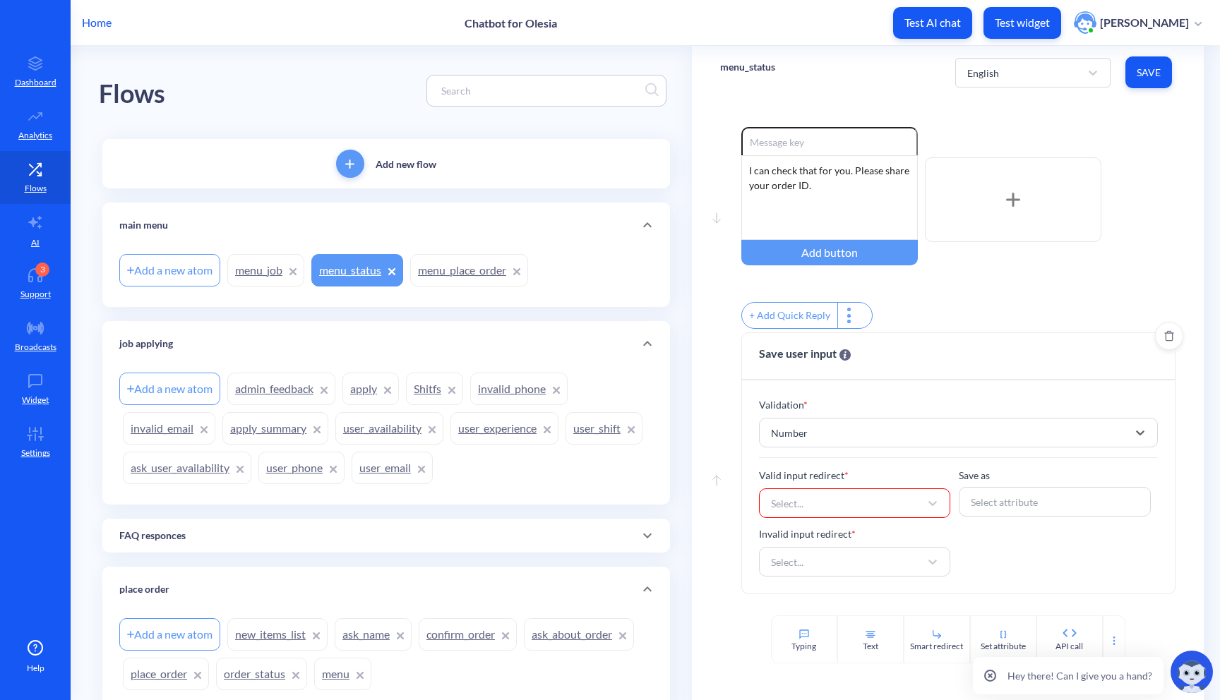
click at [869, 516] on div "Select..." at bounding box center [842, 503] width 157 height 25
type input "ord"
click at [896, 553] on div "order_status" at bounding box center [855, 539] width 192 height 26
click at [1047, 509] on div "Select attribute" at bounding box center [1054, 501] width 182 height 25
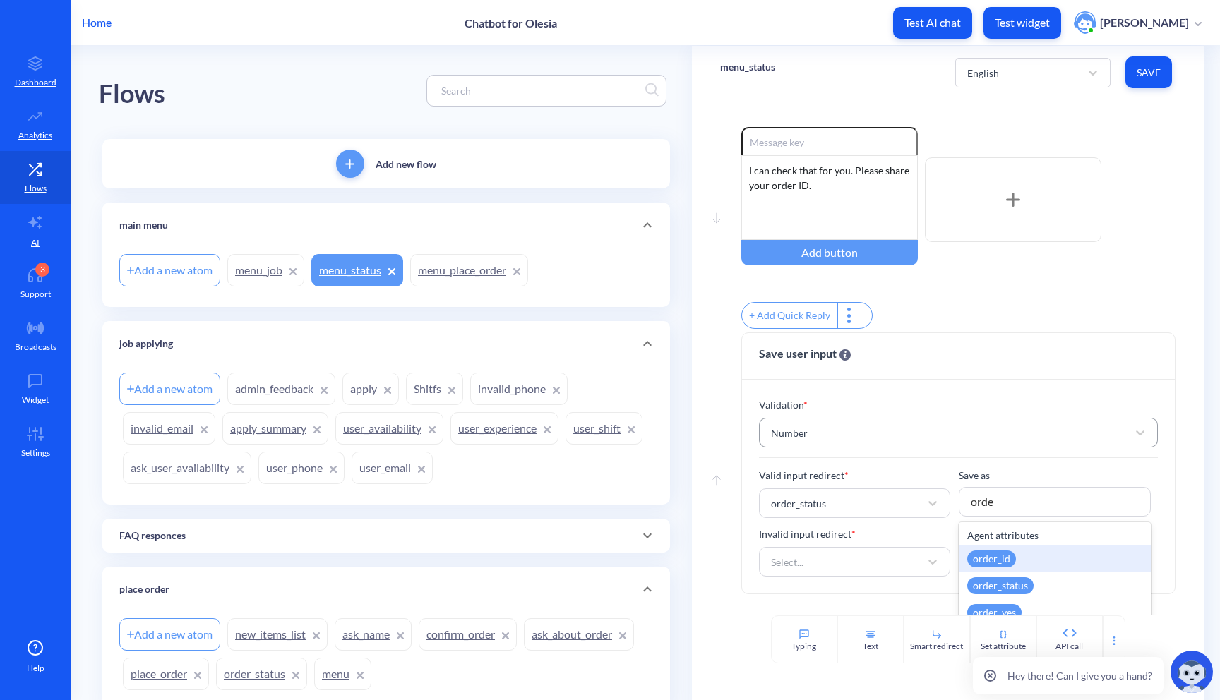
type input "order"
click at [1093, 564] on div "order_id" at bounding box center [1054, 559] width 192 height 27
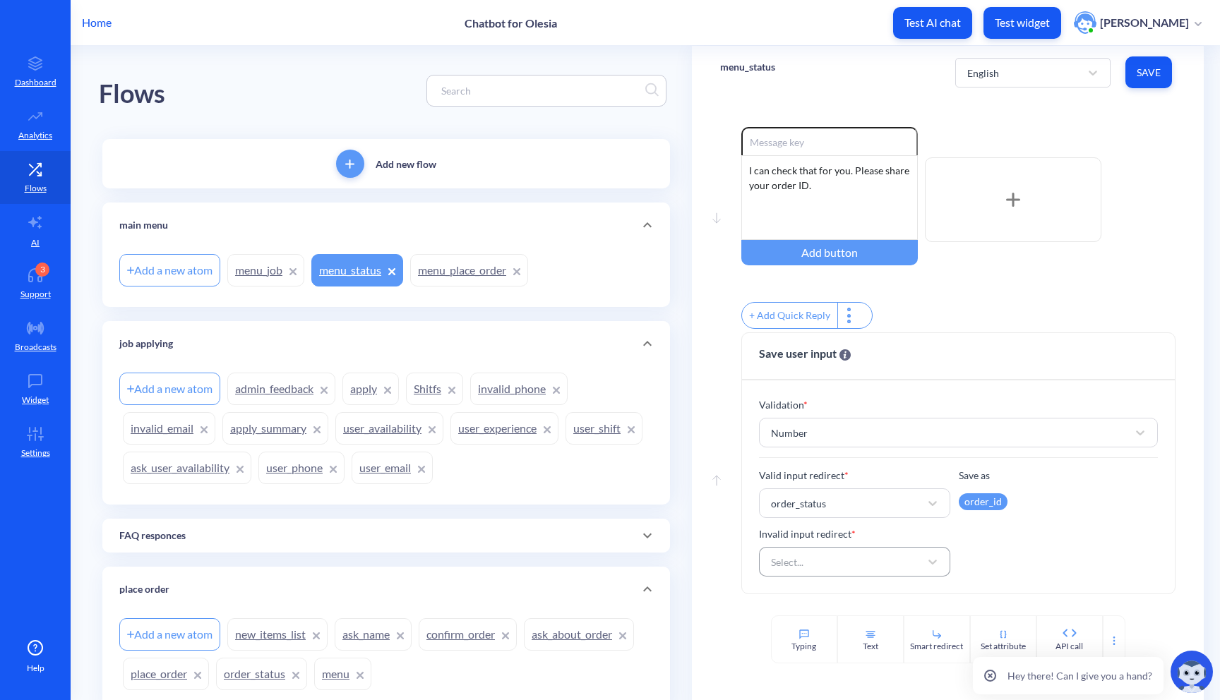
click at [882, 574] on div "Select..." at bounding box center [842, 561] width 157 height 25
click at [831, 481] on div "Default reply" at bounding box center [855, 468] width 192 height 26
click at [1138, 78] on span "Save" at bounding box center [1148, 73] width 24 height 14
